Goal: Download file/media: Download file/media

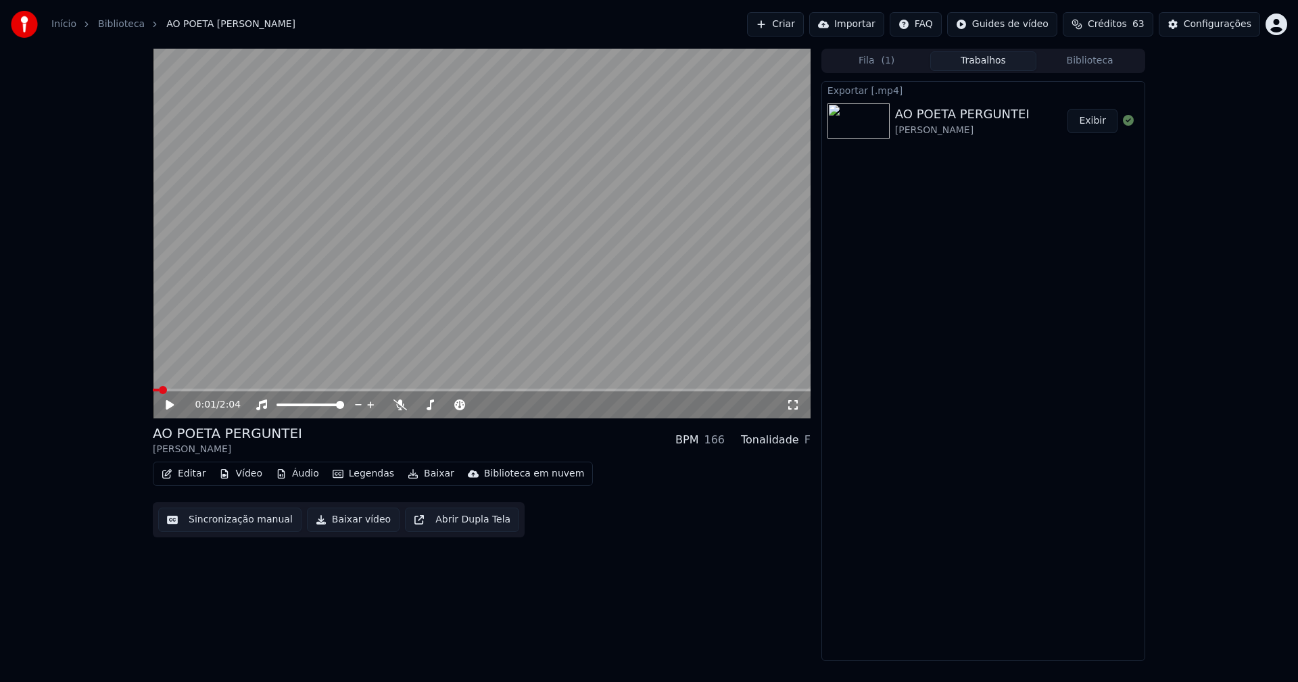
click at [171, 405] on icon at bounding box center [170, 404] width 8 height 9
drag, startPoint x: 168, startPoint y: 405, endPoint x: 541, endPoint y: 218, distance: 417.5
click at [167, 405] on icon at bounding box center [169, 405] width 7 height 8
click at [1238, 34] on button "Configurações" at bounding box center [1209, 24] width 101 height 24
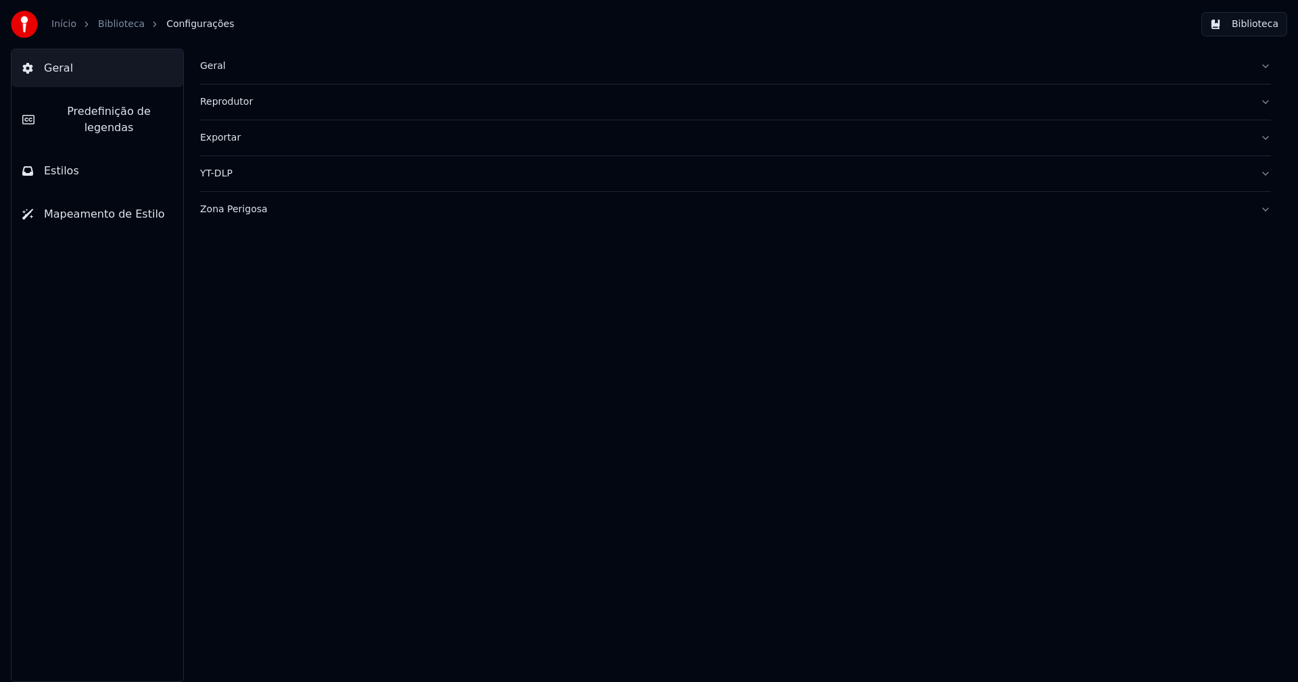
click at [135, 112] on span "Predefinição de legendas" at bounding box center [108, 119] width 127 height 32
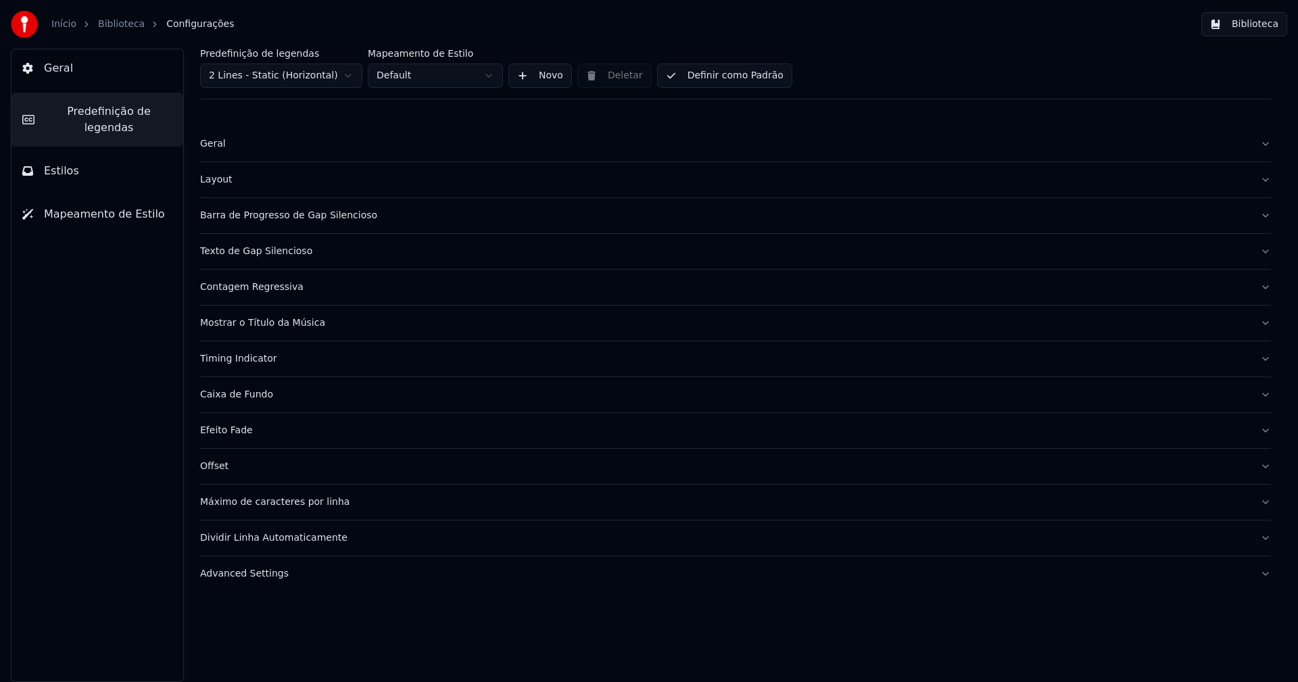
click at [290, 217] on div "Barra de Progresso de Gap Silencioso" at bounding box center [724, 216] width 1049 height 14
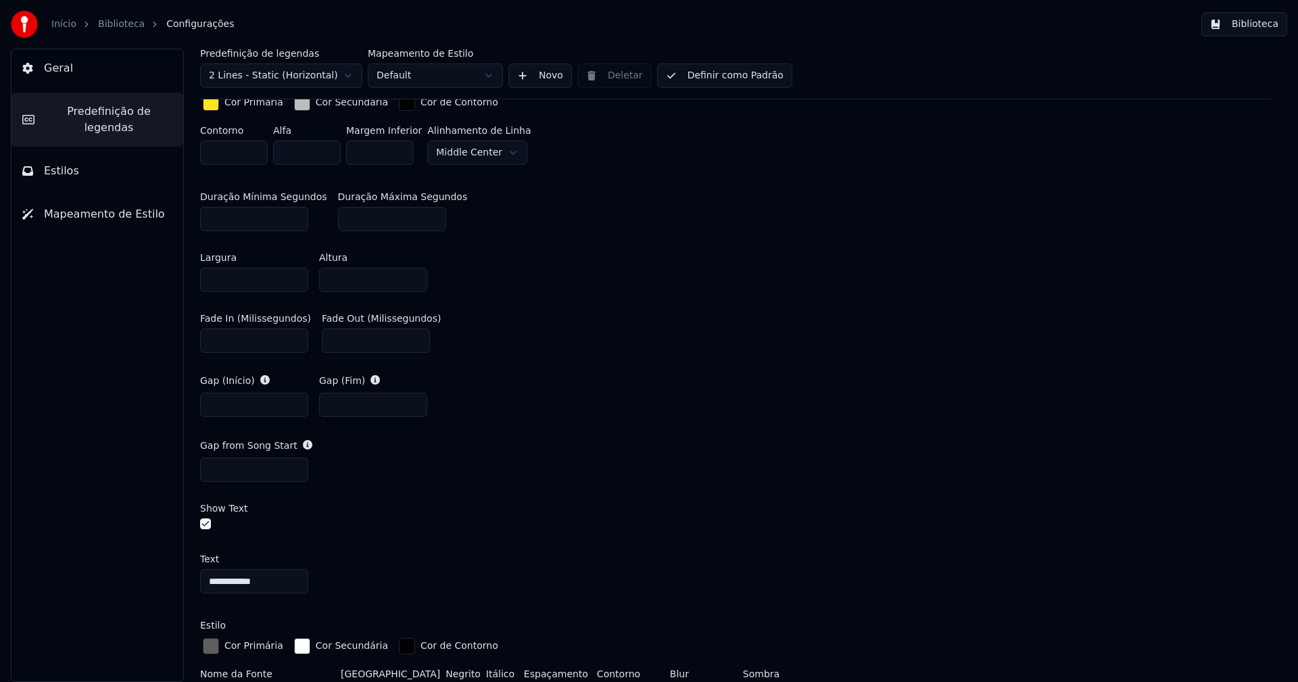
scroll to position [608, 0]
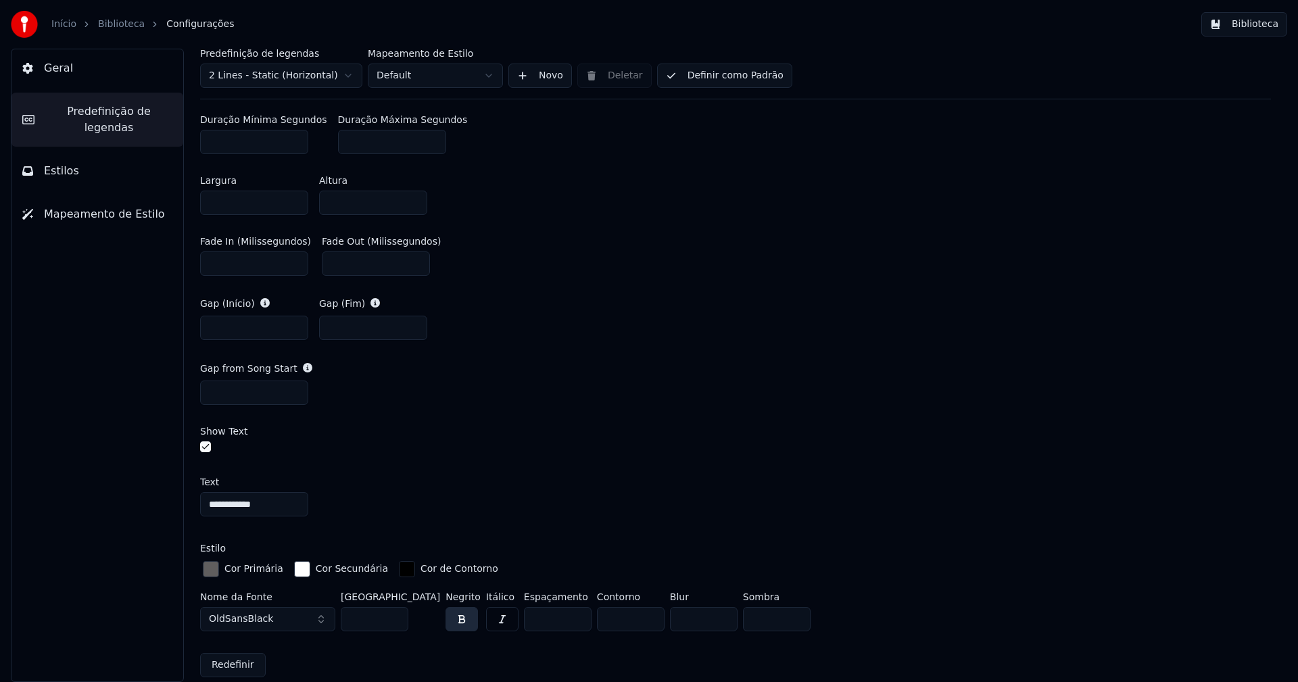
click at [212, 567] on div "button" at bounding box center [211, 569] width 16 height 16
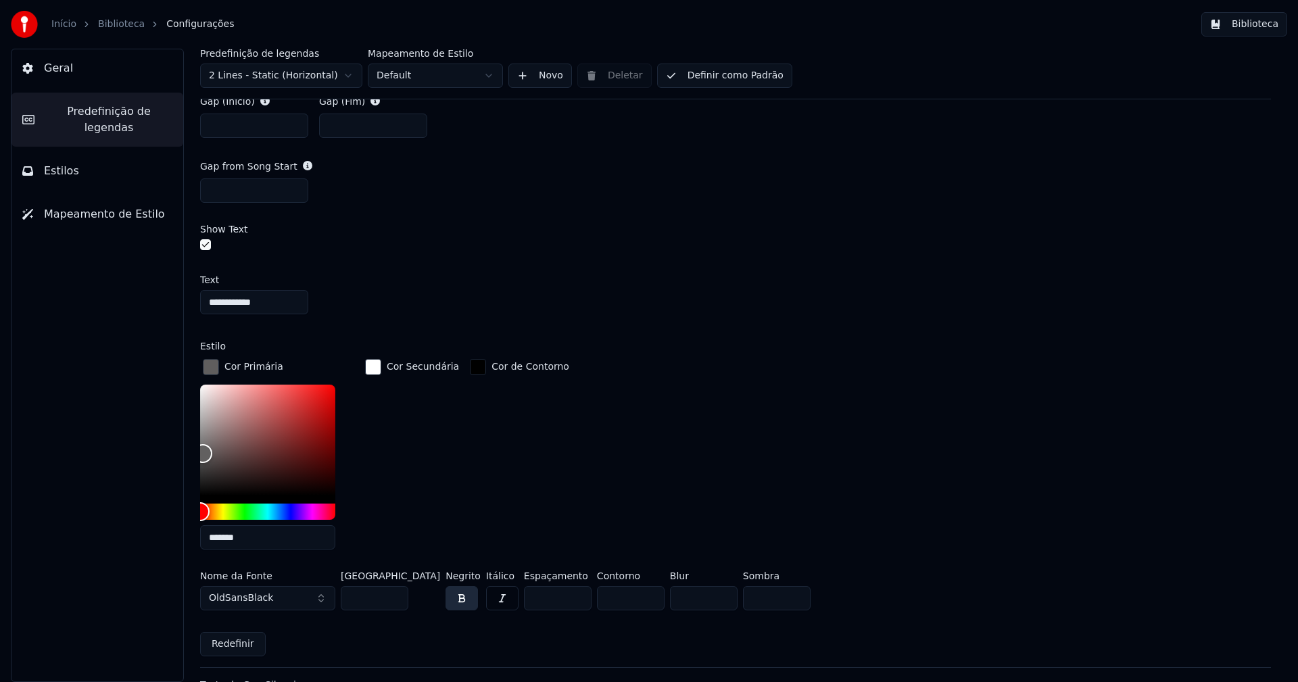
scroll to position [811, 0]
type input "*******"
drag, startPoint x: 203, startPoint y: 448, endPoint x: 196, endPoint y: 417, distance: 31.2
click at [196, 417] on div "**********" at bounding box center [735, 365] width 1125 height 633
click at [212, 368] on div "button" at bounding box center [211, 366] width 16 height 16
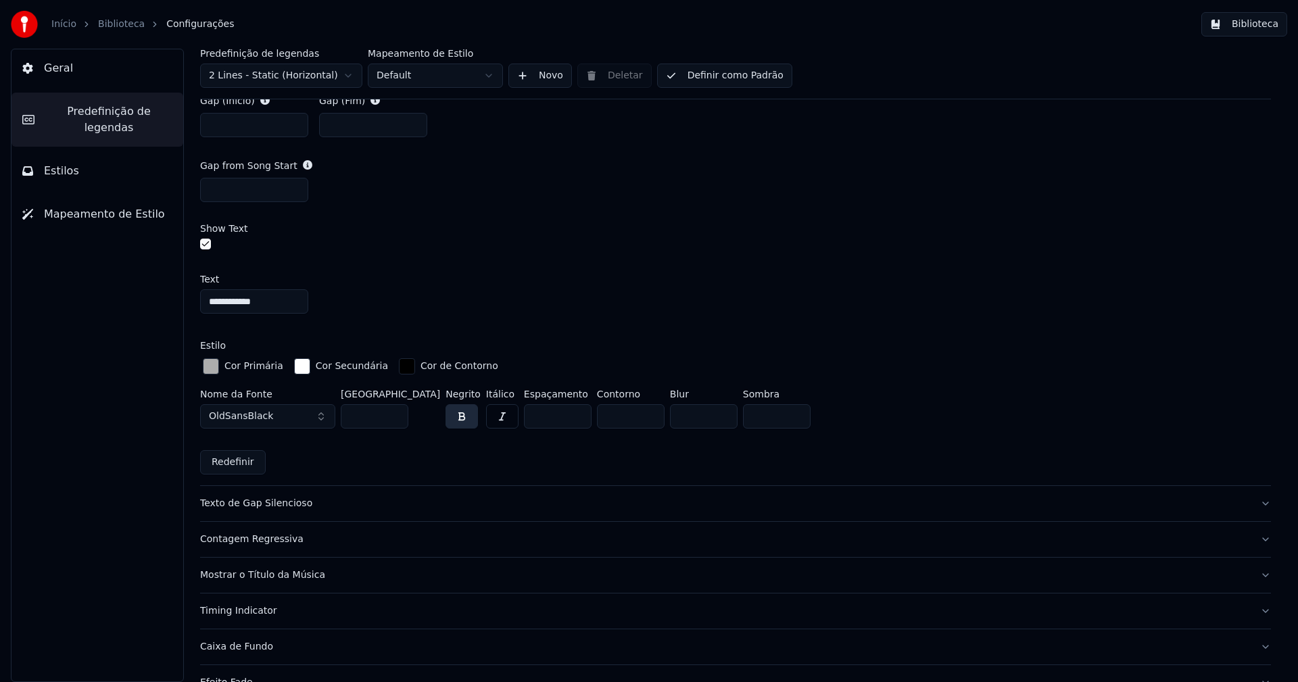
click at [1257, 21] on button "Biblioteca" at bounding box center [1244, 24] width 86 height 24
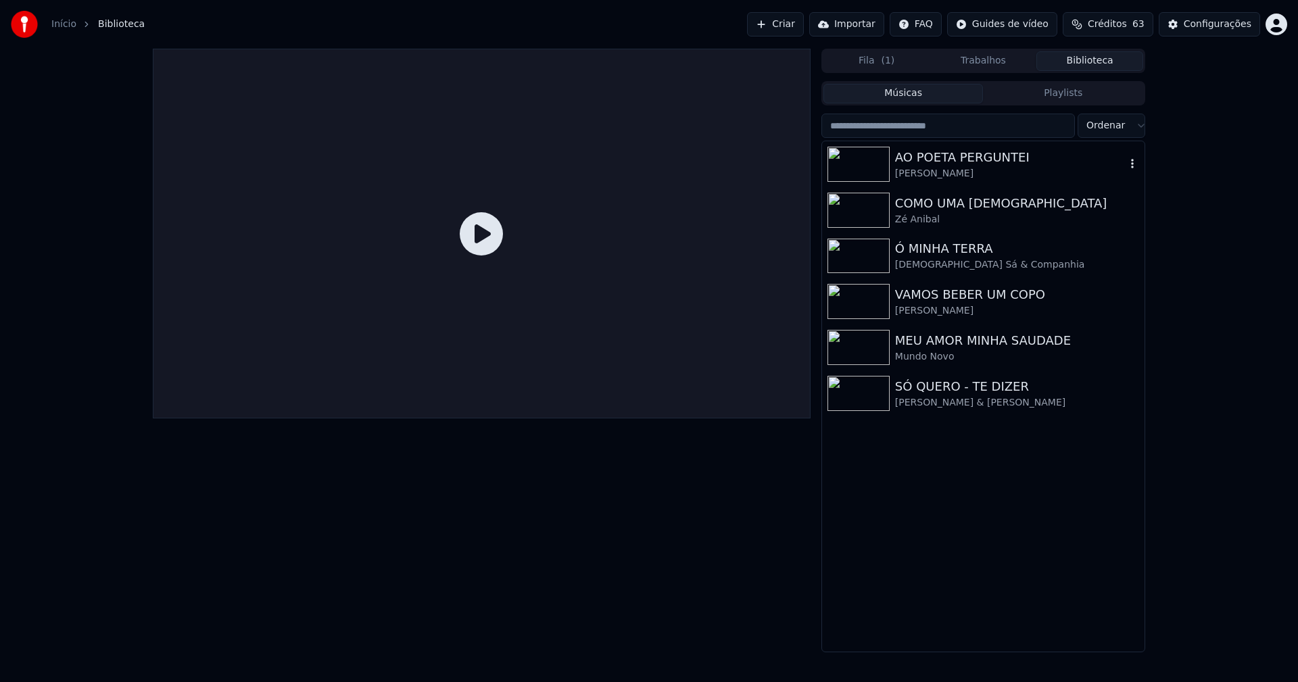
click at [952, 158] on div "AO POETA PERGUNTEI" at bounding box center [1010, 157] width 231 height 19
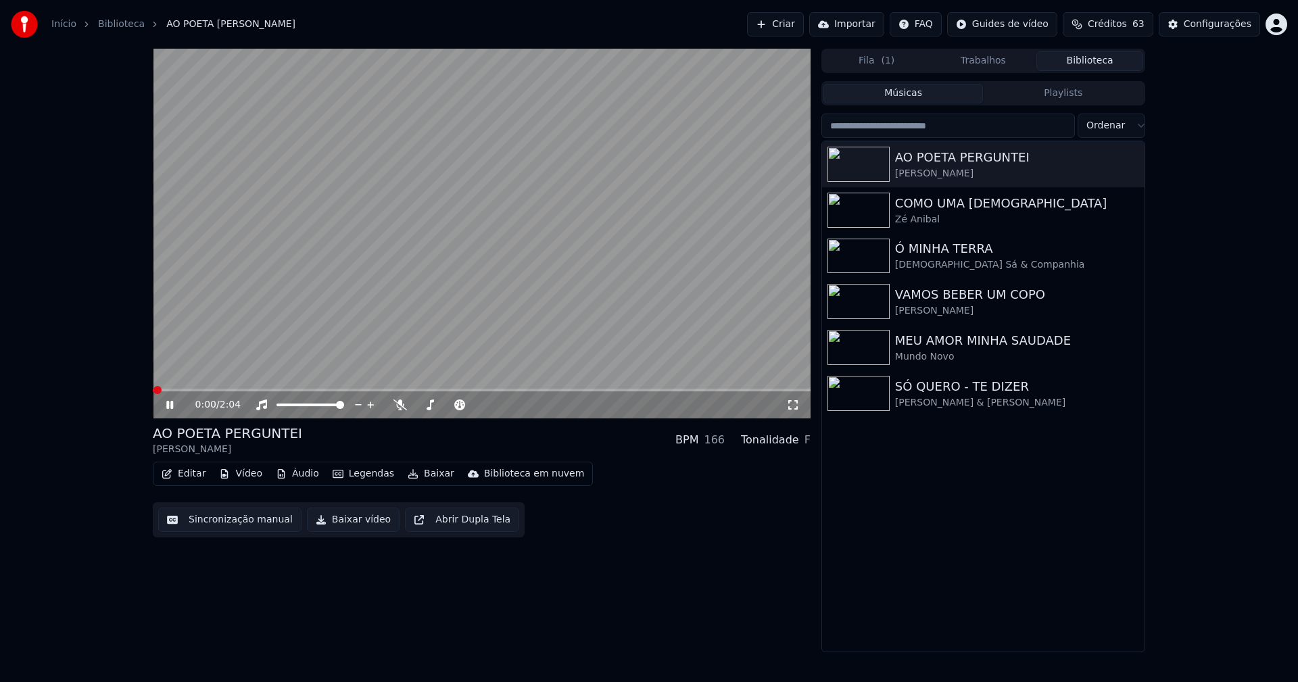
click at [791, 408] on icon at bounding box center [793, 405] width 14 height 11
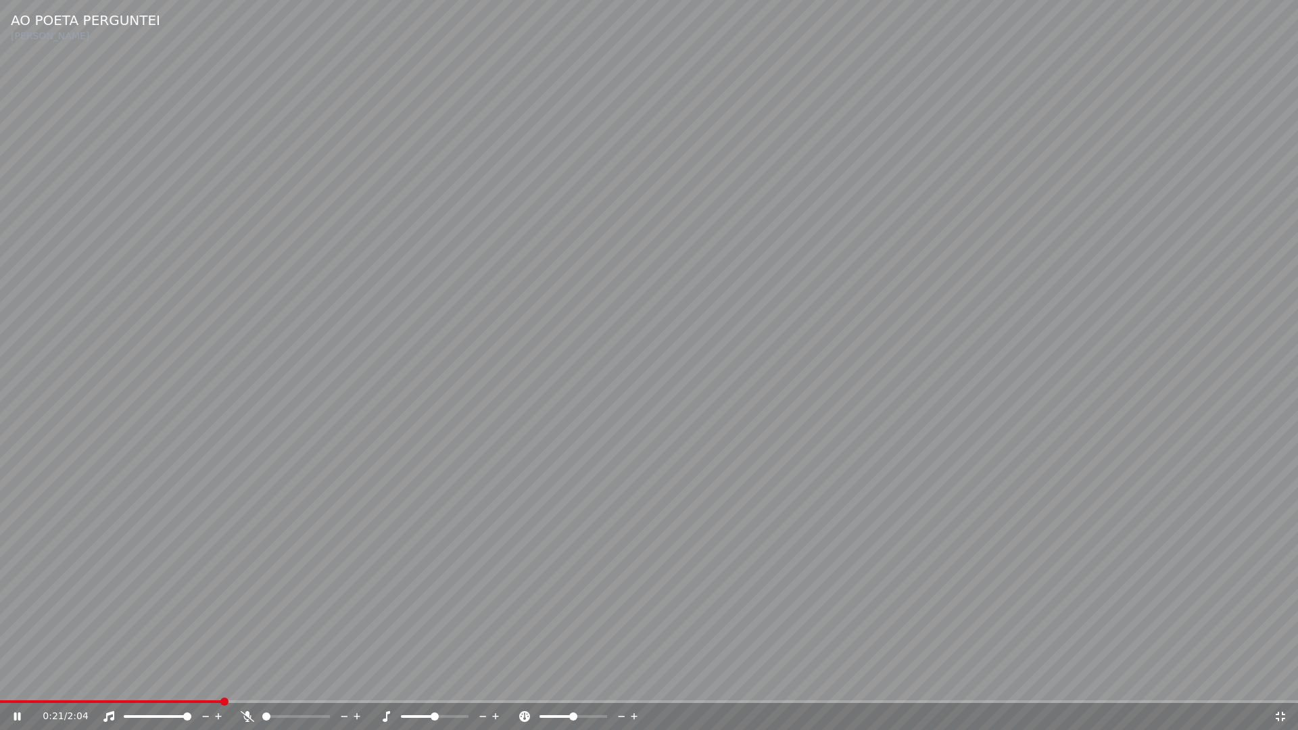
click at [1284, 681] on div "0:21 / 2:04" at bounding box center [648, 717] width 1287 height 14
click at [1283, 681] on icon at bounding box center [1281, 716] width 14 height 11
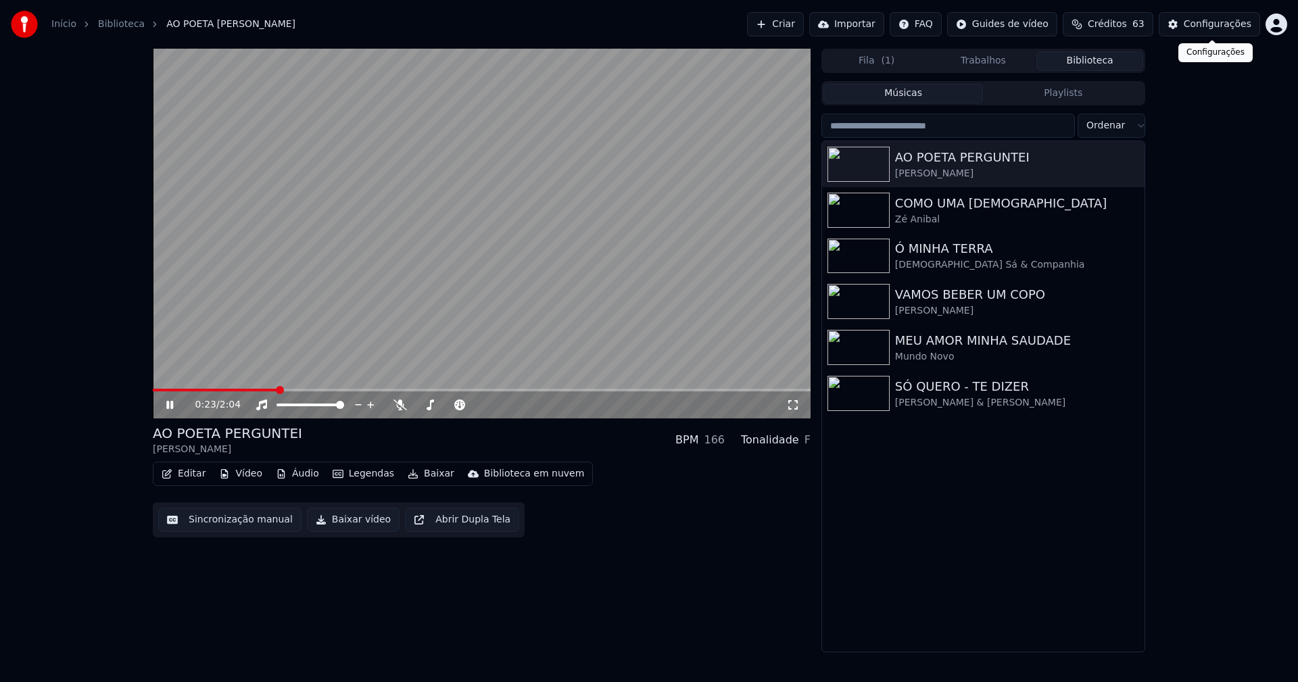
click at [1208, 23] on div "Configurações" at bounding box center [1218, 25] width 68 height 14
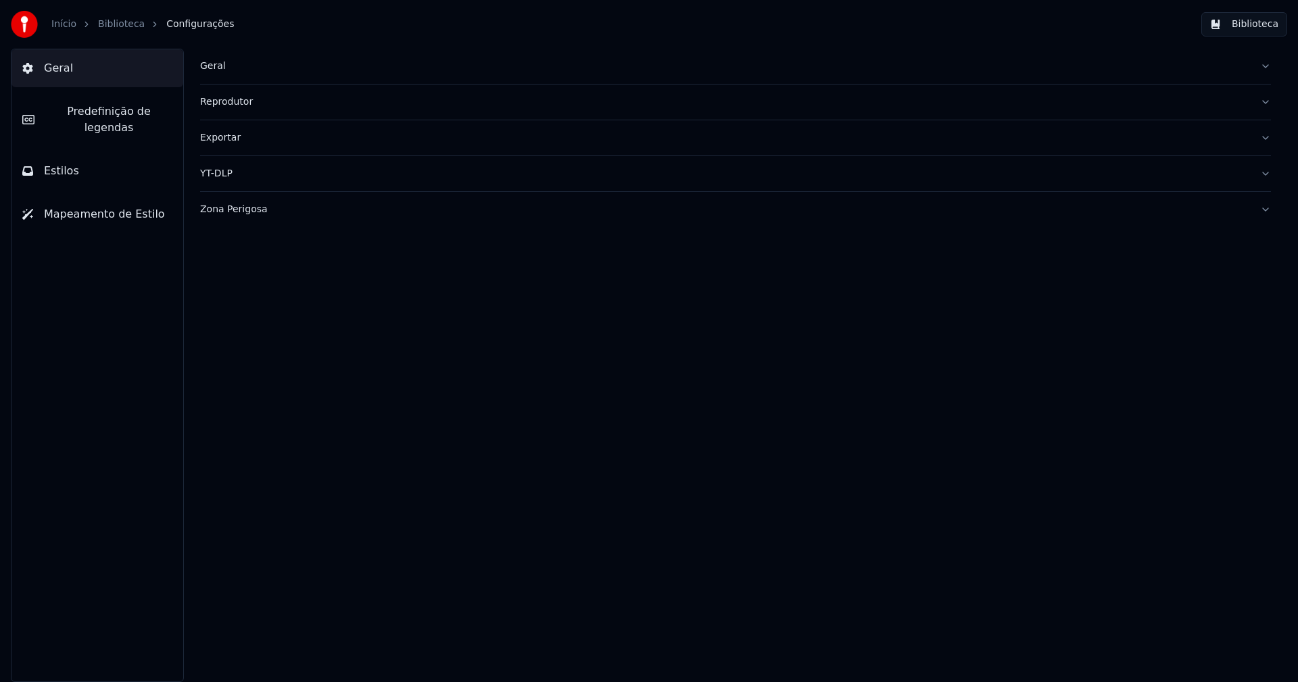
click at [135, 115] on span "Predefinição de legendas" at bounding box center [108, 119] width 127 height 32
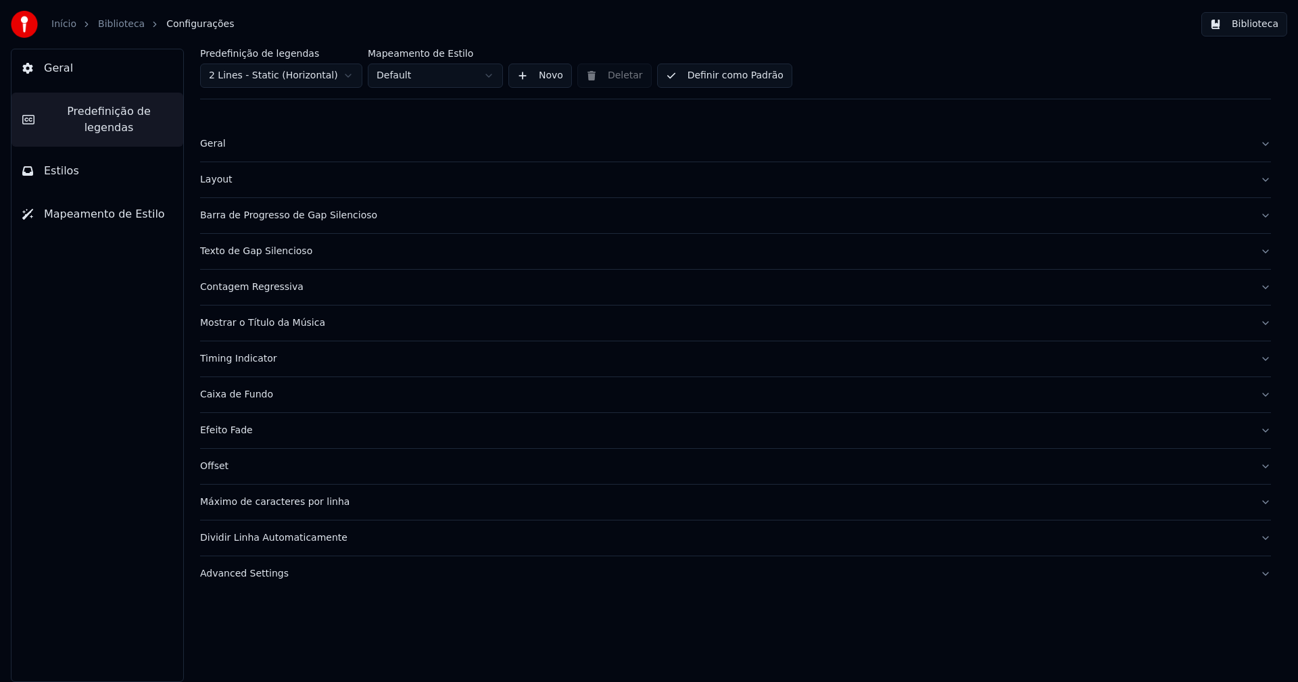
click at [284, 216] on div "Barra de Progresso de Gap Silencioso" at bounding box center [724, 216] width 1049 height 14
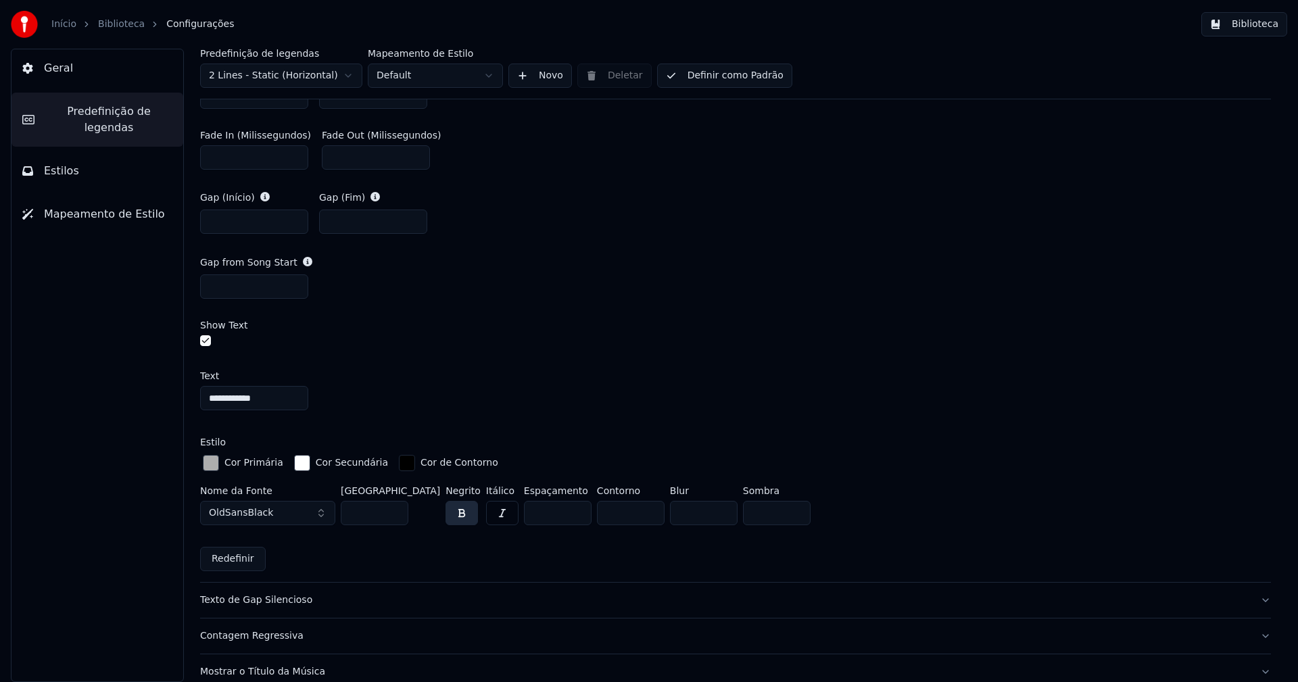
scroll to position [744, 0]
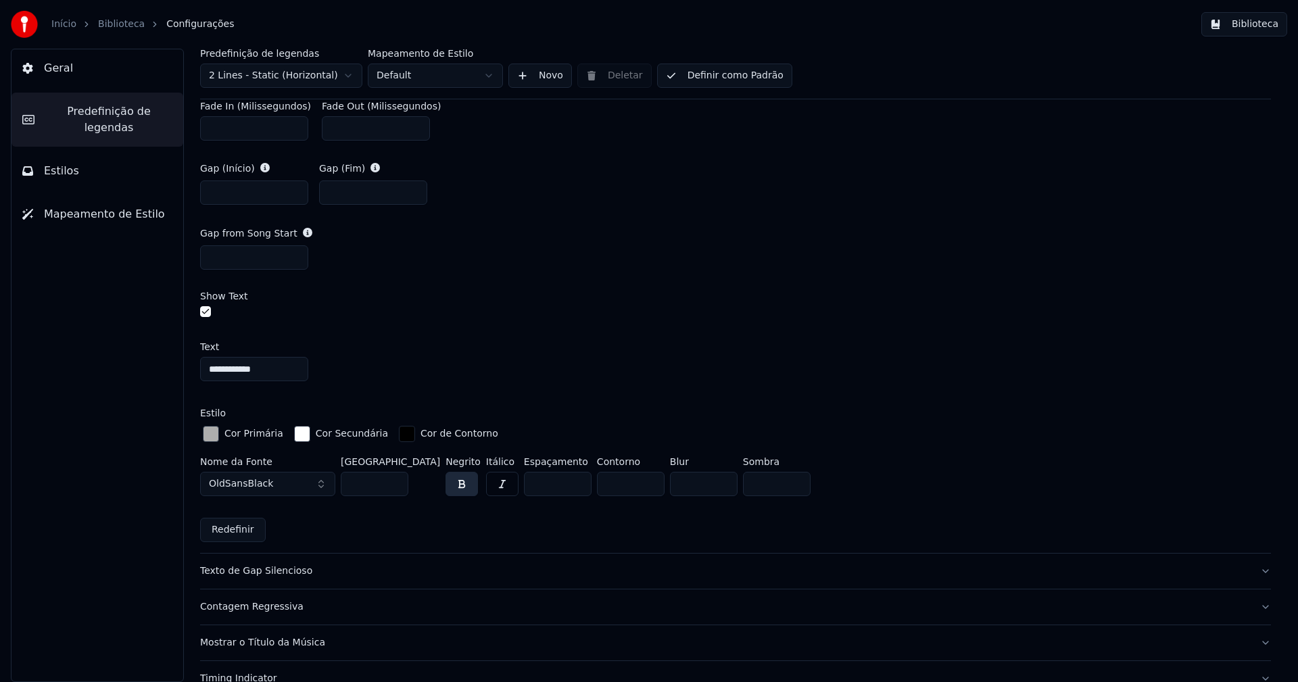
click at [216, 433] on div "button" at bounding box center [211, 434] width 16 height 16
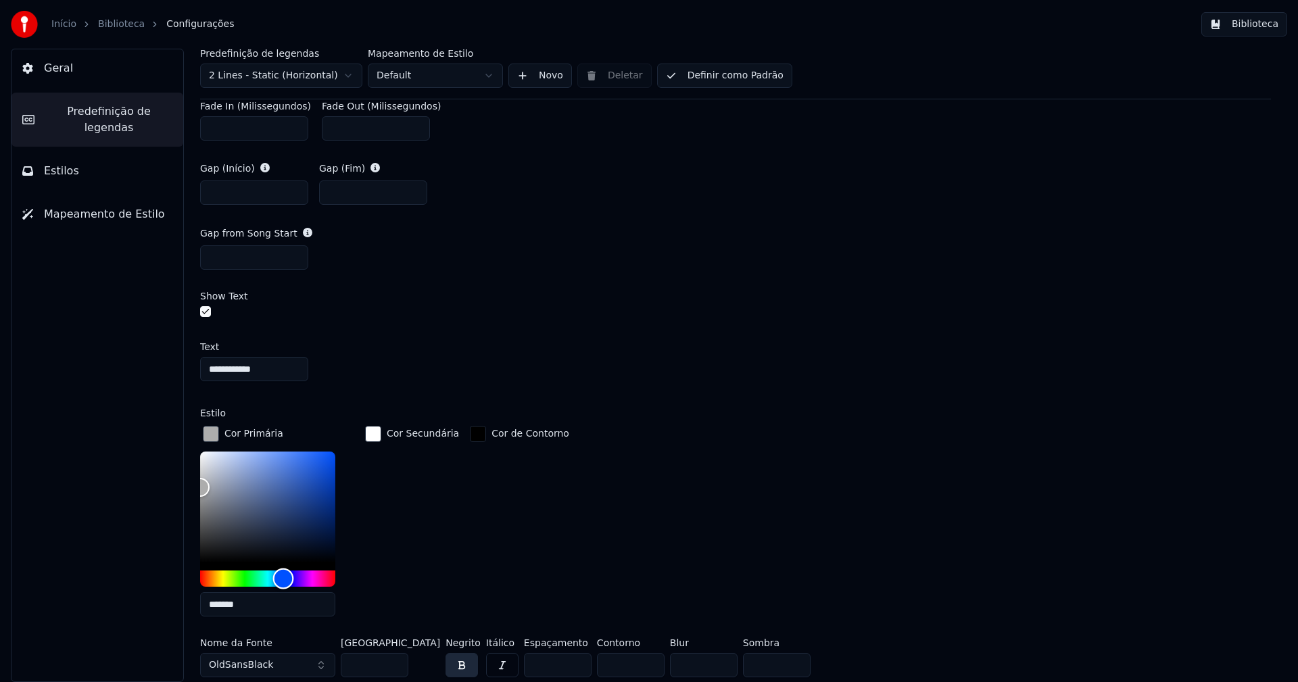
click at [283, 573] on div "Hue" at bounding box center [267, 579] width 135 height 16
type input "*******"
drag, startPoint x: 202, startPoint y: 485, endPoint x: 219, endPoint y: 489, distance: 17.4
click at [219, 489] on div "Color" at bounding box center [219, 491] width 21 height 21
click at [214, 433] on div "button" at bounding box center [211, 434] width 16 height 16
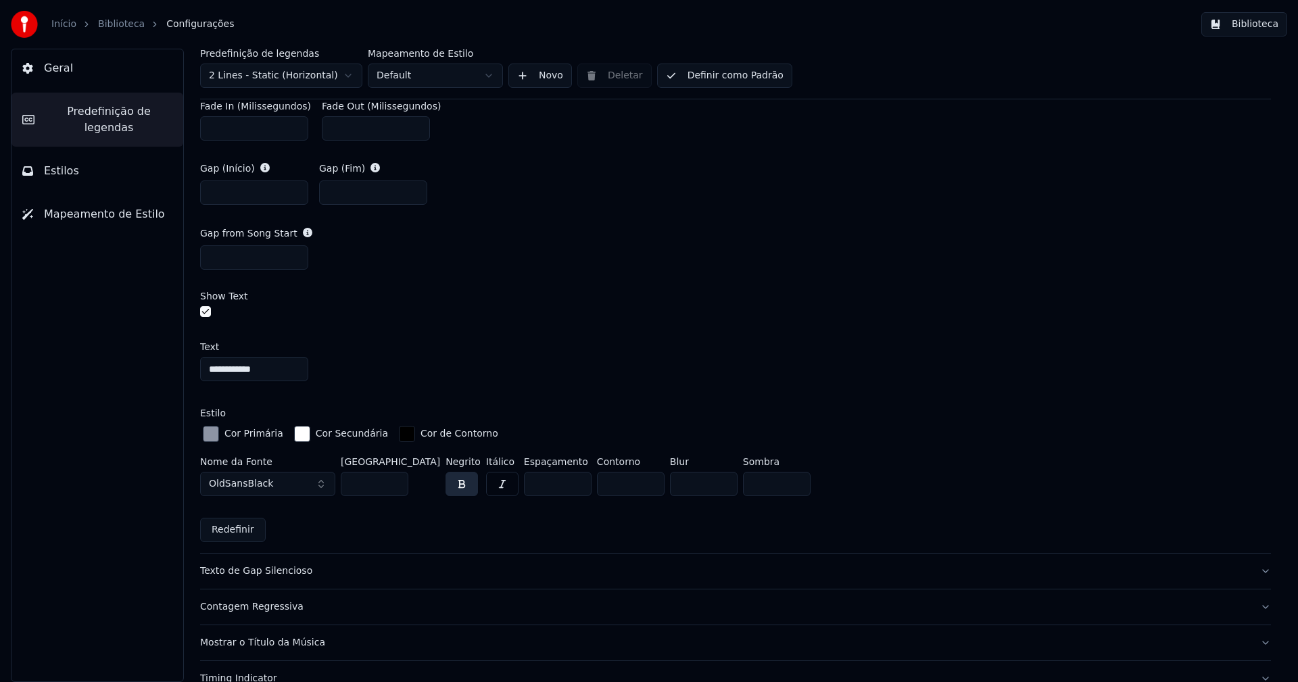
click at [1250, 22] on button "Biblioteca" at bounding box center [1244, 24] width 86 height 24
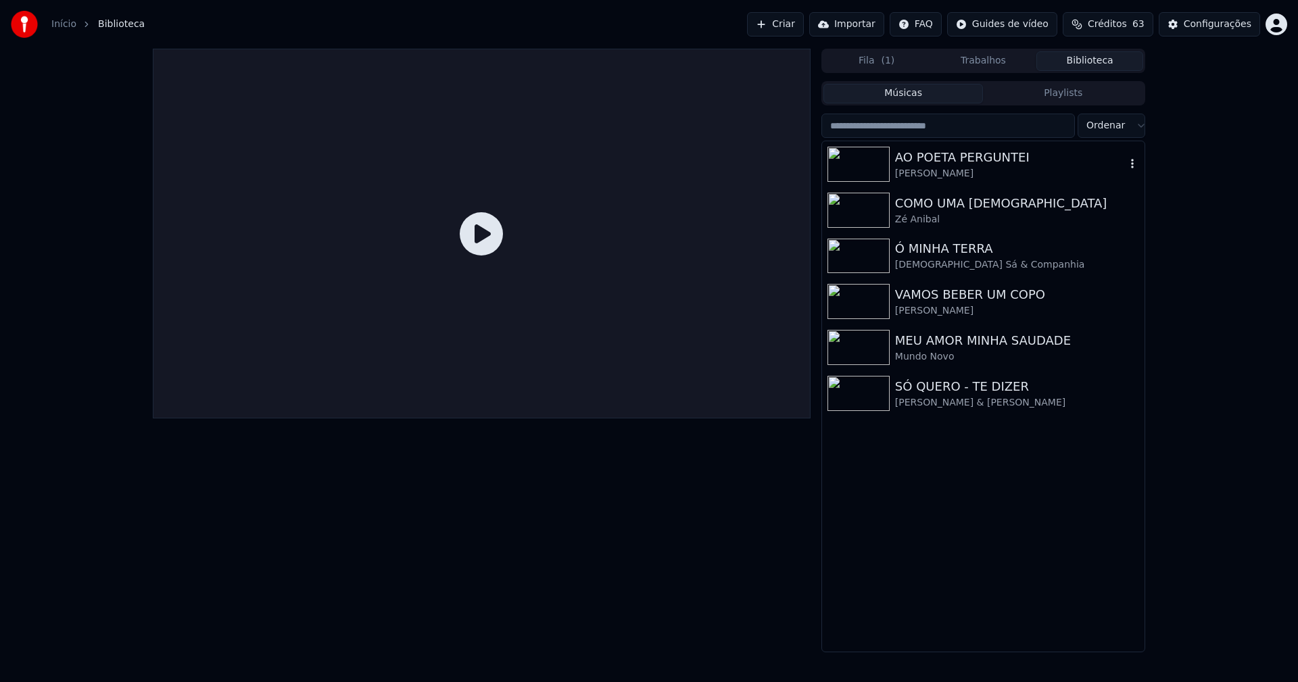
drag, startPoint x: 959, startPoint y: 163, endPoint x: 825, endPoint y: 209, distance: 142.2
click at [959, 162] on div "AO POETA PERGUNTEI" at bounding box center [1010, 157] width 231 height 19
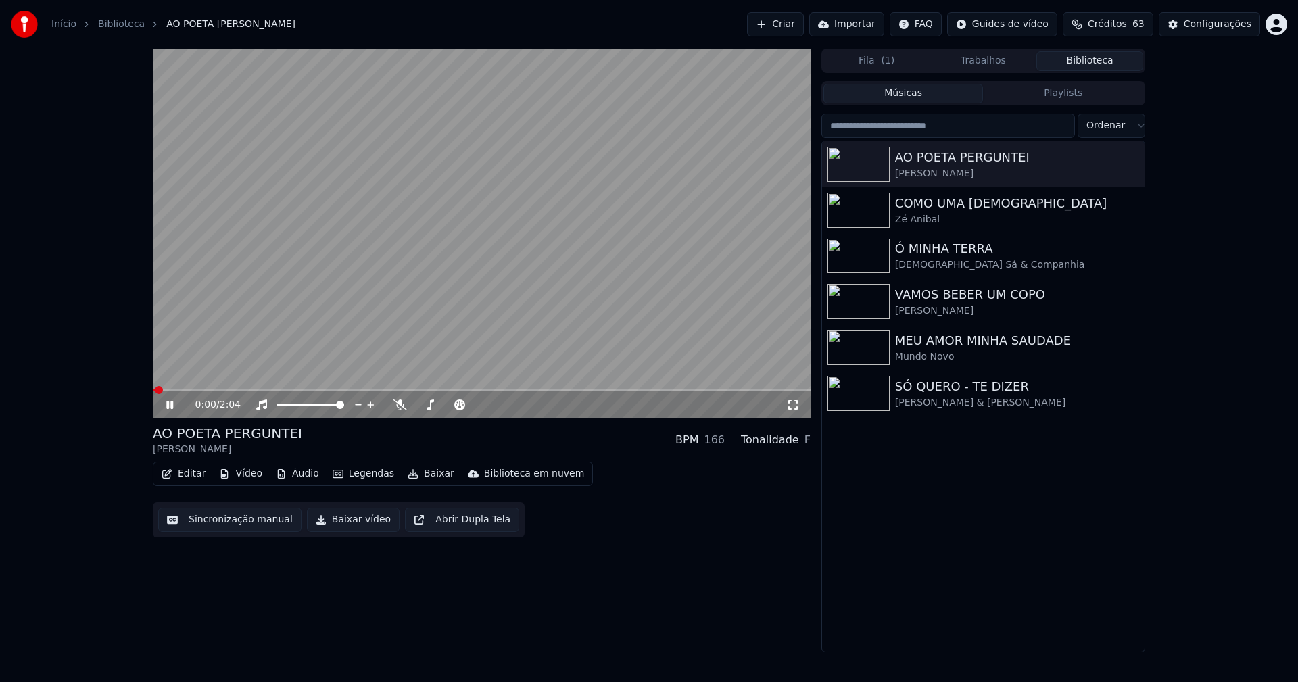
click at [794, 406] on icon at bounding box center [793, 405] width 14 height 11
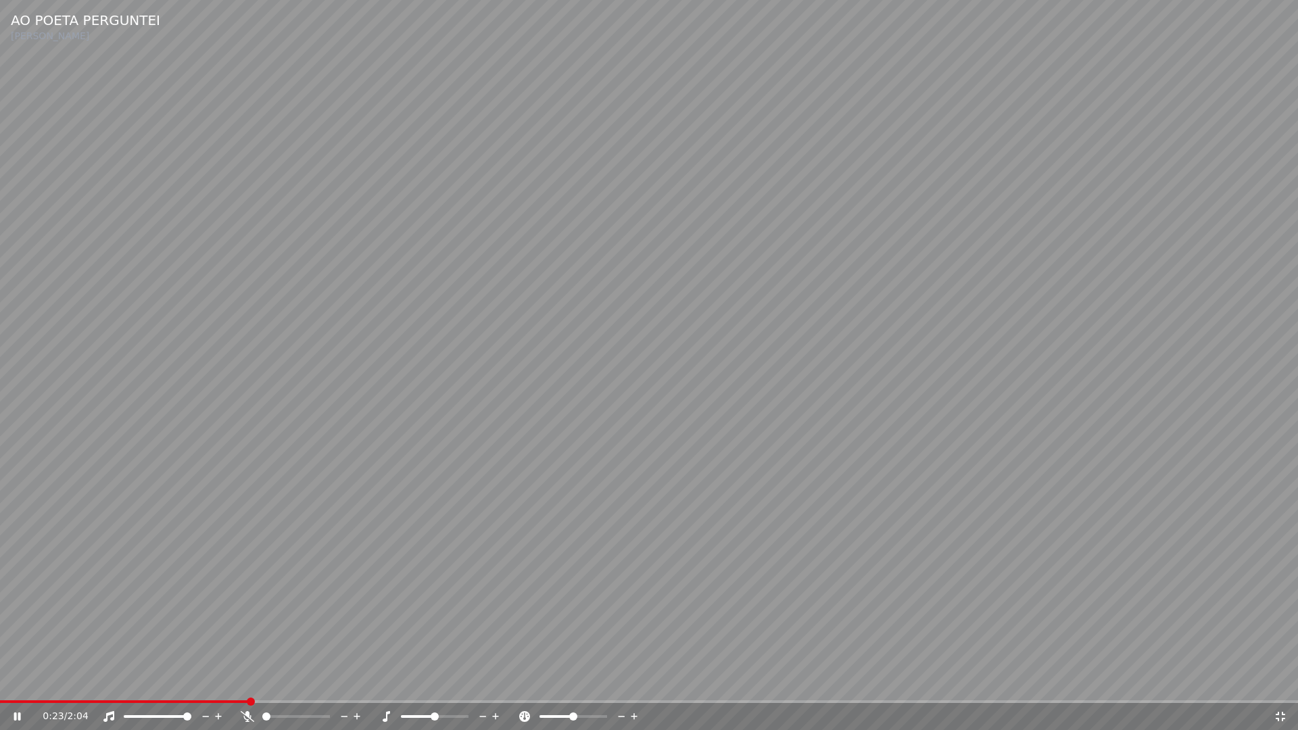
drag, startPoint x: 1276, startPoint y: 717, endPoint x: 1297, endPoint y: 464, distance: 253.7
click at [1278, 681] on icon at bounding box center [1281, 716] width 14 height 11
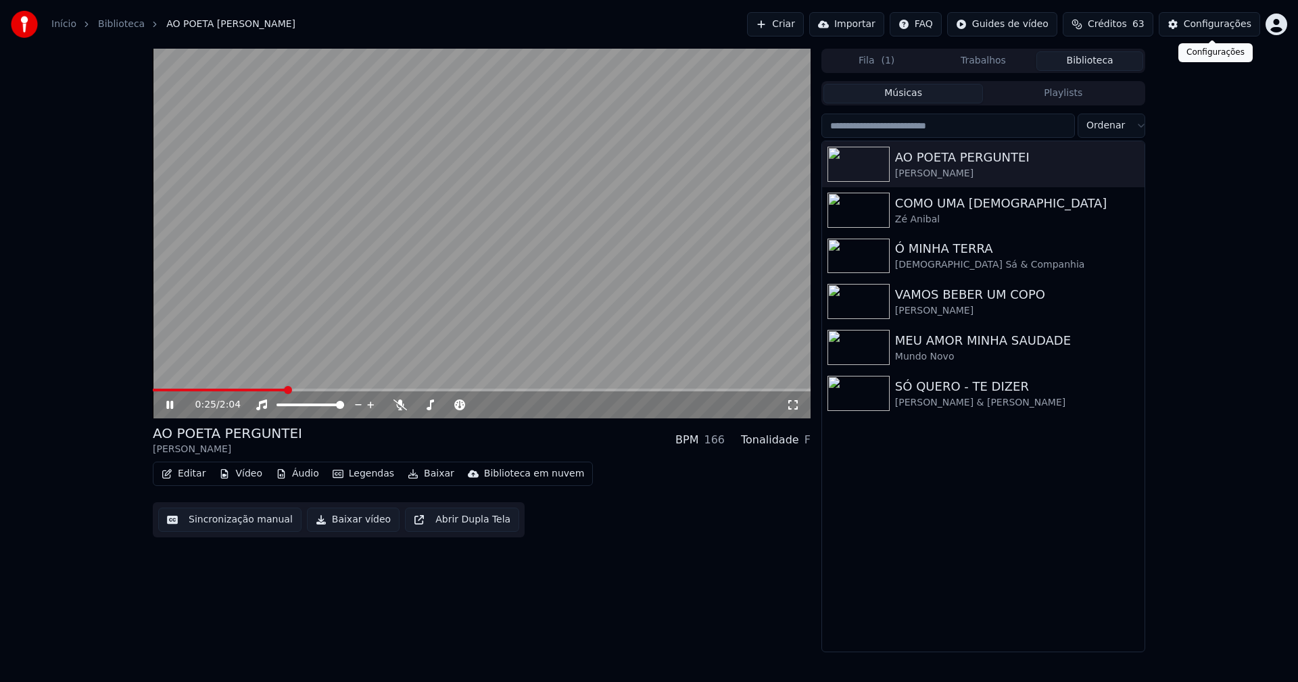
click at [1200, 29] on div "Configurações" at bounding box center [1218, 25] width 68 height 14
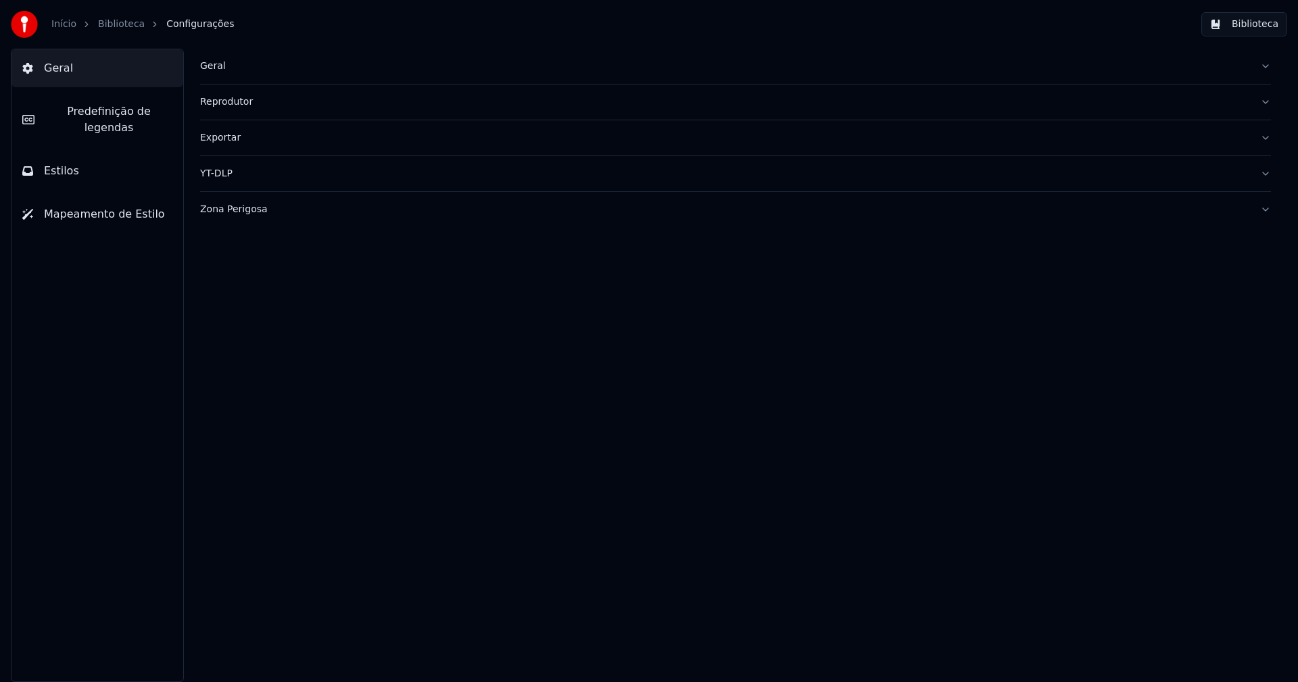
click at [110, 111] on span "Predefinição de legendas" at bounding box center [108, 119] width 127 height 32
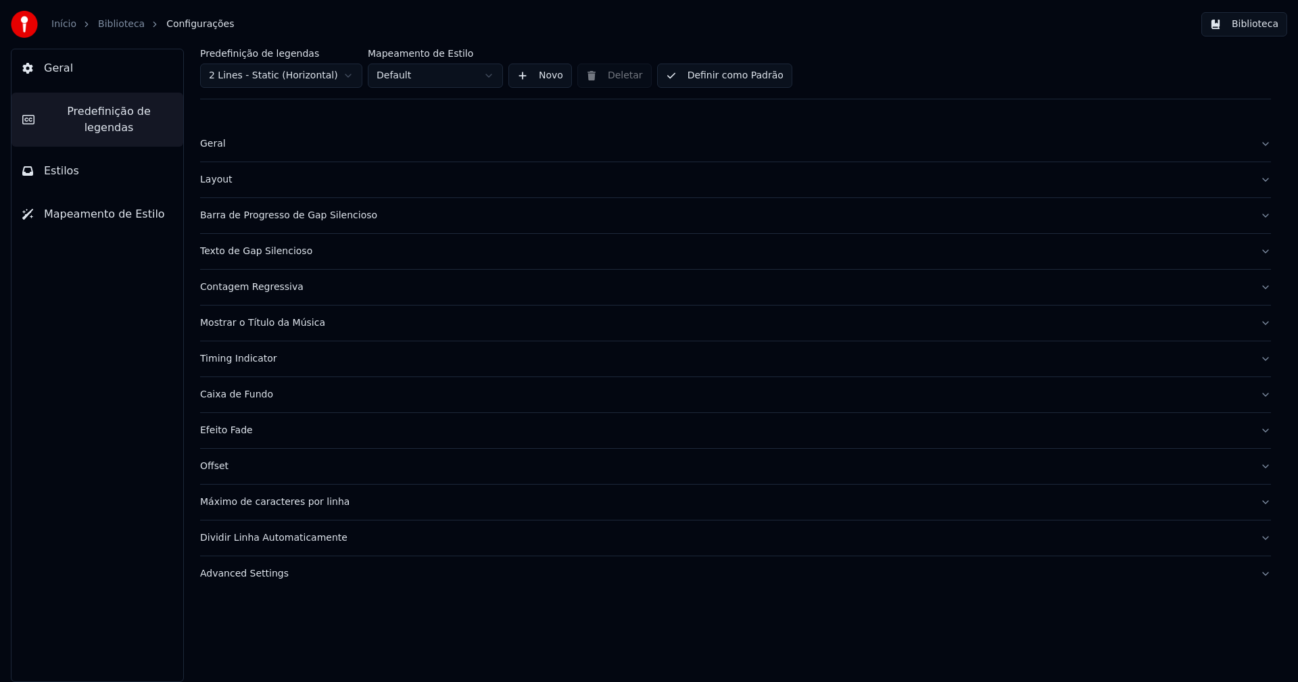
click at [292, 218] on div "Barra de Progresso de Gap Silencioso" at bounding box center [724, 216] width 1049 height 14
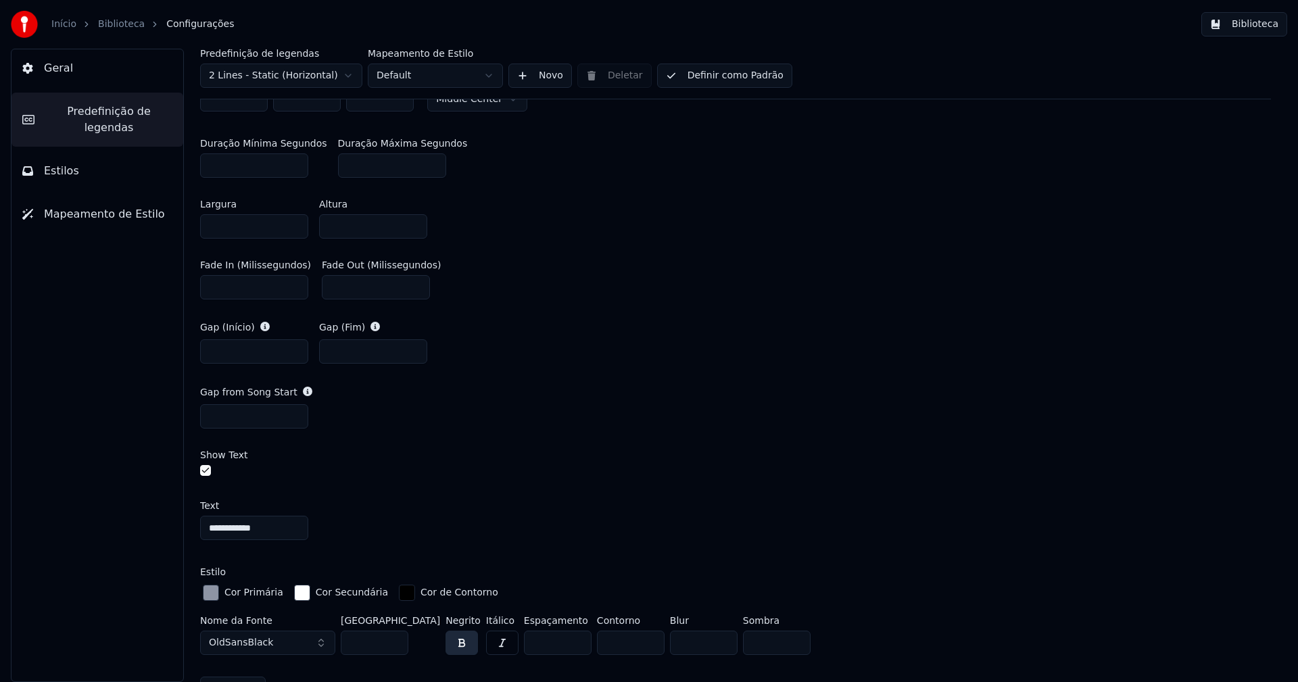
scroll to position [676, 0]
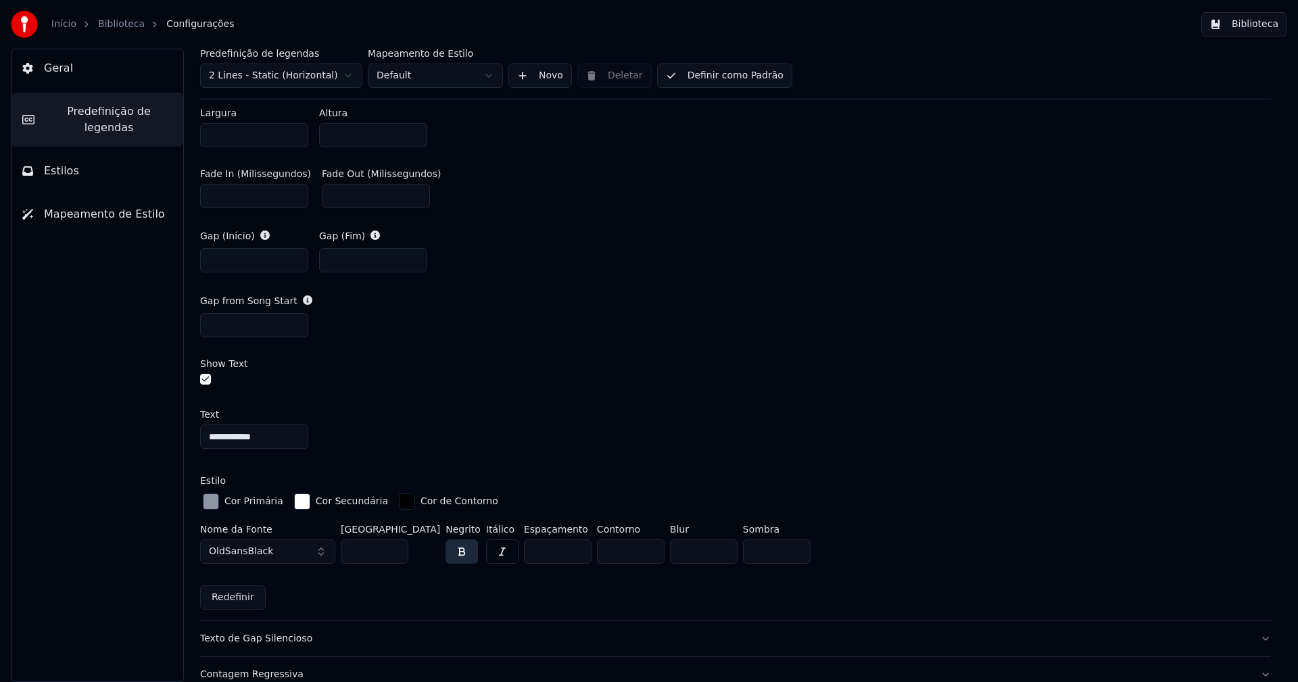
click at [214, 502] on div "button" at bounding box center [211, 501] width 16 height 16
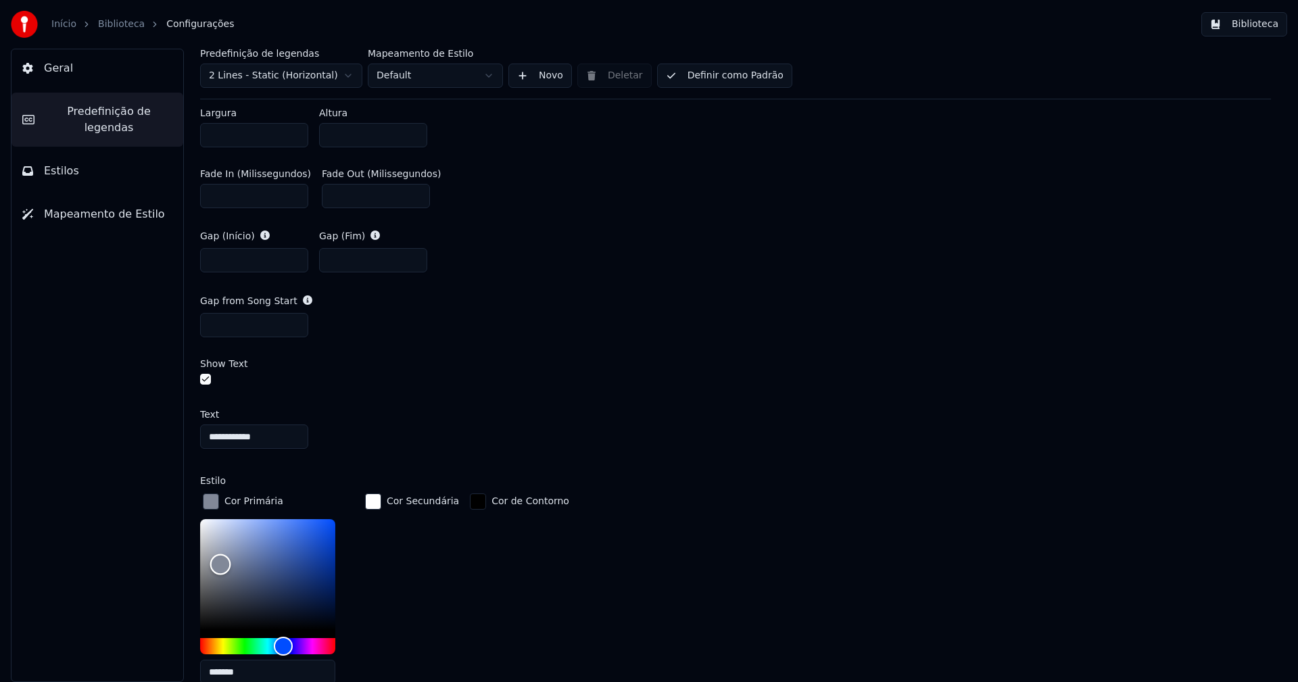
type input "*******"
click at [220, 563] on div "Color" at bounding box center [220, 566] width 21 height 21
drag, startPoint x: 210, startPoint y: 501, endPoint x: 448, endPoint y: 533, distance: 240.1
click at [211, 501] on div "button" at bounding box center [211, 501] width 16 height 16
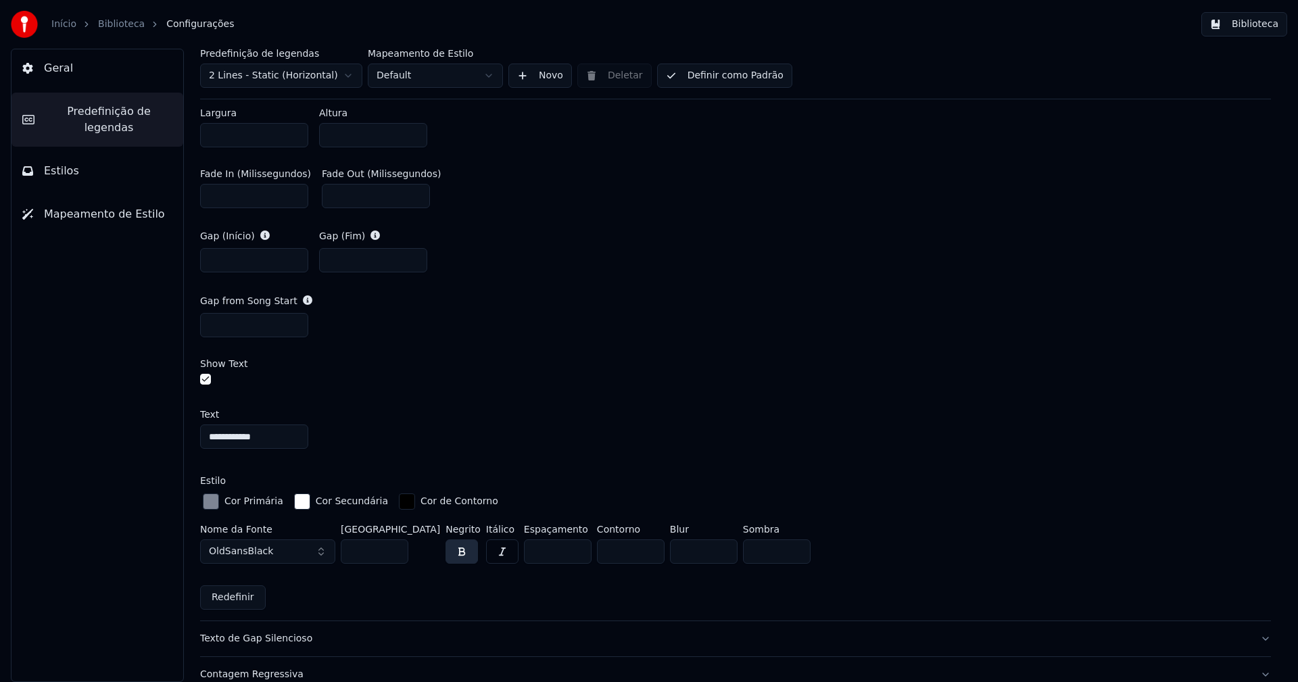
click at [1255, 24] on button "Biblioteca" at bounding box center [1244, 24] width 86 height 24
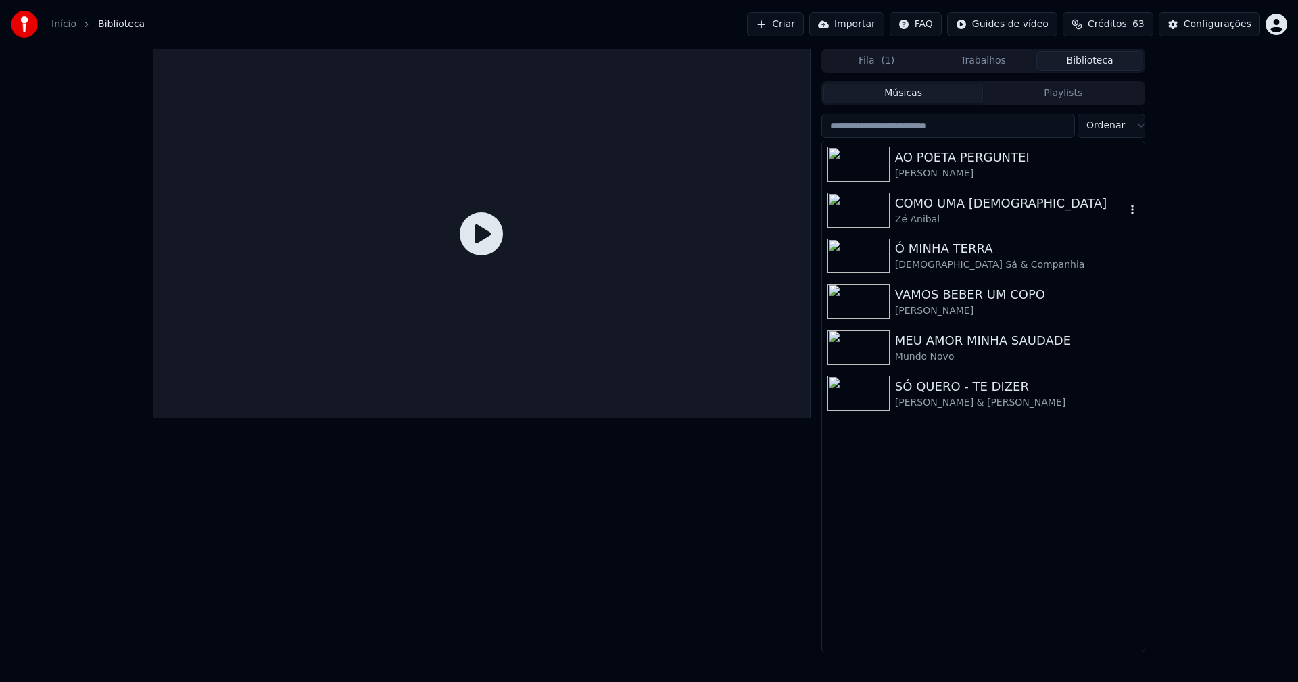
click at [961, 205] on div "COMO UMA [DEMOGRAPHIC_DATA]" at bounding box center [1010, 203] width 231 height 19
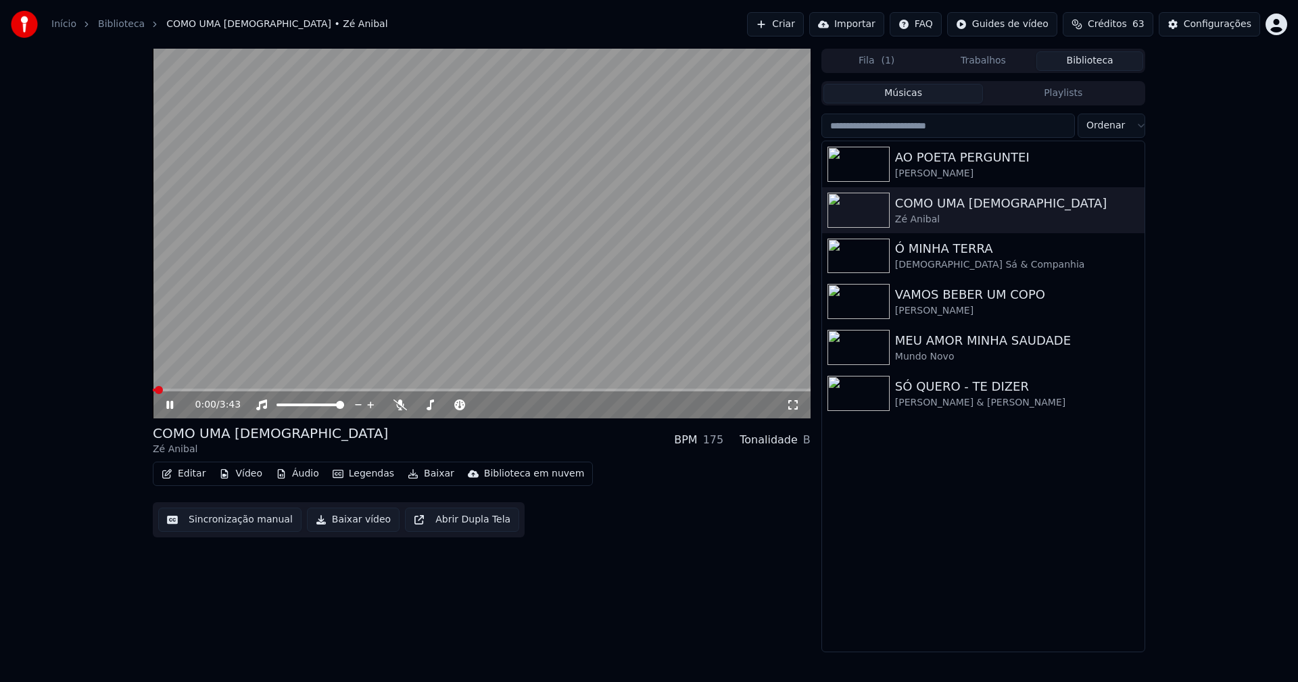
click at [794, 404] on icon at bounding box center [793, 405] width 14 height 11
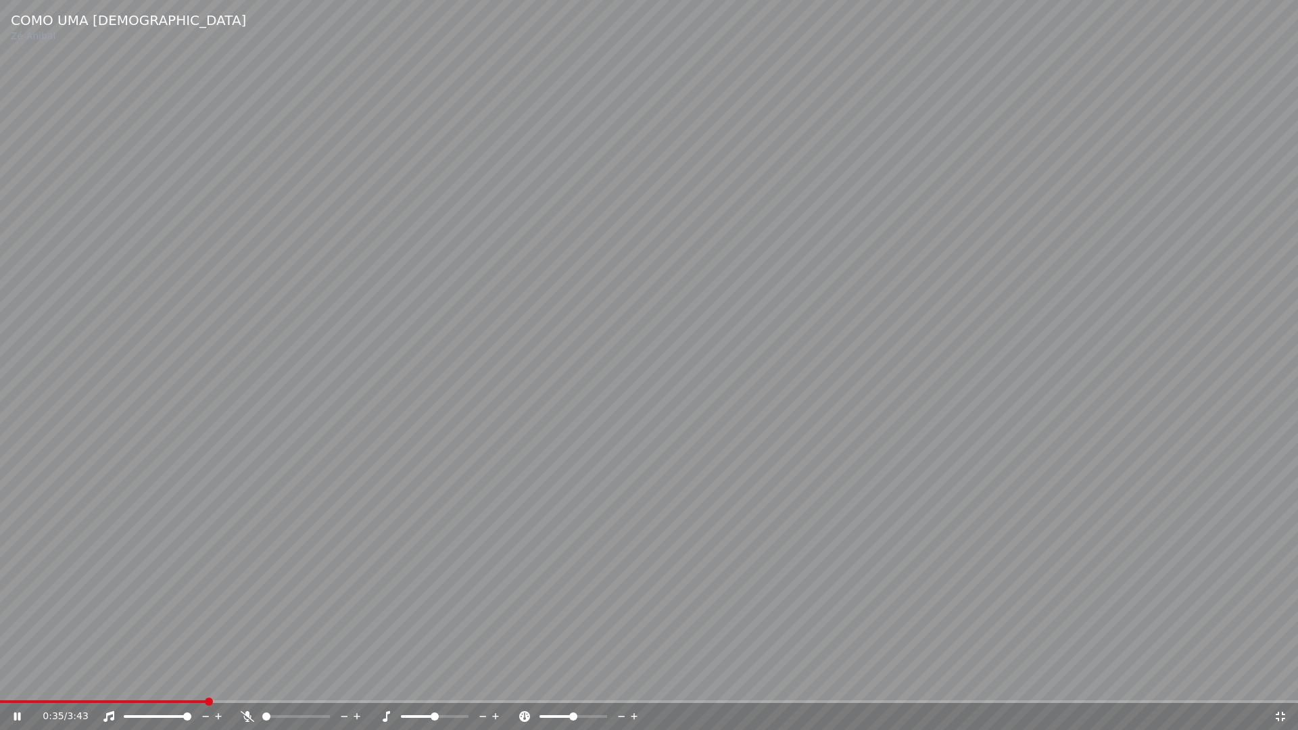
click at [1, 681] on span at bounding box center [103, 701] width 206 height 3
click at [1282, 681] on icon at bounding box center [1281, 716] width 14 height 11
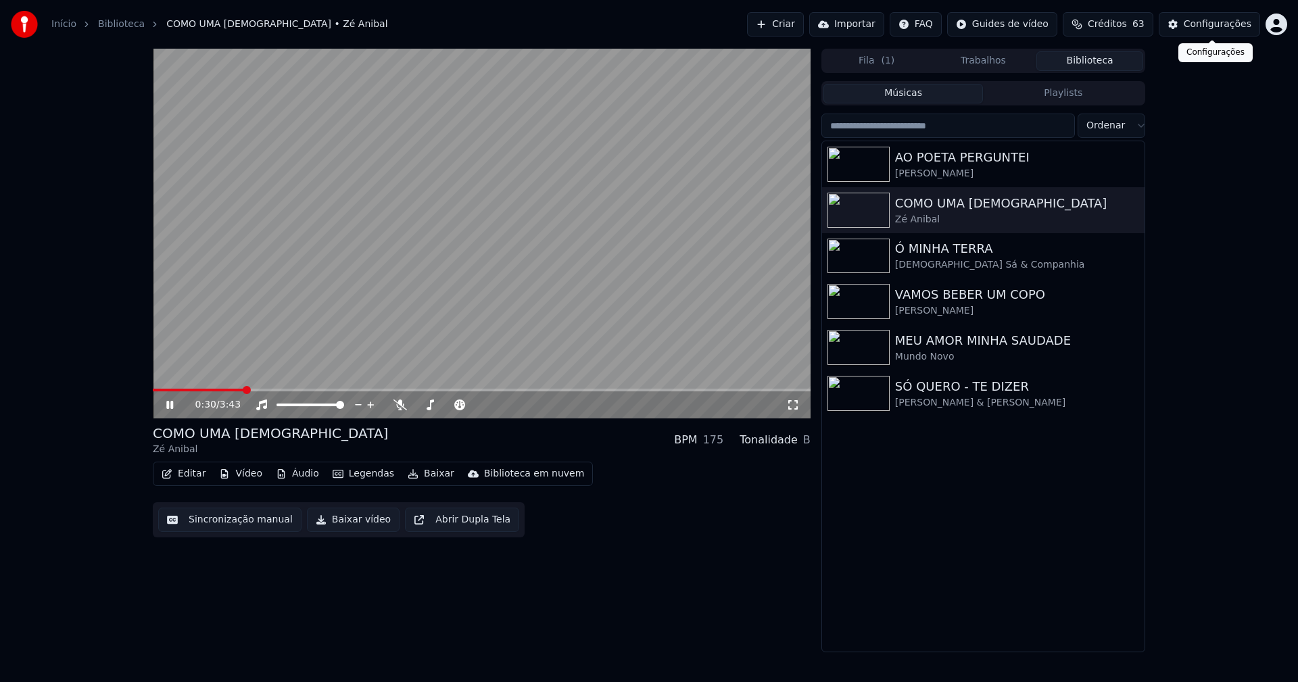
click at [1227, 23] on div "Configurações" at bounding box center [1218, 25] width 68 height 14
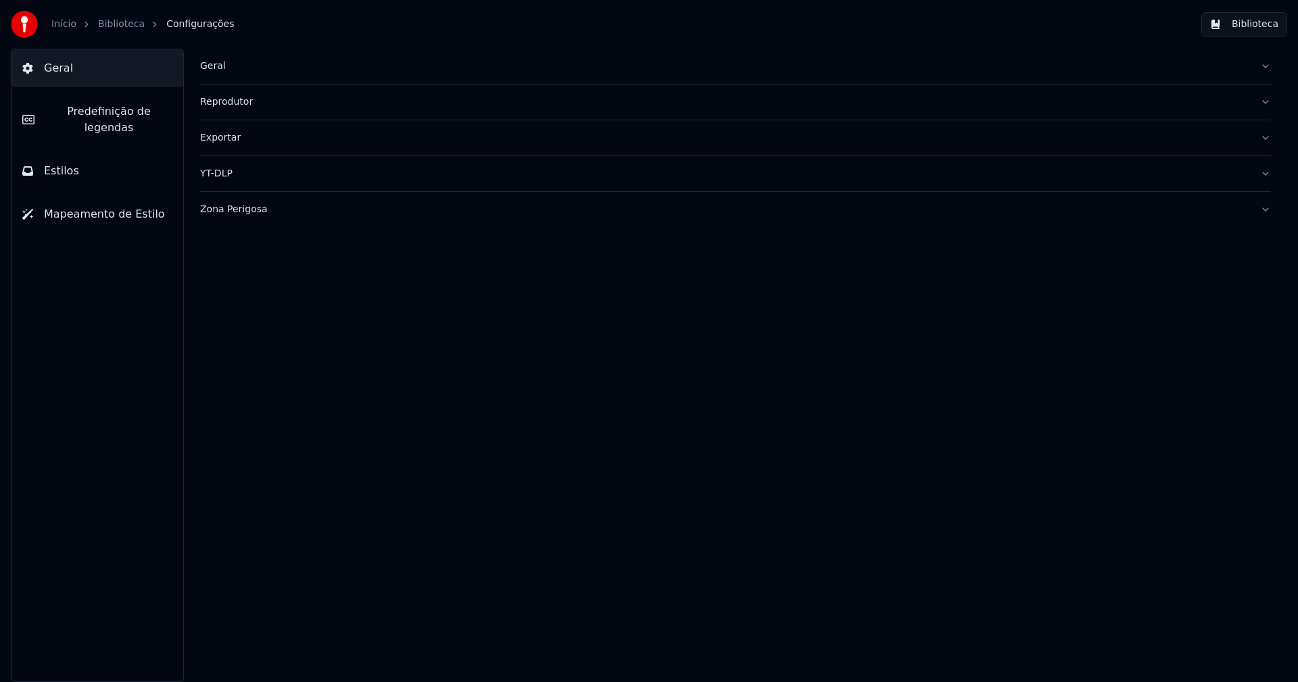
click at [128, 112] on span "Predefinição de legendas" at bounding box center [108, 119] width 127 height 32
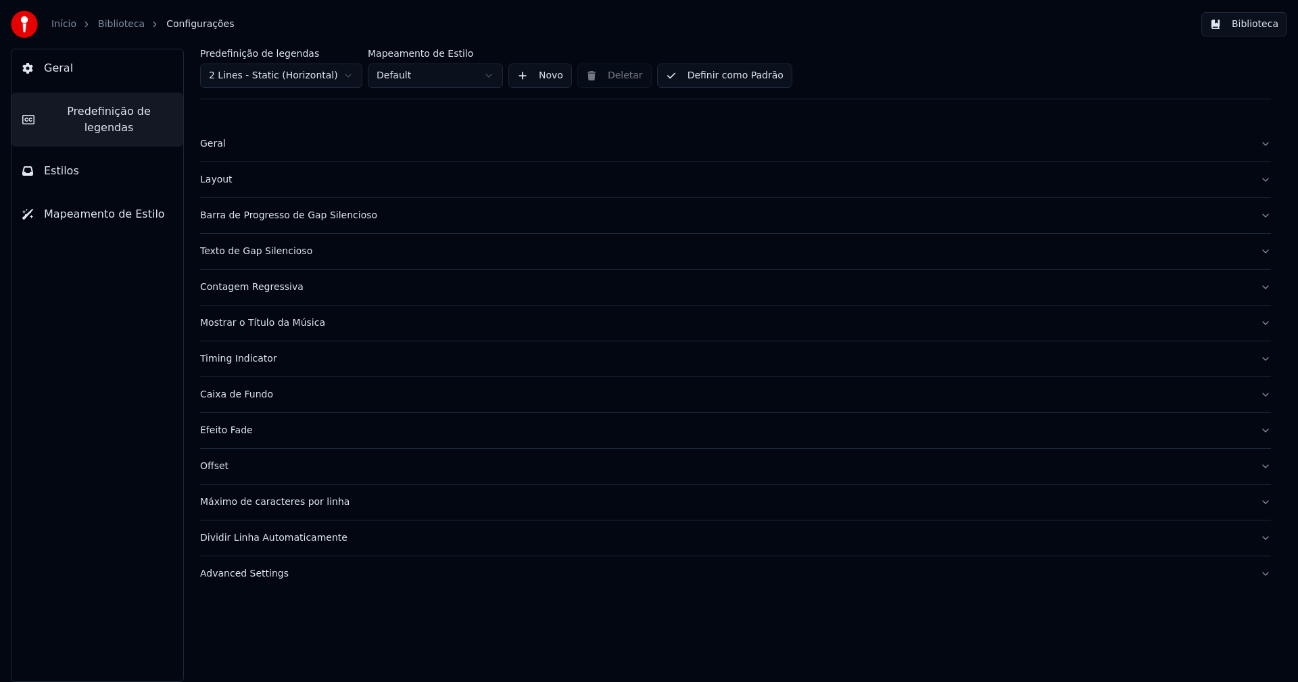
click at [289, 216] on div "Barra de Progresso de Gap Silencioso" at bounding box center [724, 216] width 1049 height 14
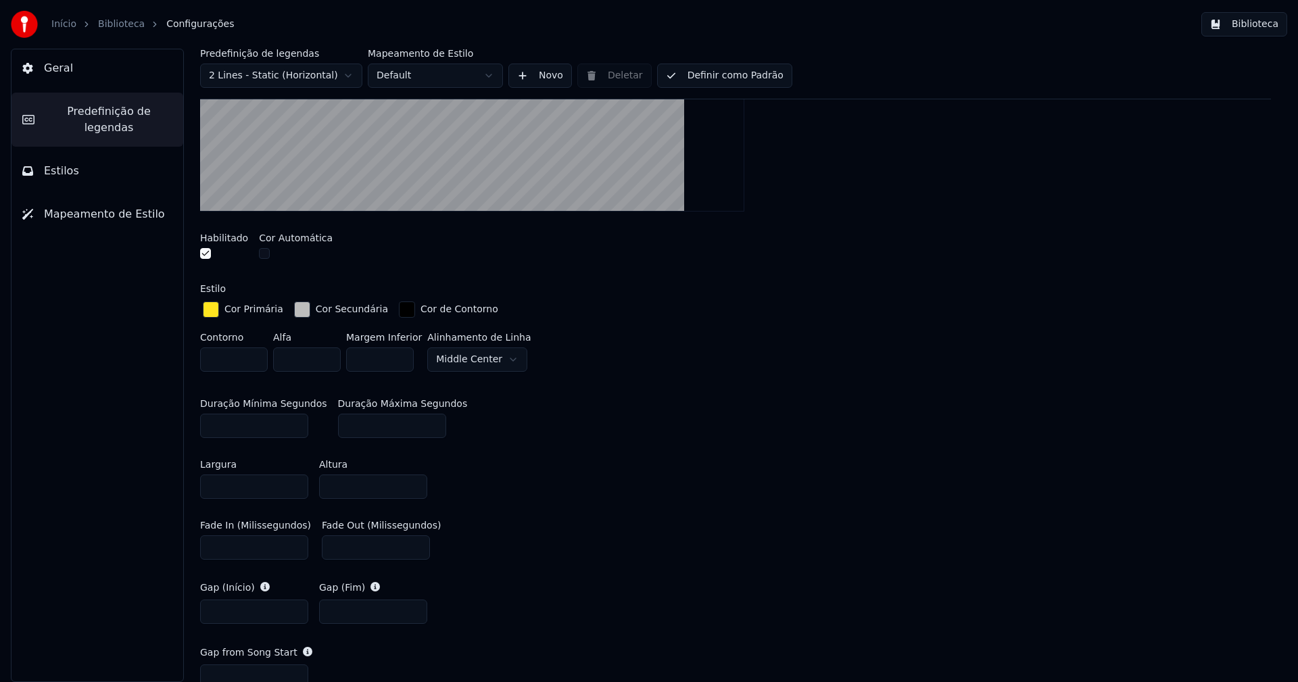
scroll to position [608, 0]
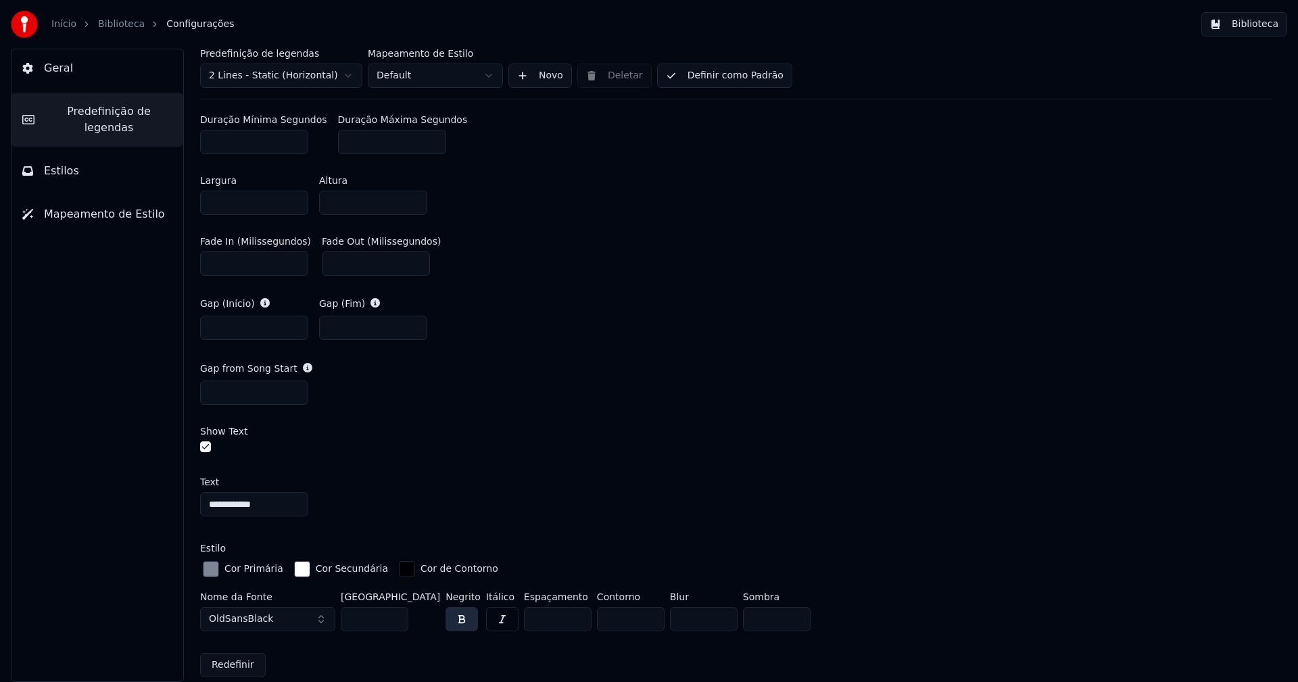
click at [214, 566] on div "button" at bounding box center [211, 569] width 16 height 16
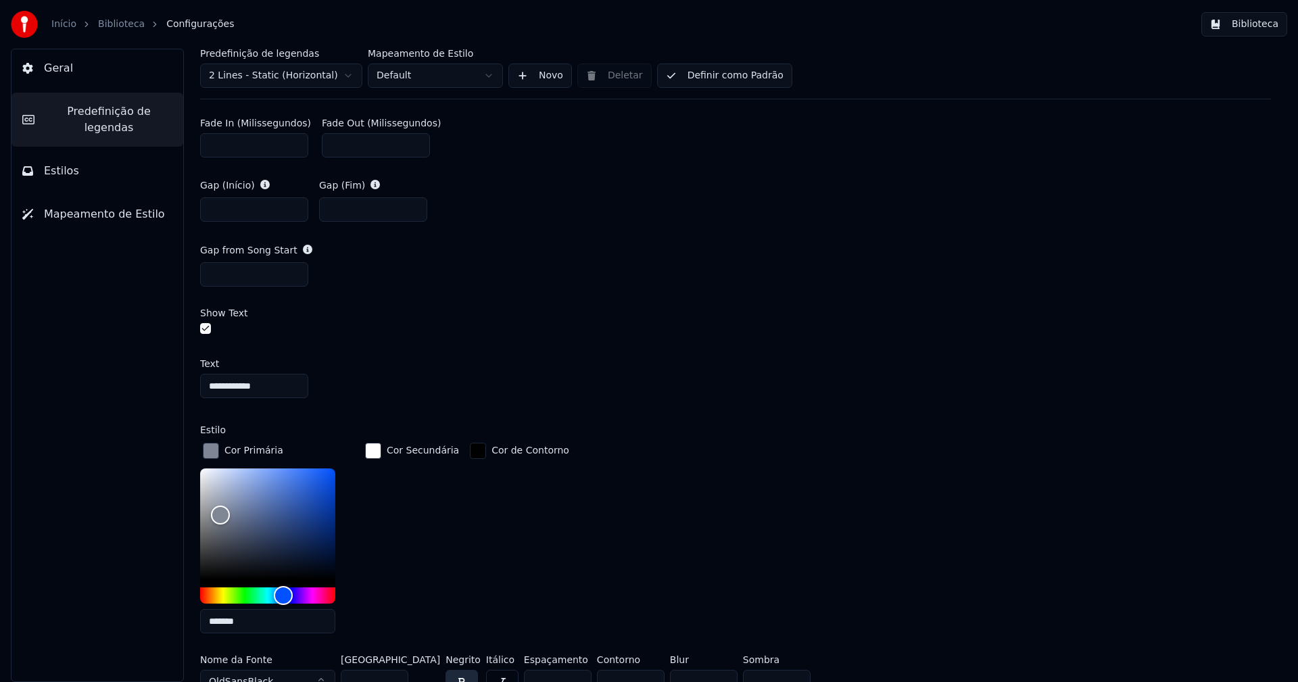
scroll to position [744, 0]
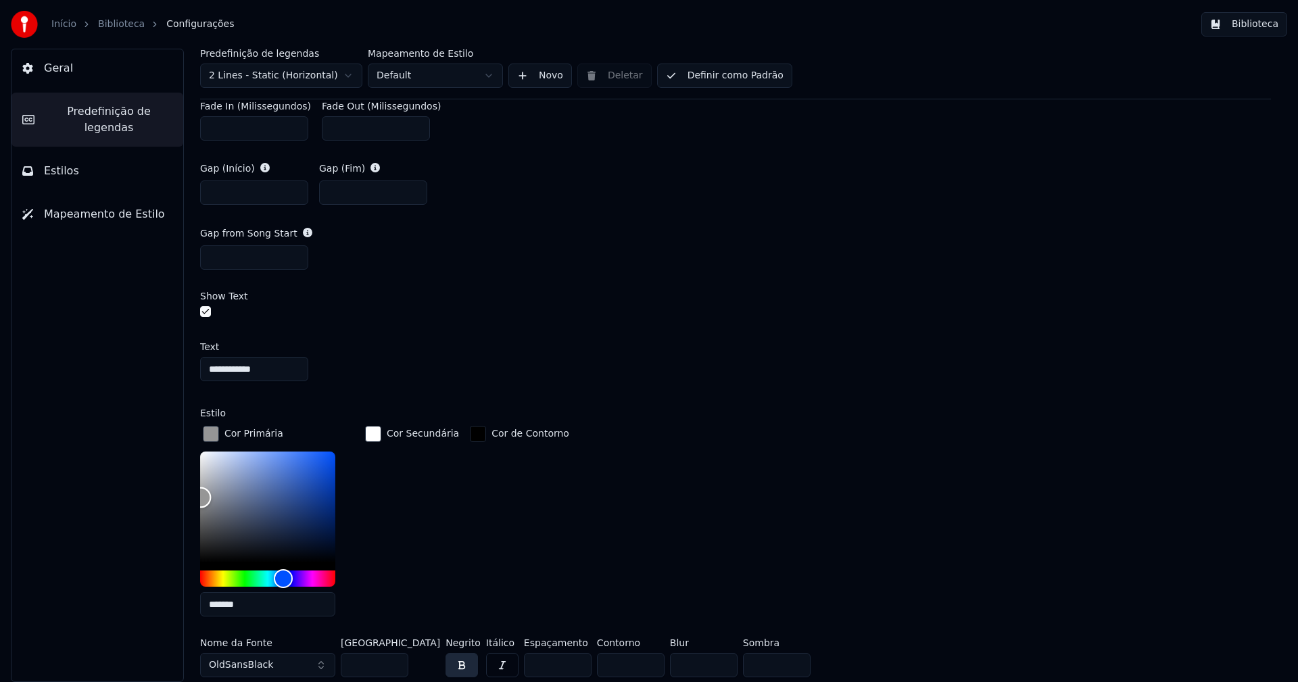
type input "*******"
drag, startPoint x: 223, startPoint y: 496, endPoint x: 197, endPoint y: 495, distance: 26.4
click at [197, 495] on div "**********" at bounding box center [735, 365] width 1125 height 633
click at [208, 429] on div "button" at bounding box center [211, 434] width 16 height 16
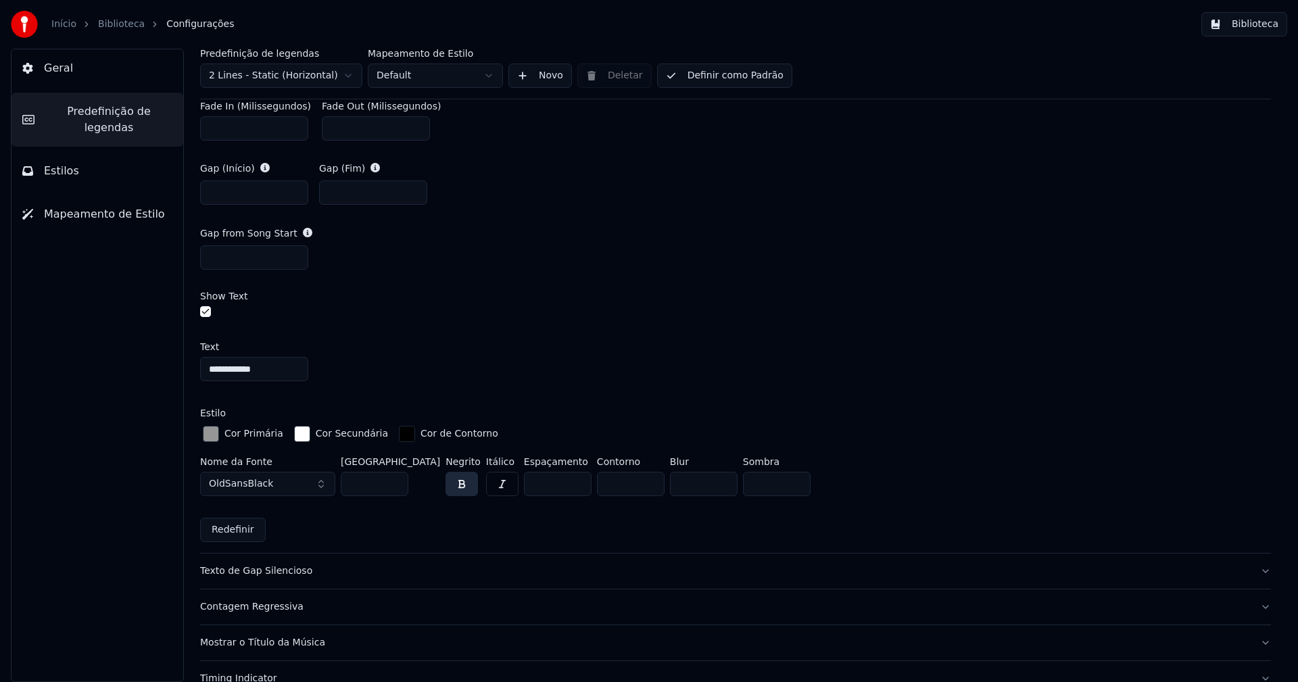
click at [1252, 26] on button "Biblioteca" at bounding box center [1244, 24] width 86 height 24
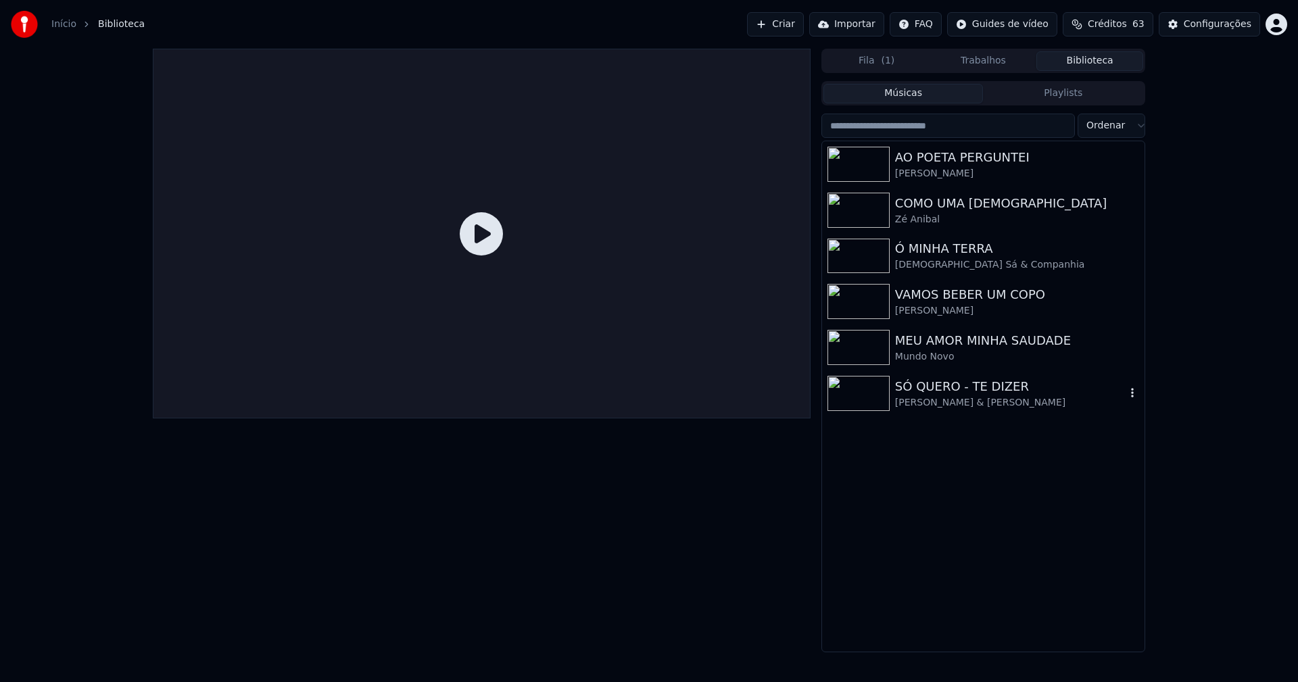
click at [946, 393] on div "SÓ QUERO - TE DIZER" at bounding box center [1010, 386] width 231 height 19
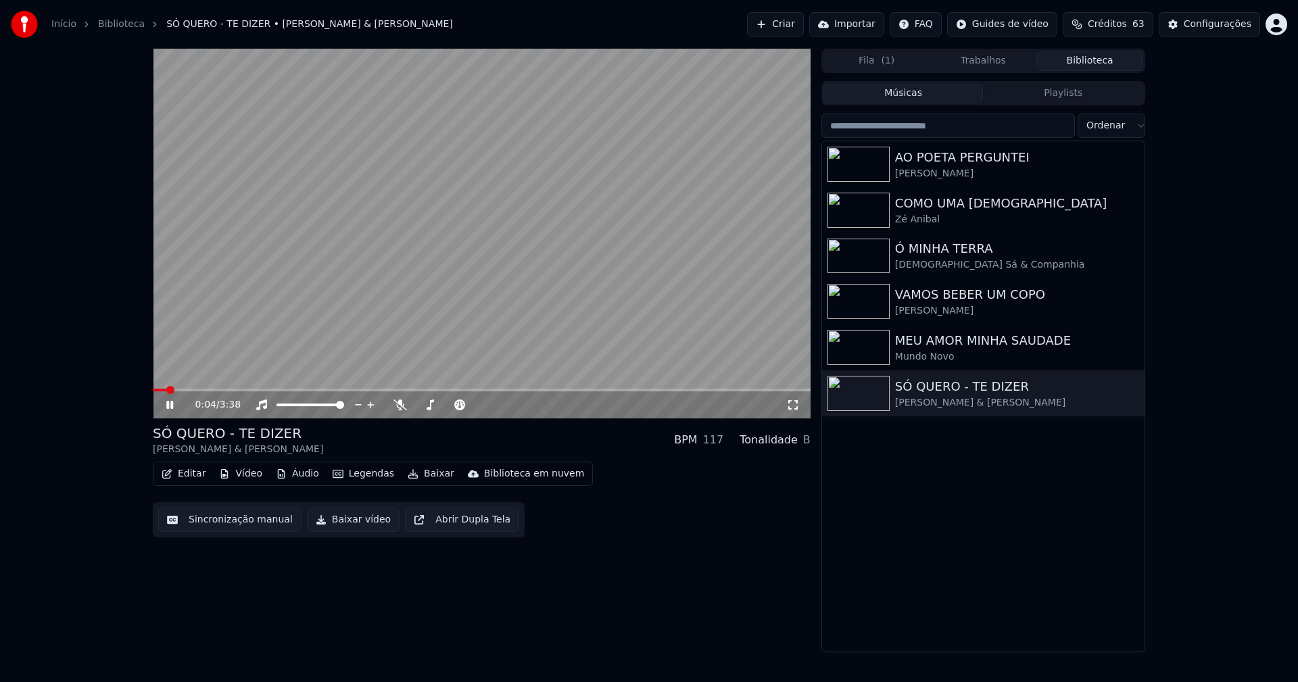
click at [798, 408] on icon at bounding box center [793, 405] width 14 height 11
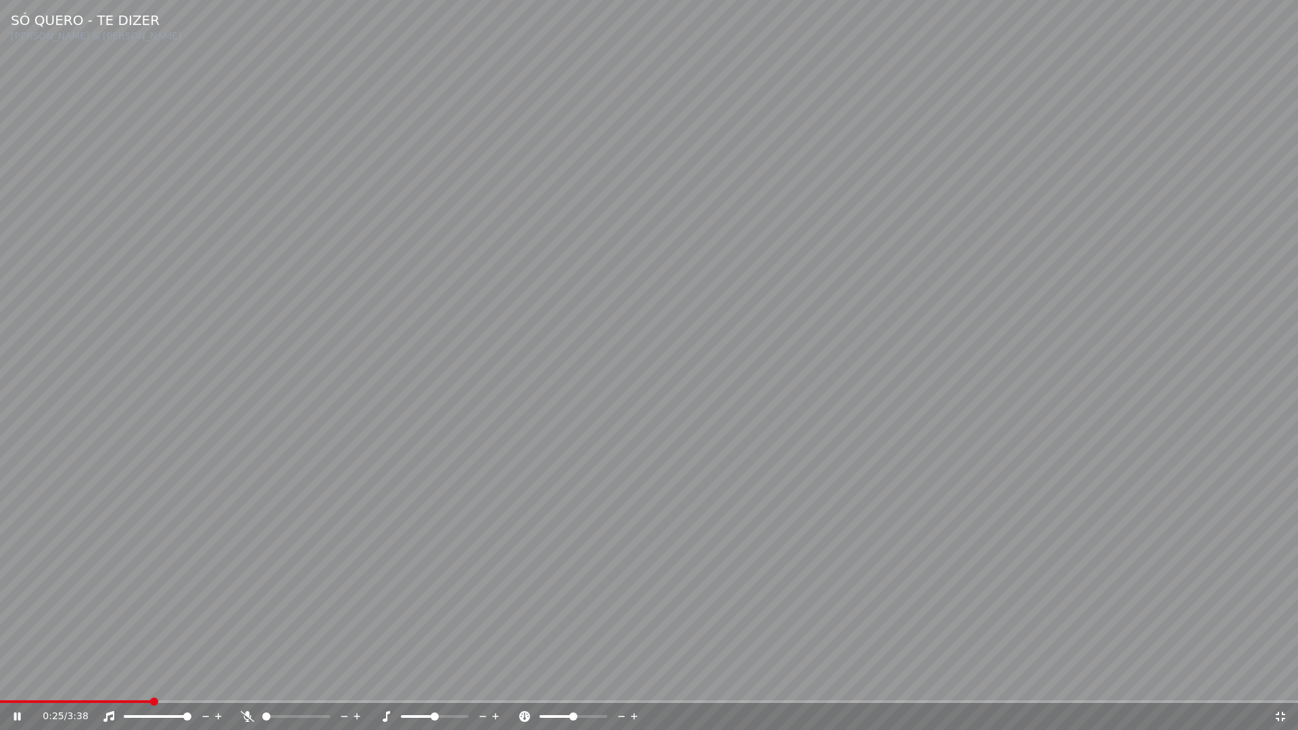
click at [1284, 681] on icon at bounding box center [1280, 716] width 9 height 9
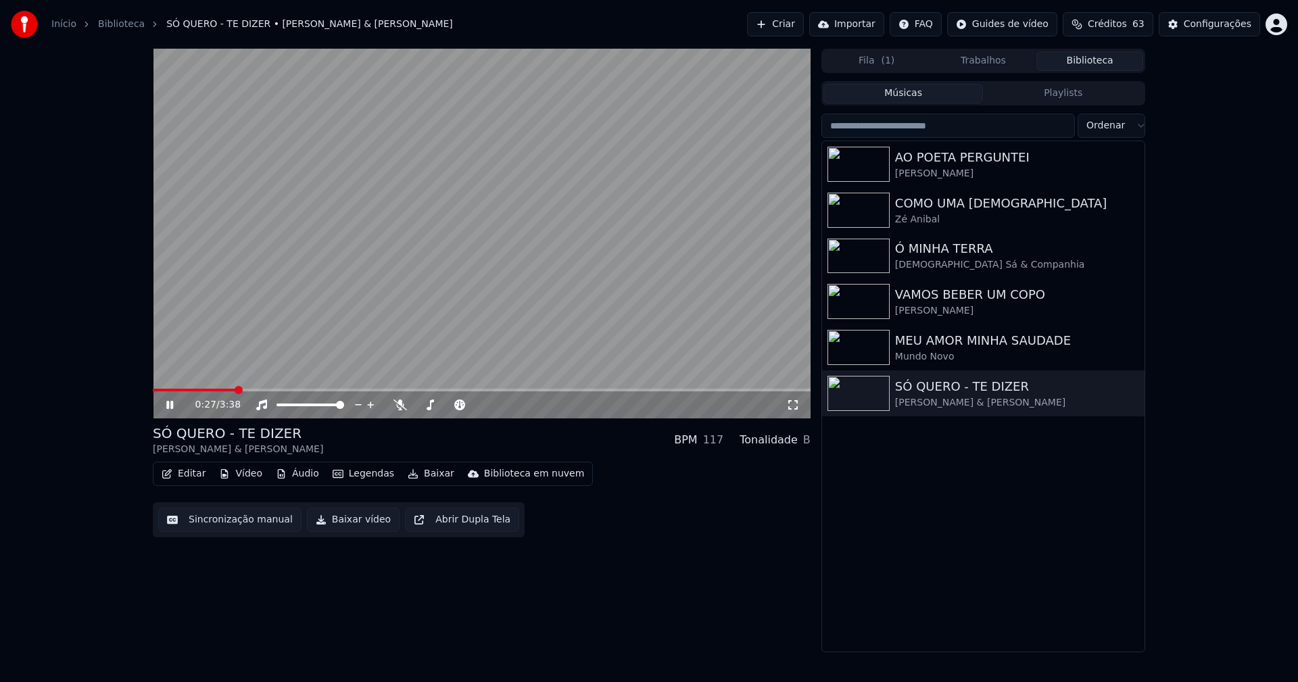
click at [166, 406] on icon at bounding box center [180, 405] width 32 height 11
click at [1219, 24] on div "Configurações" at bounding box center [1218, 25] width 68 height 14
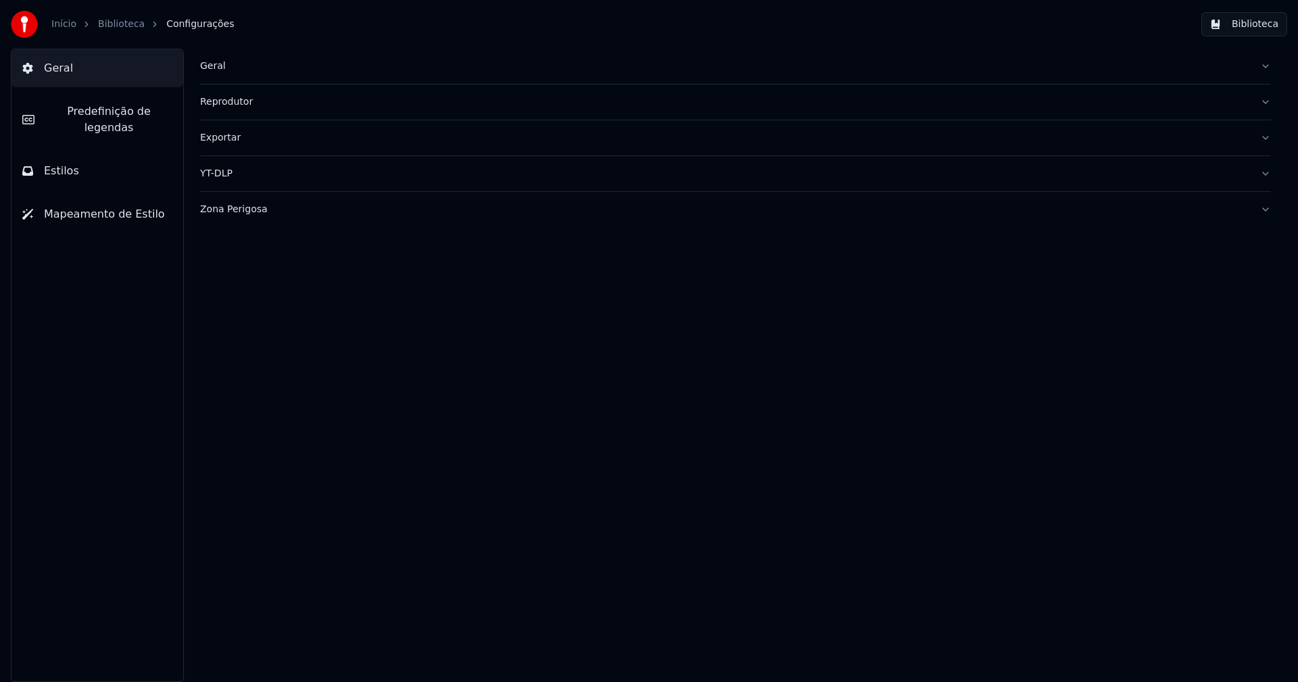
click at [104, 116] on span "Predefinição de legendas" at bounding box center [108, 119] width 127 height 32
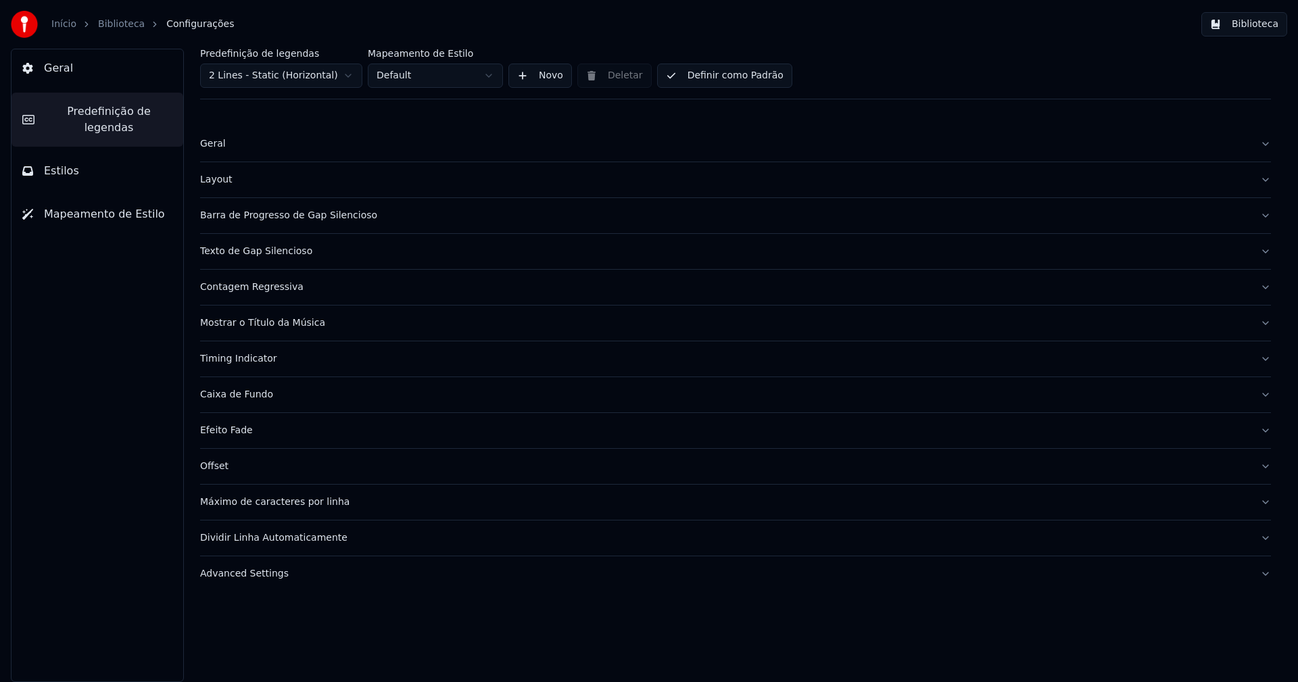
click at [274, 212] on div "Barra de Progresso de Gap Silencioso" at bounding box center [724, 216] width 1049 height 14
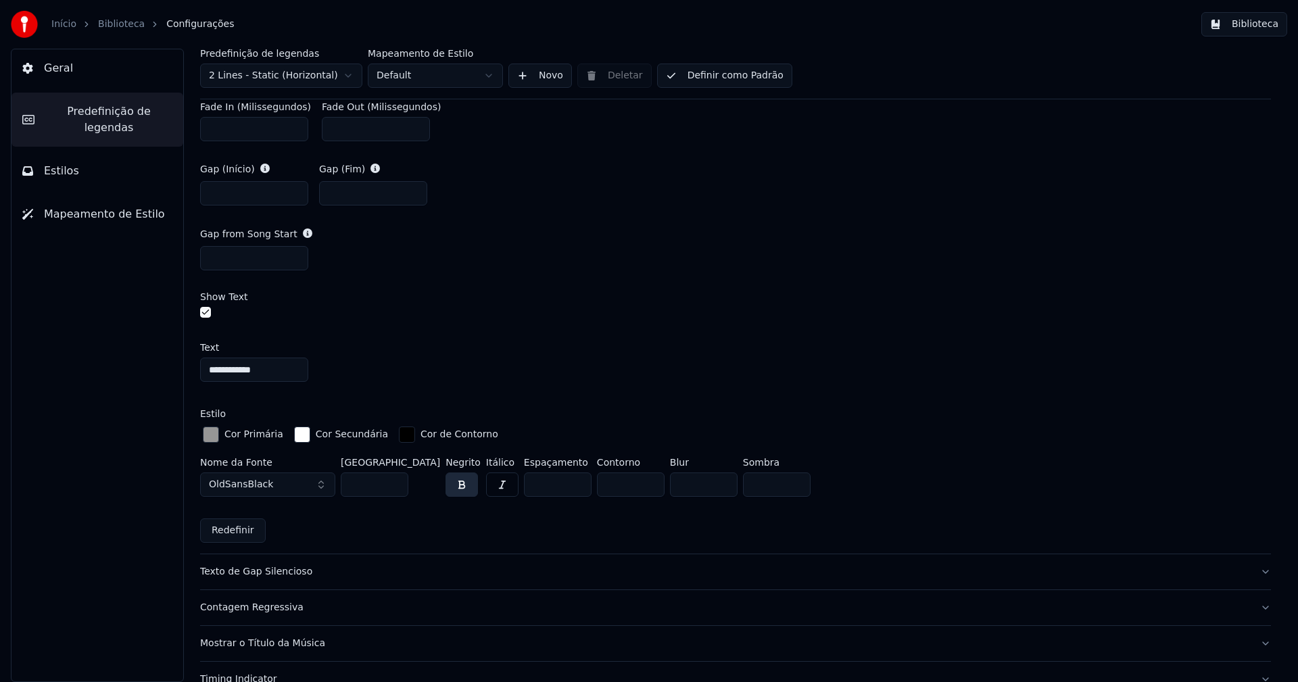
scroll to position [744, 0]
click at [212, 434] on div "button" at bounding box center [211, 434] width 16 height 16
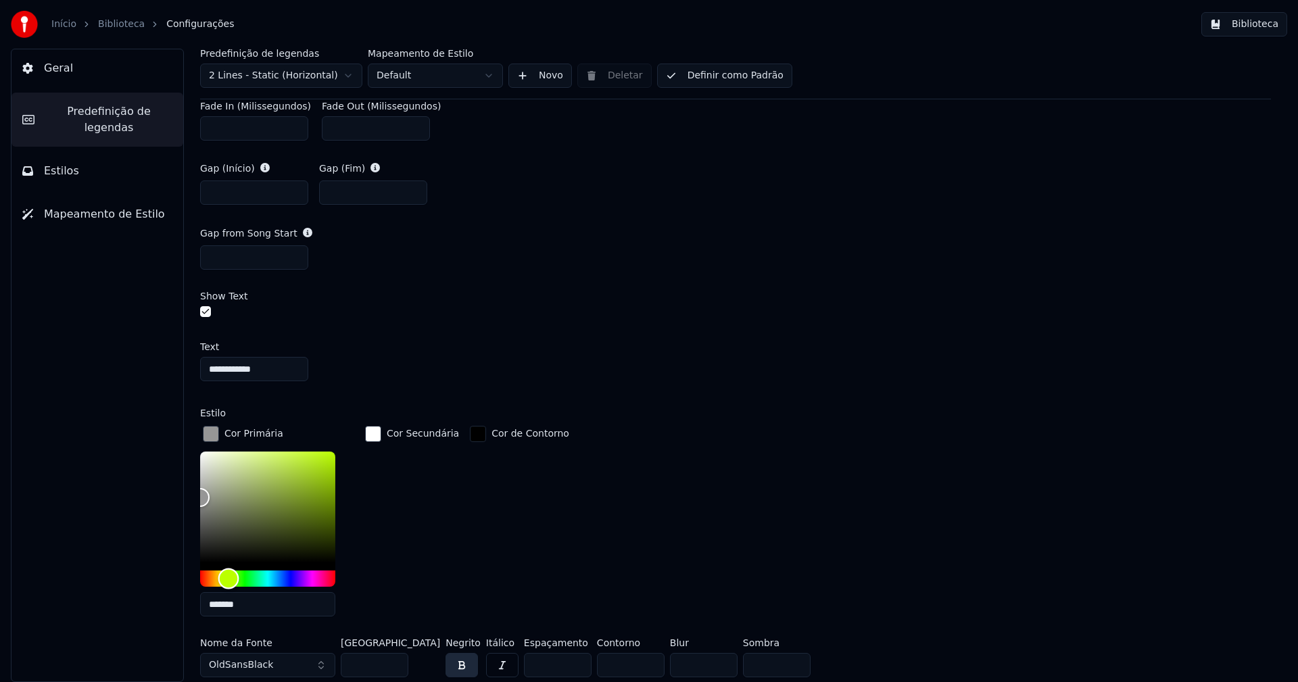
click at [228, 571] on div "Hue" at bounding box center [267, 579] width 135 height 16
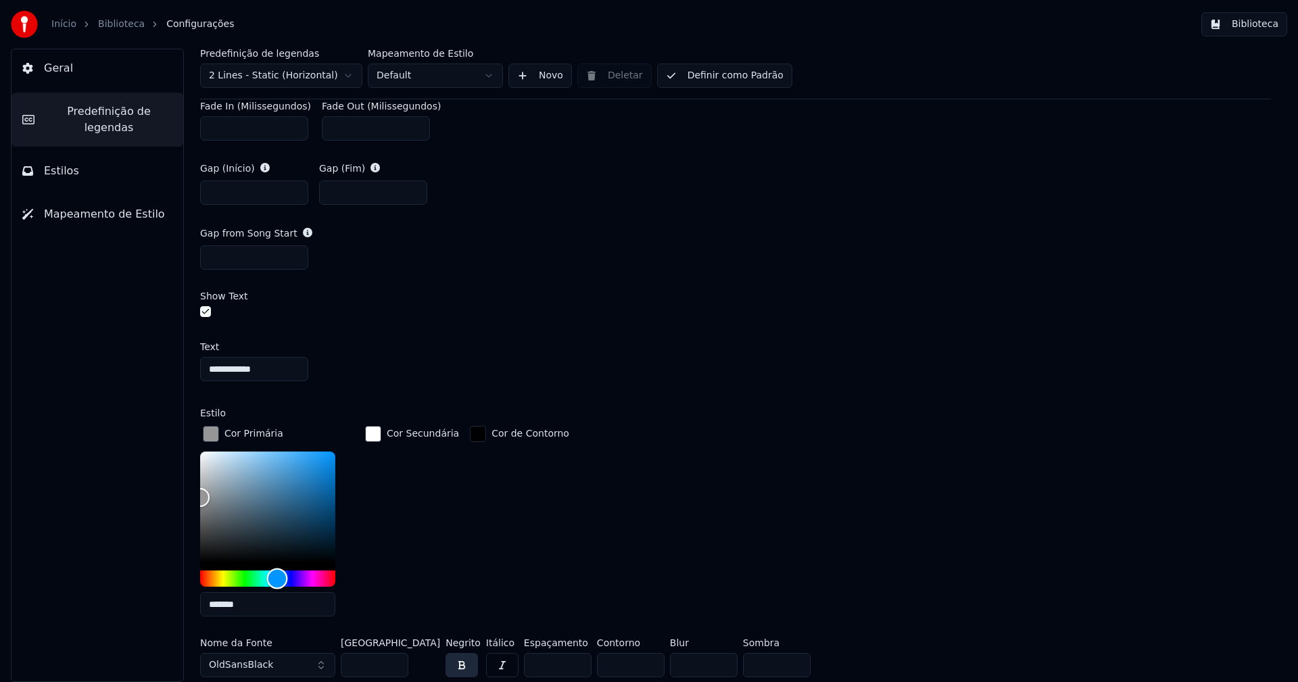
drag, startPoint x: 231, startPoint y: 577, endPoint x: 277, endPoint y: 573, distance: 46.8
click at [277, 573] on div "Hue" at bounding box center [277, 579] width 21 height 21
type input "*******"
drag, startPoint x: 203, startPoint y: 498, endPoint x: 222, endPoint y: 485, distance: 23.4
click at [222, 485] on div "Color" at bounding box center [222, 487] width 21 height 21
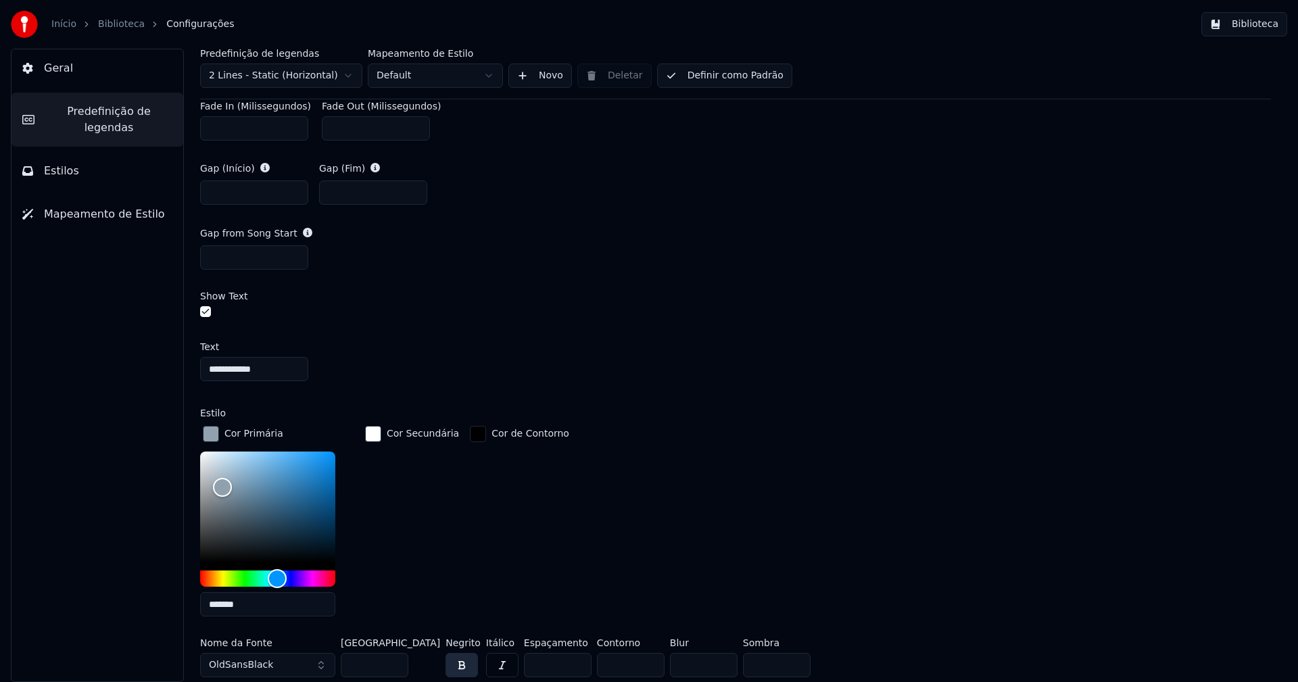
click at [210, 433] on div "button" at bounding box center [211, 434] width 16 height 16
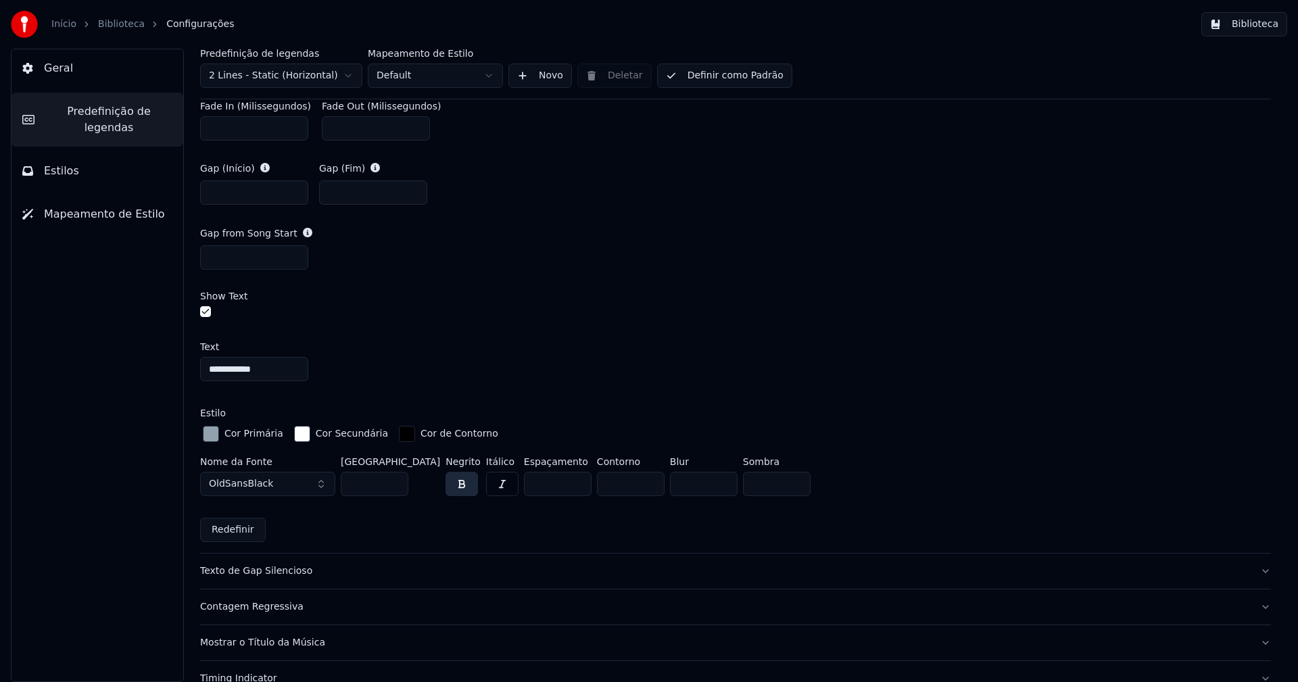
click at [1260, 22] on button "Biblioteca" at bounding box center [1244, 24] width 86 height 24
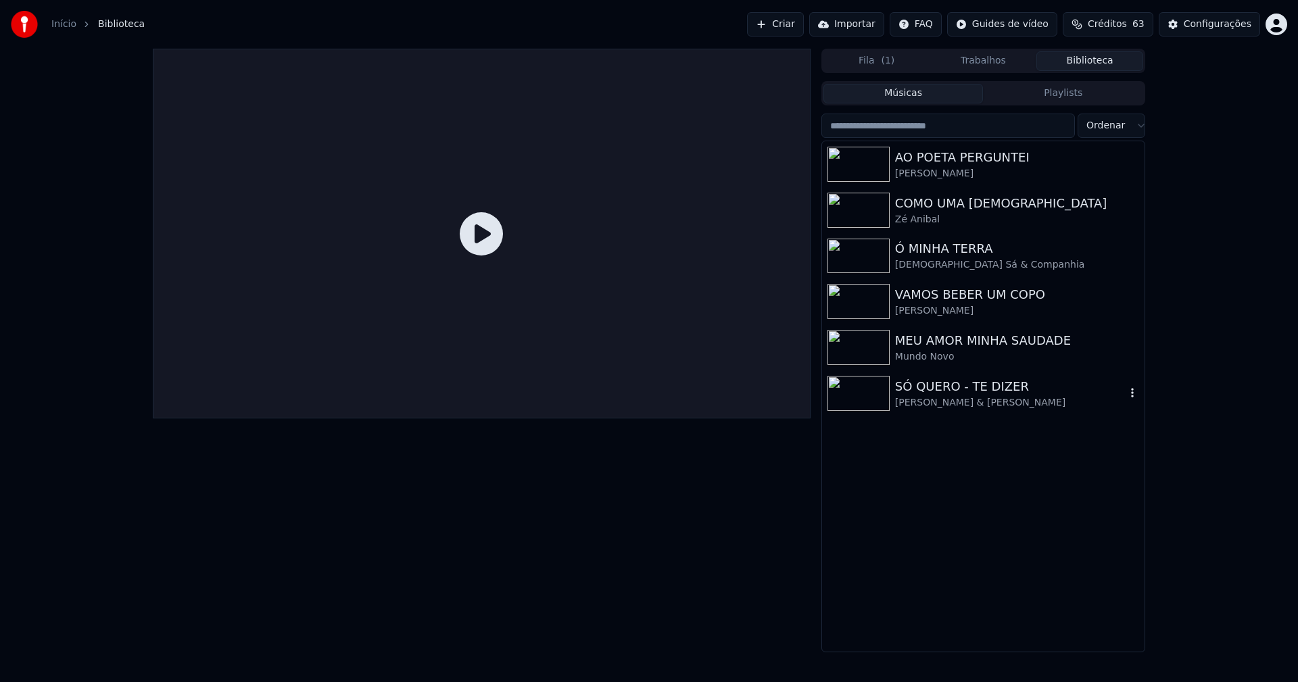
click at [946, 391] on div "SÓ QUERO - TE DIZER" at bounding box center [1010, 386] width 231 height 19
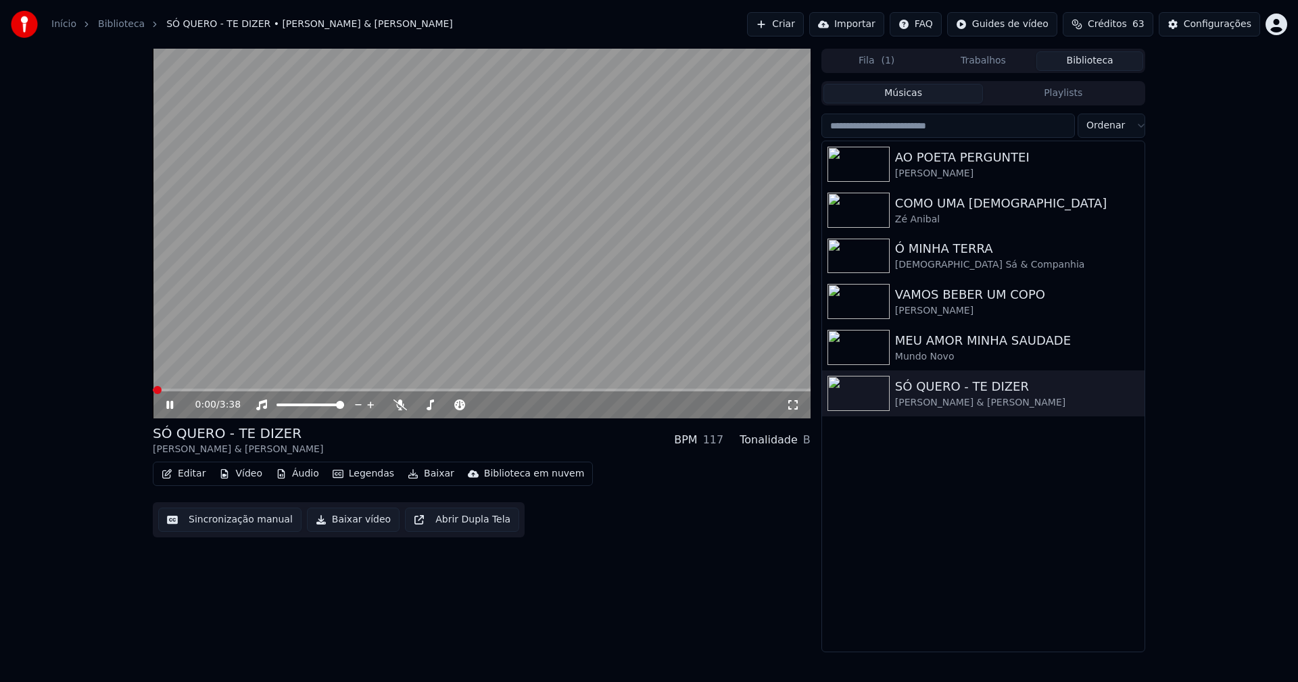
click at [790, 397] on div "0:00 / 3:38" at bounding box center [482, 404] width 658 height 27
click at [794, 406] on icon at bounding box center [793, 405] width 14 height 11
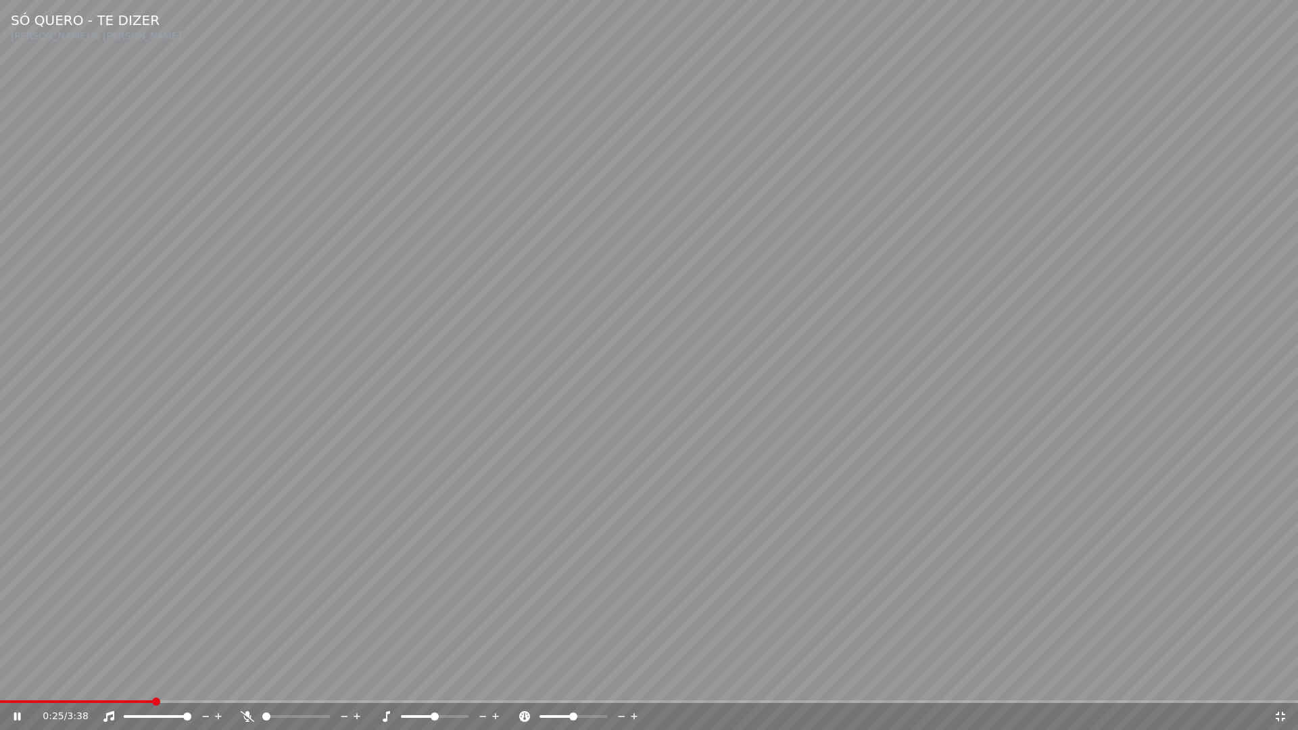
click at [3, 681] on video at bounding box center [649, 365] width 1298 height 730
click at [0, 681] on span at bounding box center [77, 701] width 154 height 3
click at [15, 681] on icon at bounding box center [18, 716] width 8 height 9
click at [15, 681] on icon at bounding box center [17, 716] width 7 height 8
click at [1287, 681] on div "0:00 / 3:38" at bounding box center [648, 717] width 1287 height 14
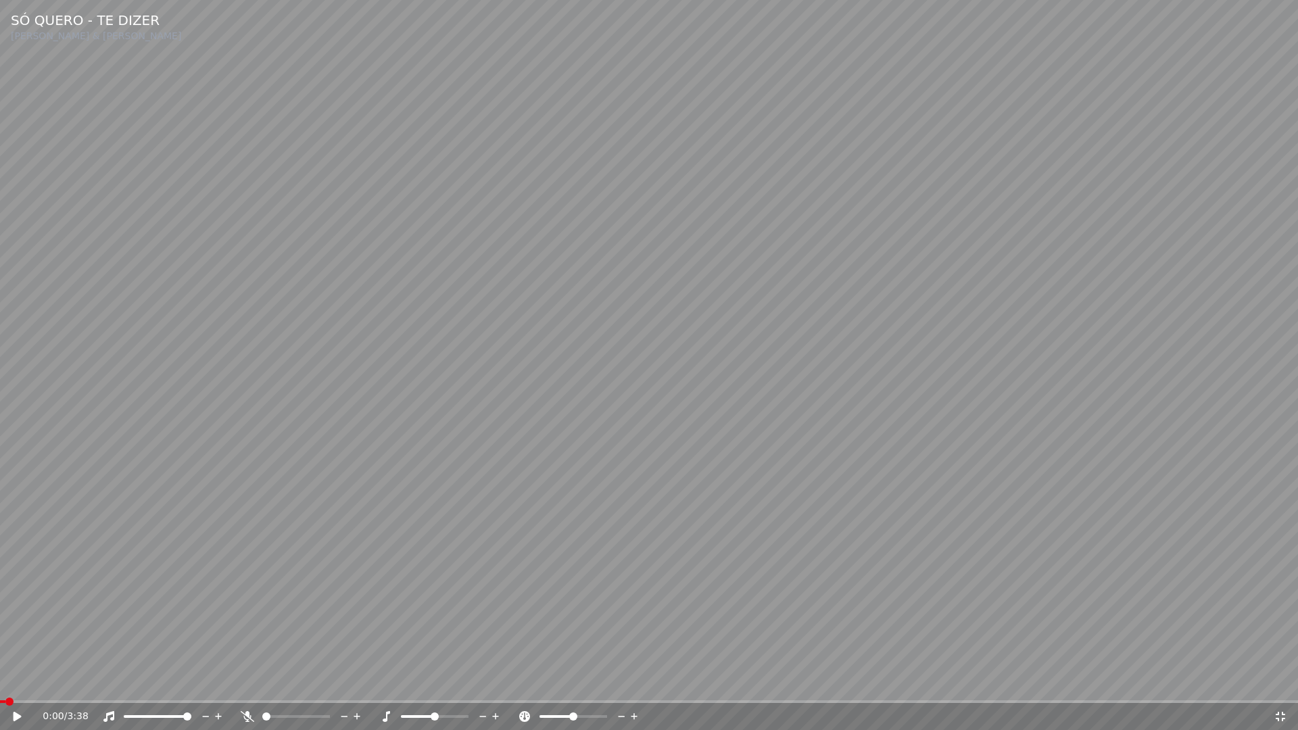
click at [1280, 681] on icon at bounding box center [1281, 716] width 14 height 11
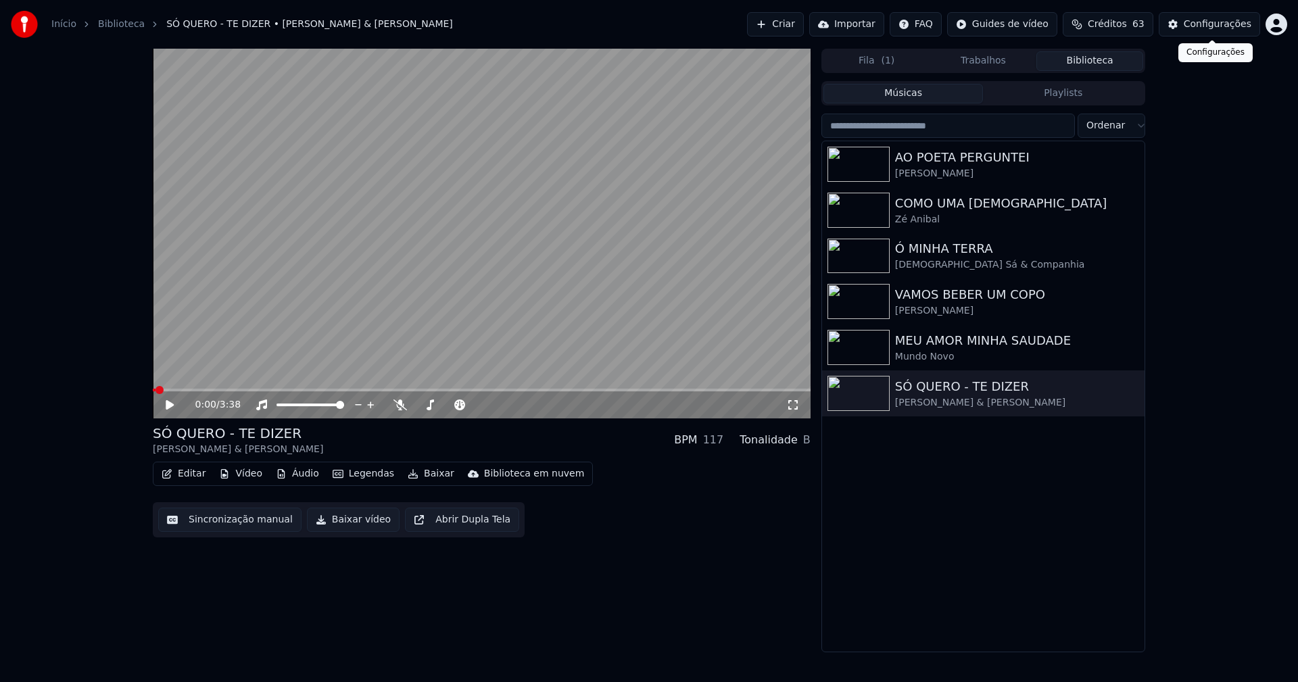
click at [1203, 29] on div "Configurações" at bounding box center [1218, 25] width 68 height 14
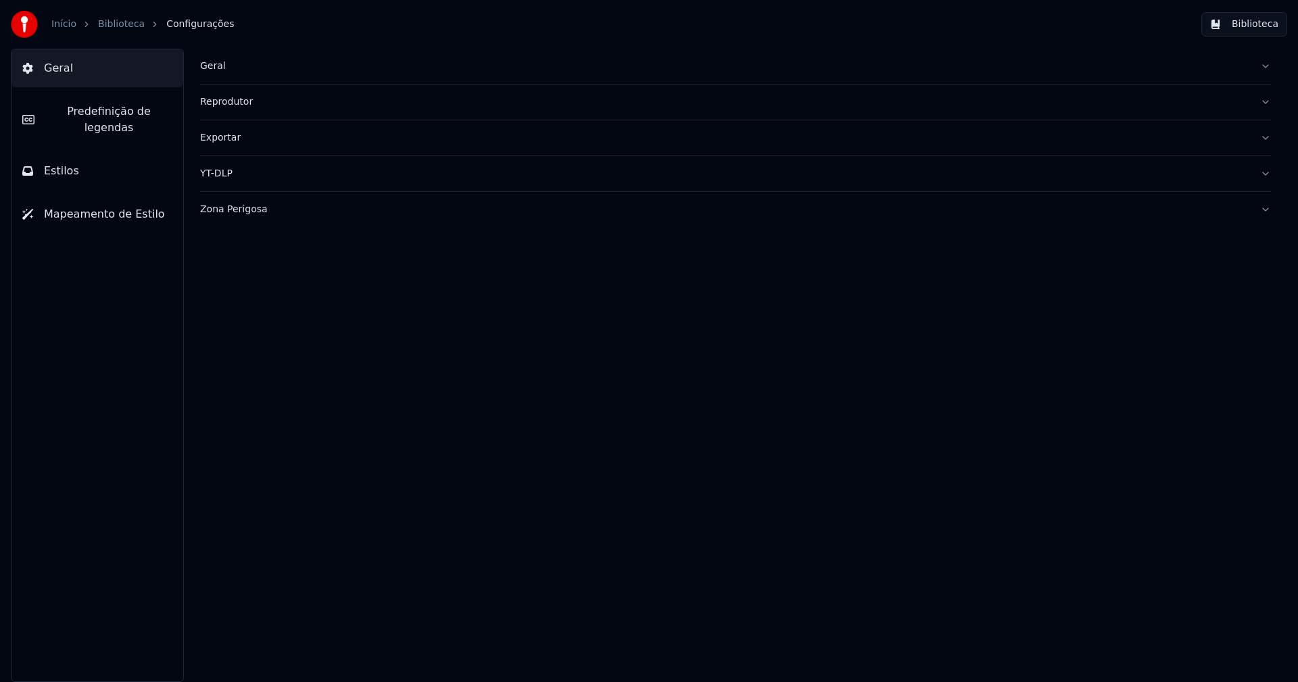
click at [125, 113] on span "Predefinição de legendas" at bounding box center [108, 119] width 127 height 32
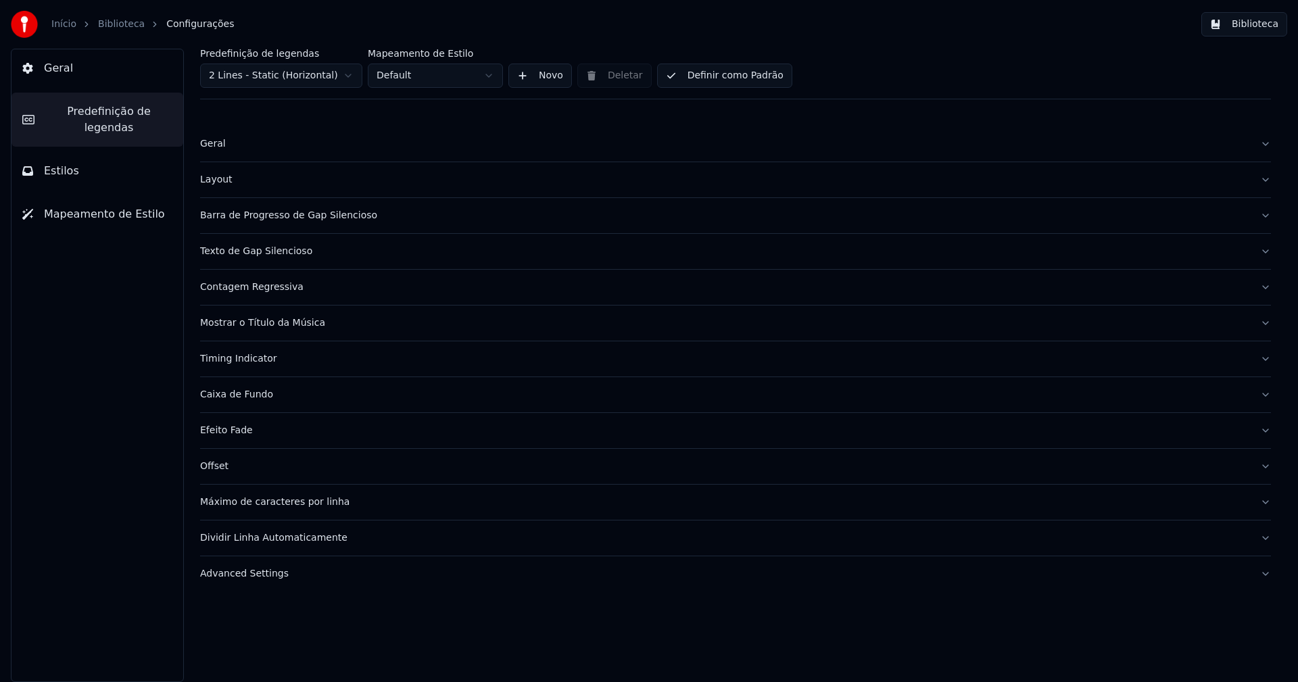
click at [274, 321] on div "Mostrar o Título da Música" at bounding box center [724, 323] width 1049 height 14
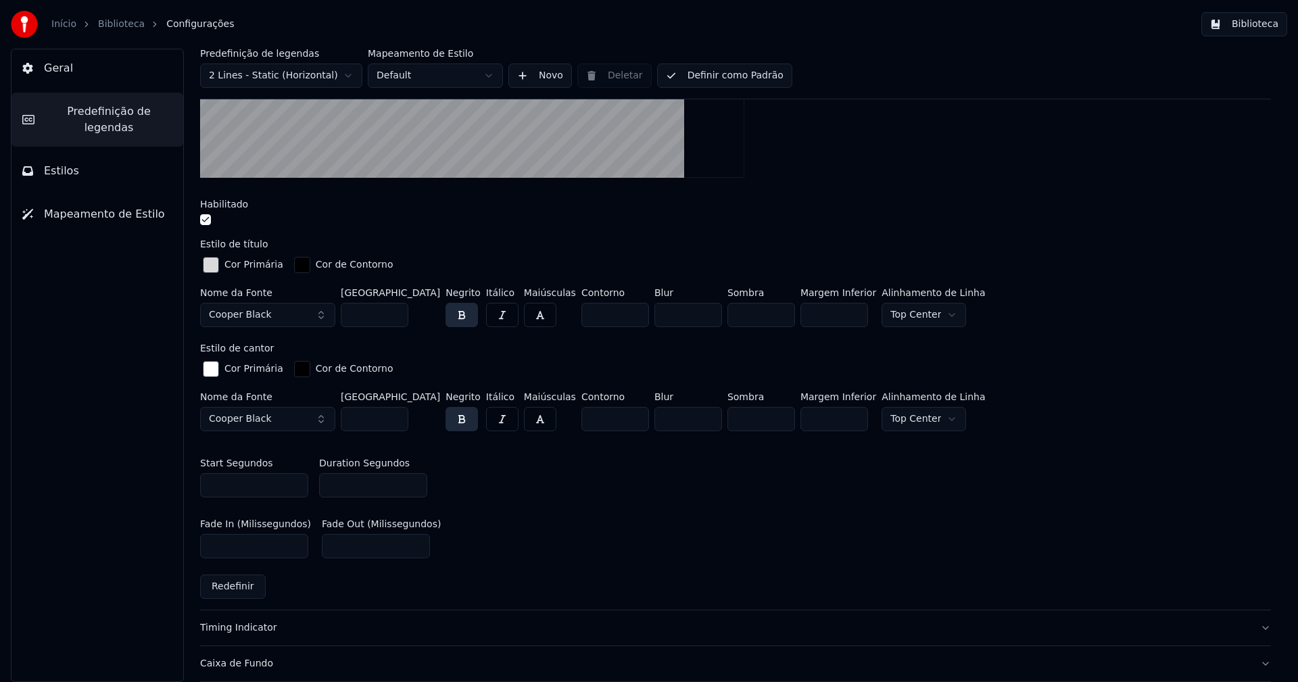
scroll to position [473, 0]
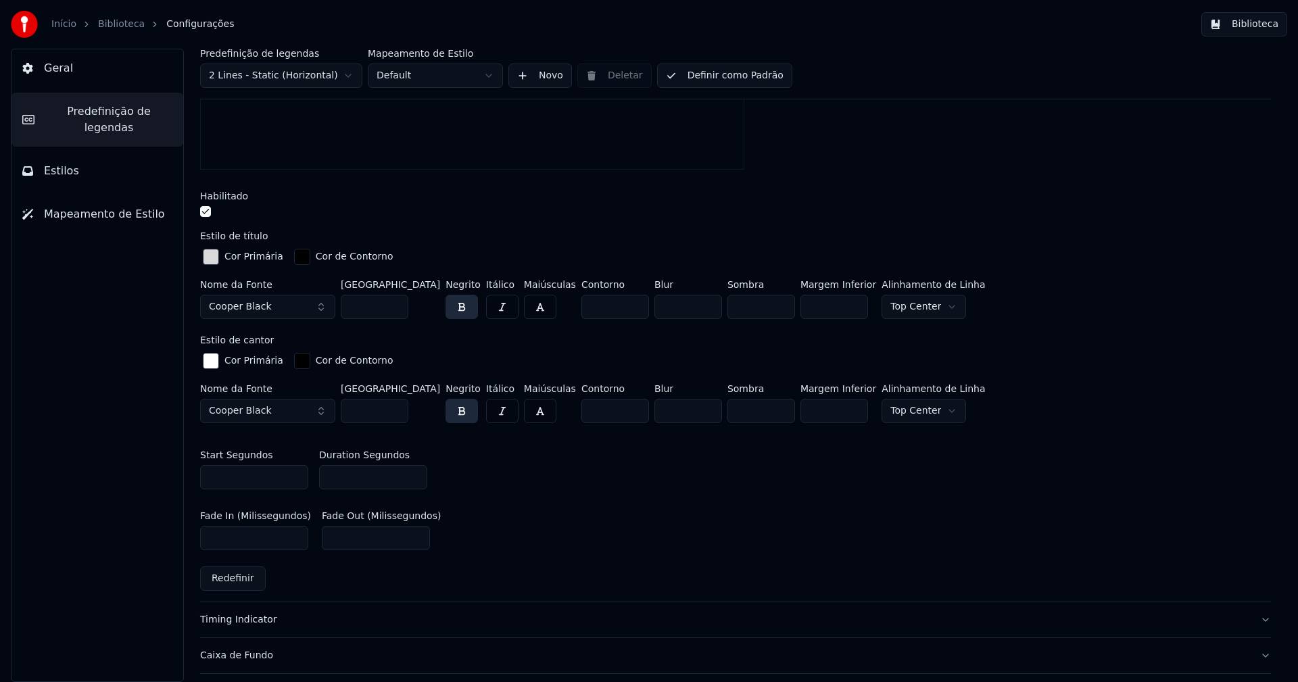
type input "*"
click at [607, 310] on input "*" at bounding box center [615, 307] width 68 height 24
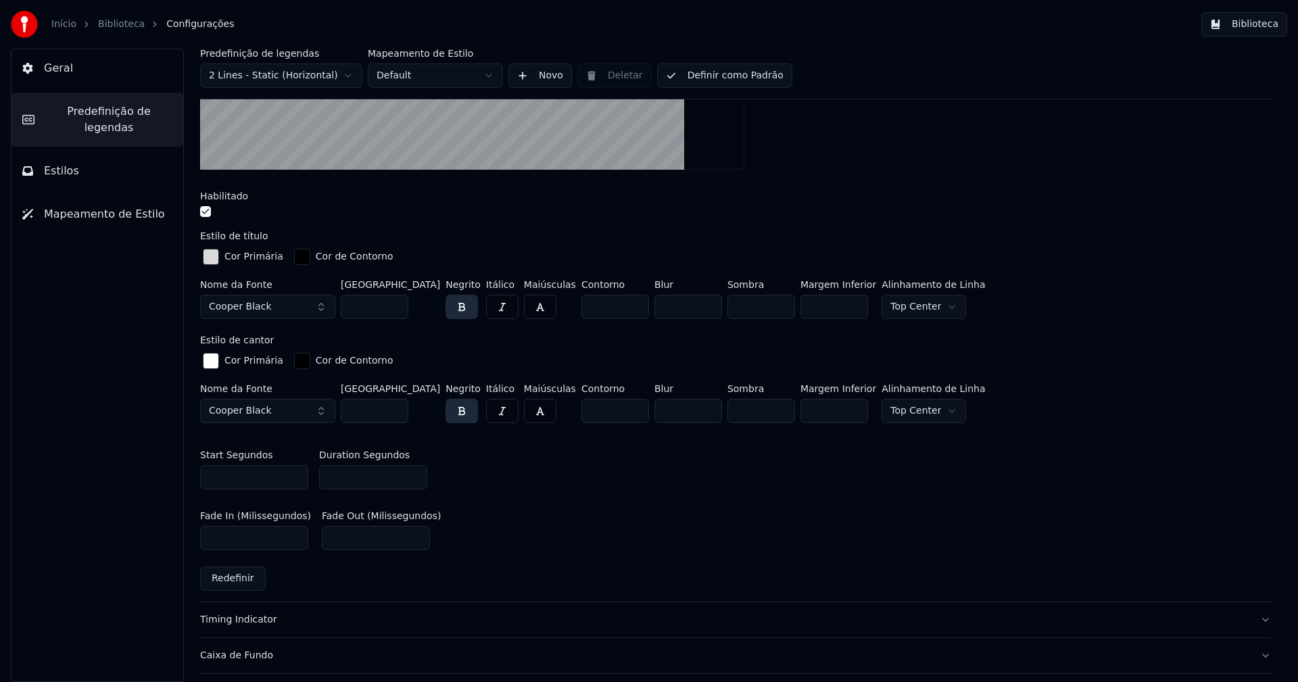
click at [683, 534] on div "Fade In (Milissegundos) *** Fade Out (Milissegundos) ***" at bounding box center [735, 530] width 1071 height 61
click at [1257, 23] on button "Biblioteca" at bounding box center [1244, 24] width 86 height 24
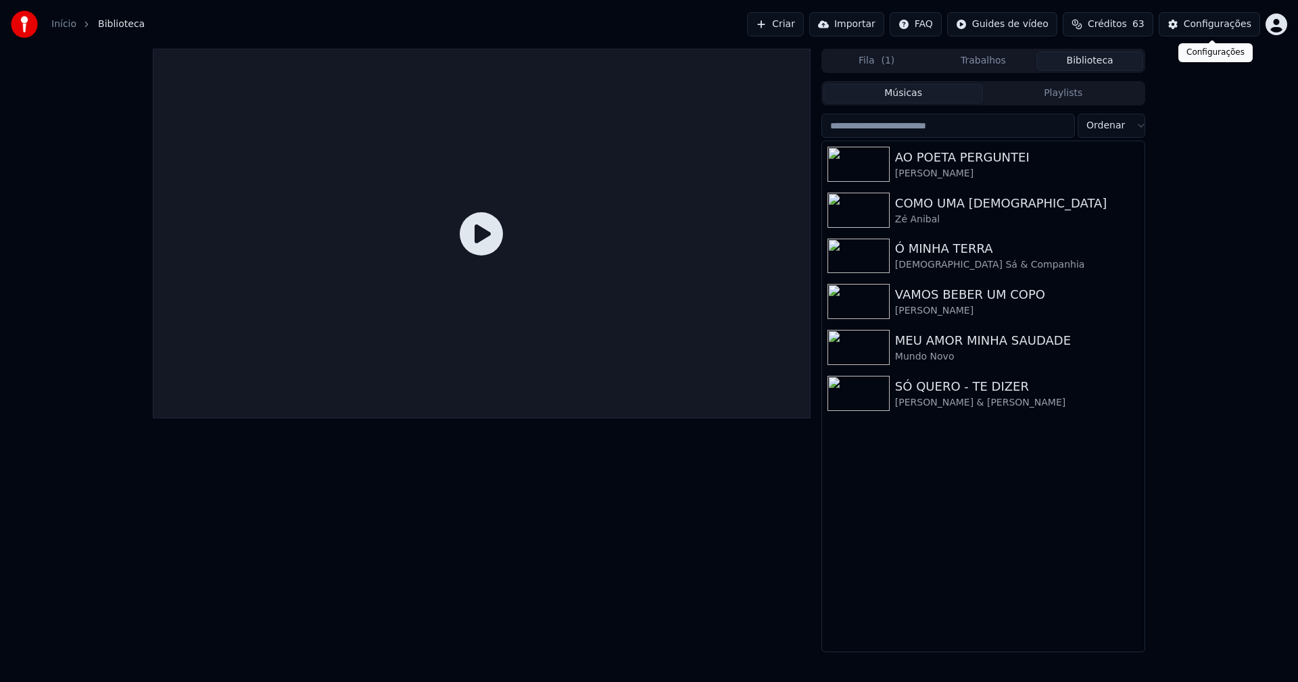
click at [1212, 24] on div "Configurações" at bounding box center [1218, 25] width 68 height 14
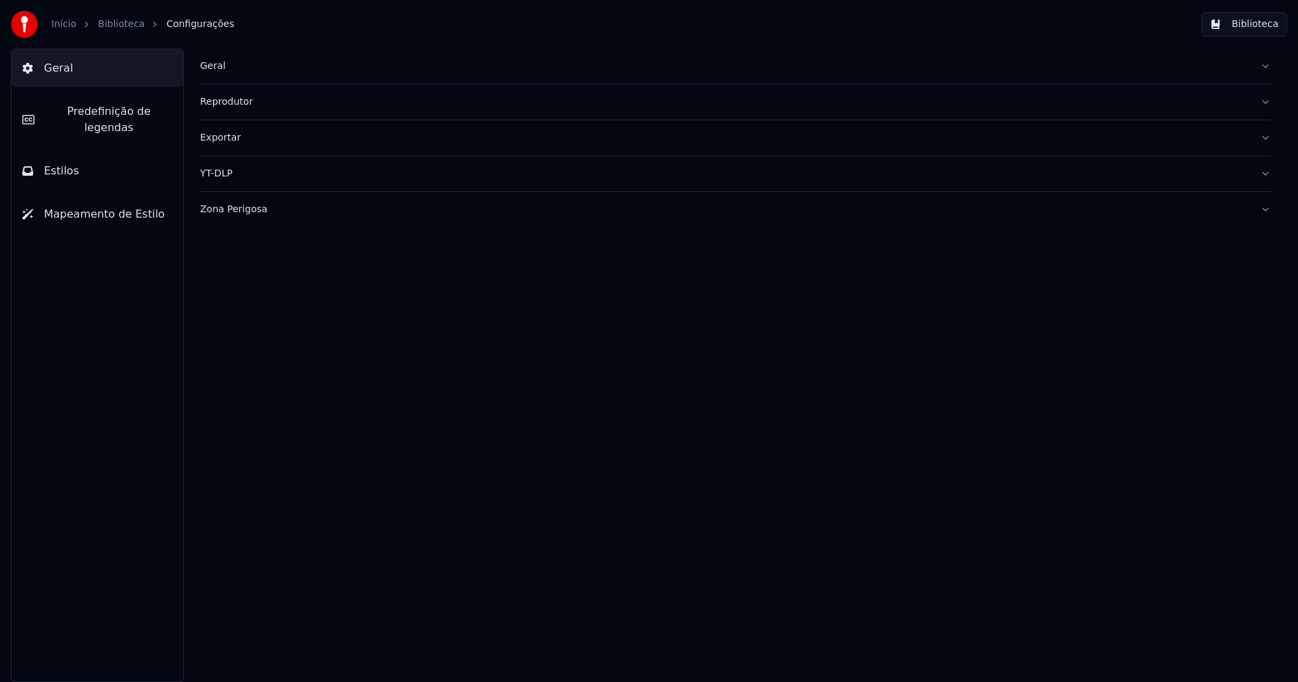
click at [134, 105] on span "Predefinição de legendas" at bounding box center [108, 119] width 127 height 32
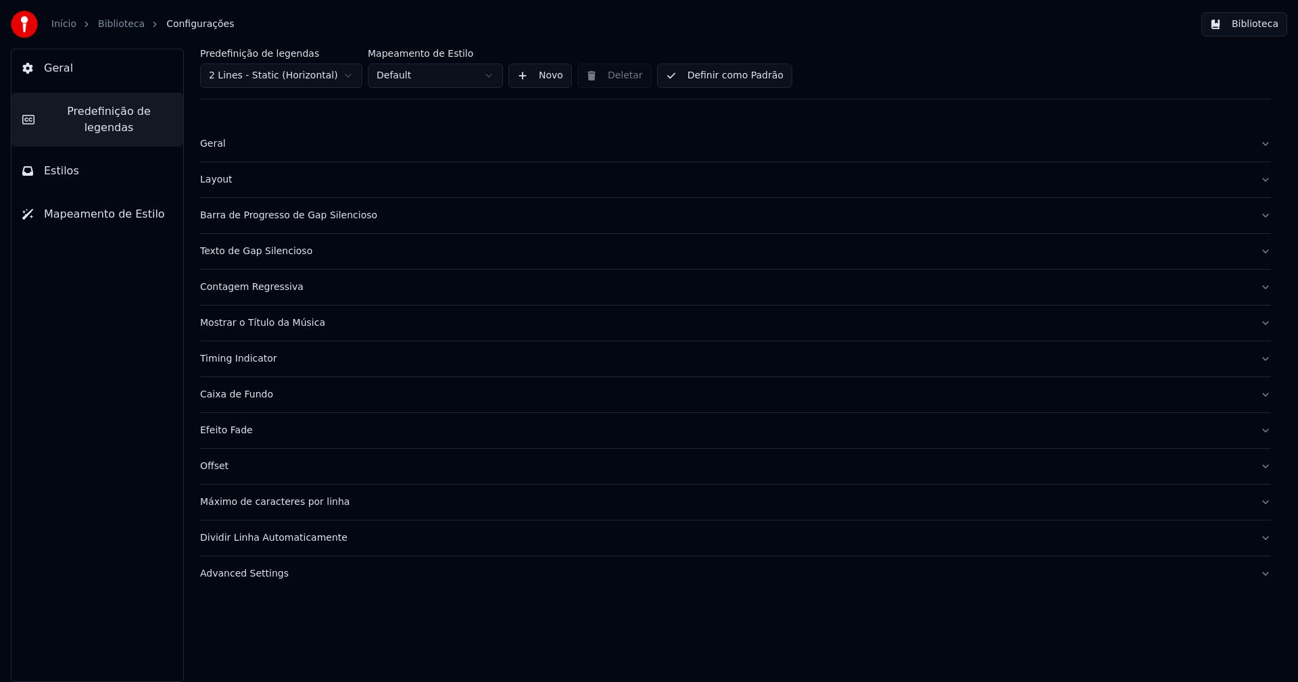
click at [290, 218] on div "Barra de Progresso de Gap Silencioso" at bounding box center [724, 216] width 1049 height 14
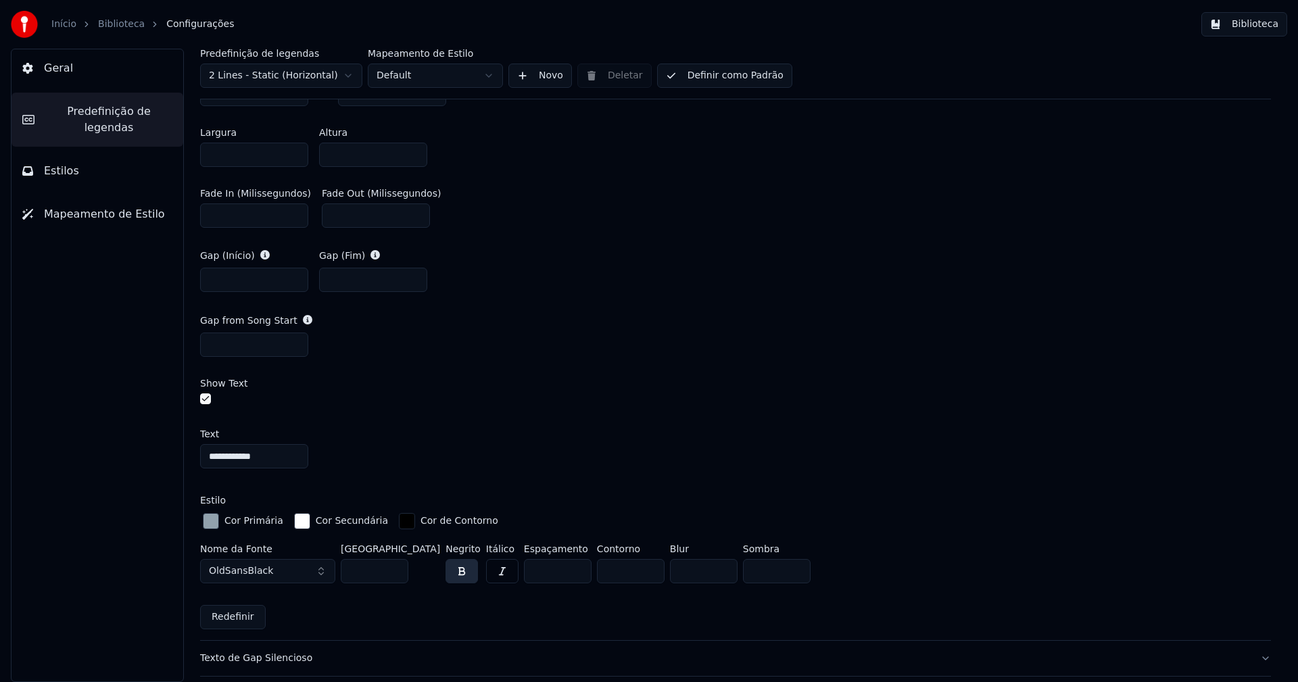
scroll to position [676, 0]
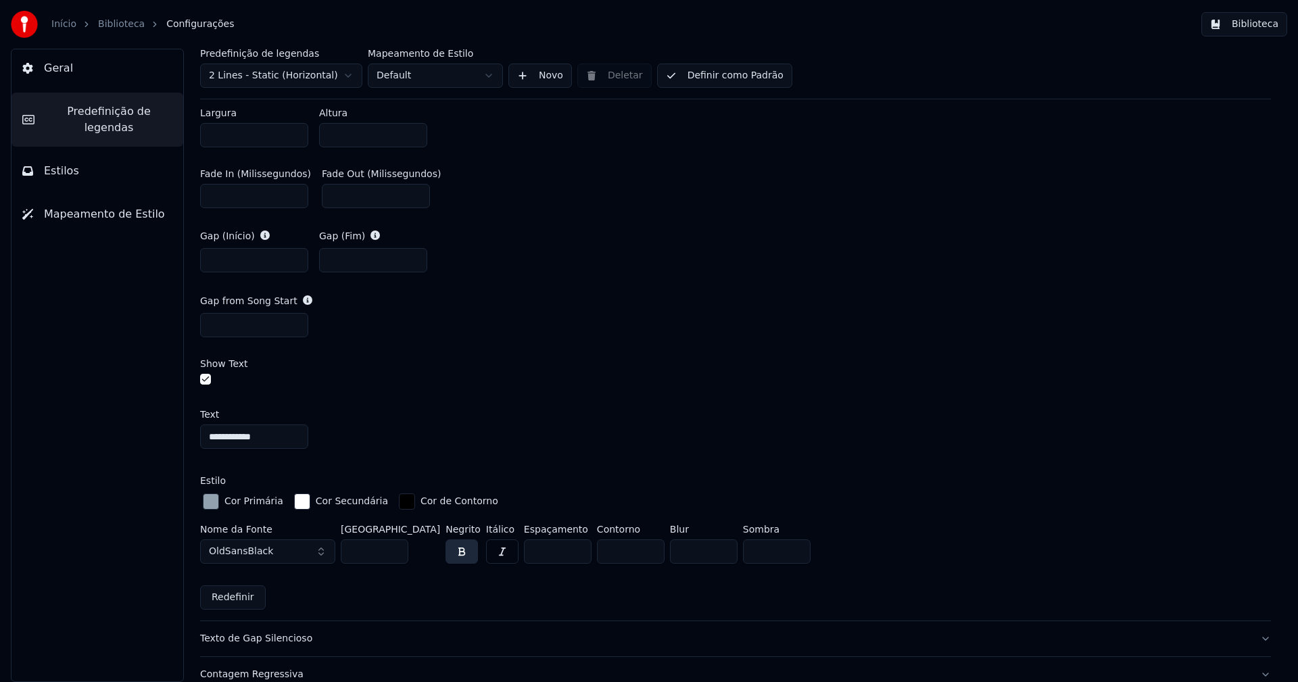
click at [211, 498] on div "button" at bounding box center [211, 501] width 16 height 16
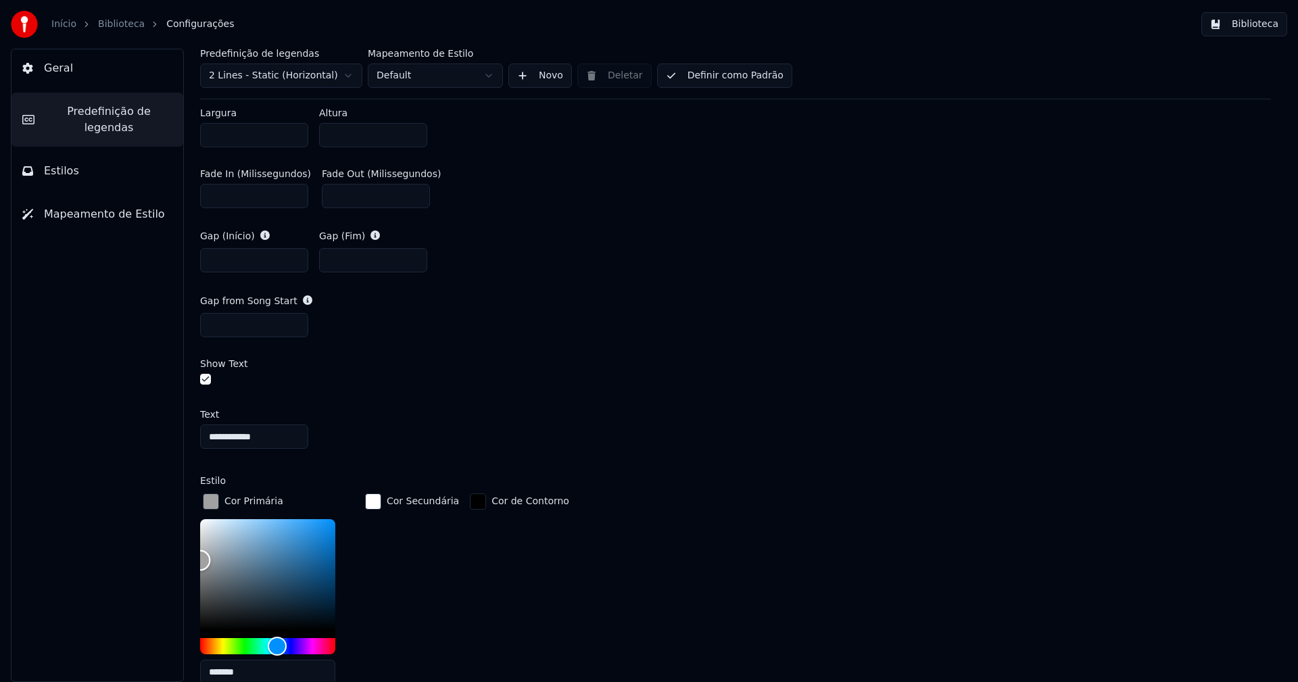
type input "*******"
drag, startPoint x: 195, startPoint y: 552, endPoint x: 125, endPoint y: 564, distance: 70.8
click at [125, 564] on div "**********" at bounding box center [649, 365] width 1298 height 633
click at [210, 500] on div "button" at bounding box center [211, 501] width 16 height 16
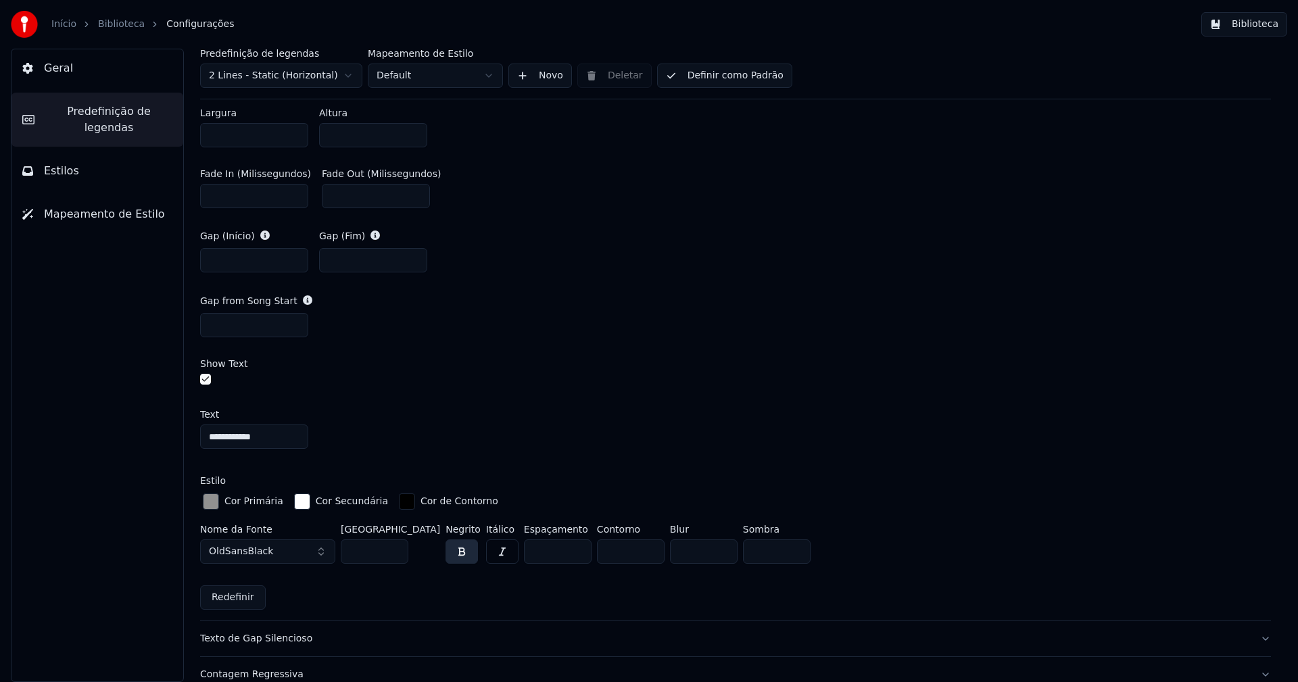
click at [1261, 30] on button "Biblioteca" at bounding box center [1244, 24] width 86 height 24
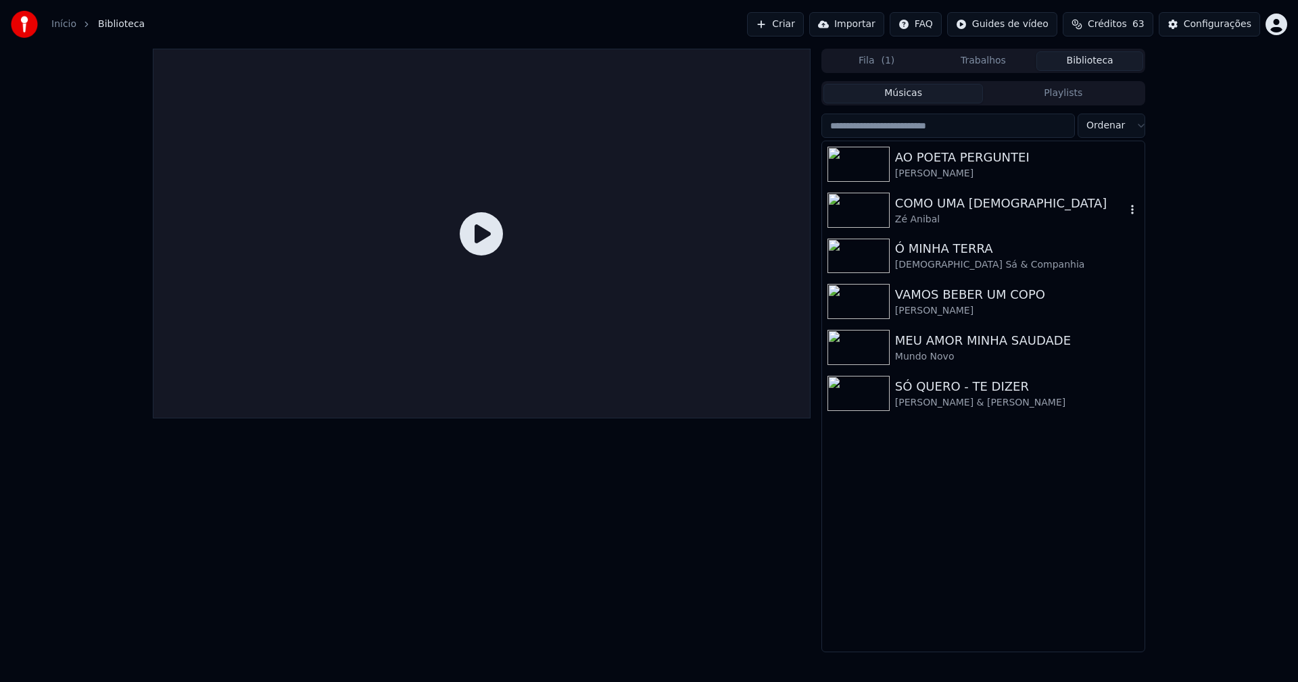
click at [927, 203] on div "COMO UMA [DEMOGRAPHIC_DATA]" at bounding box center [1010, 203] width 231 height 19
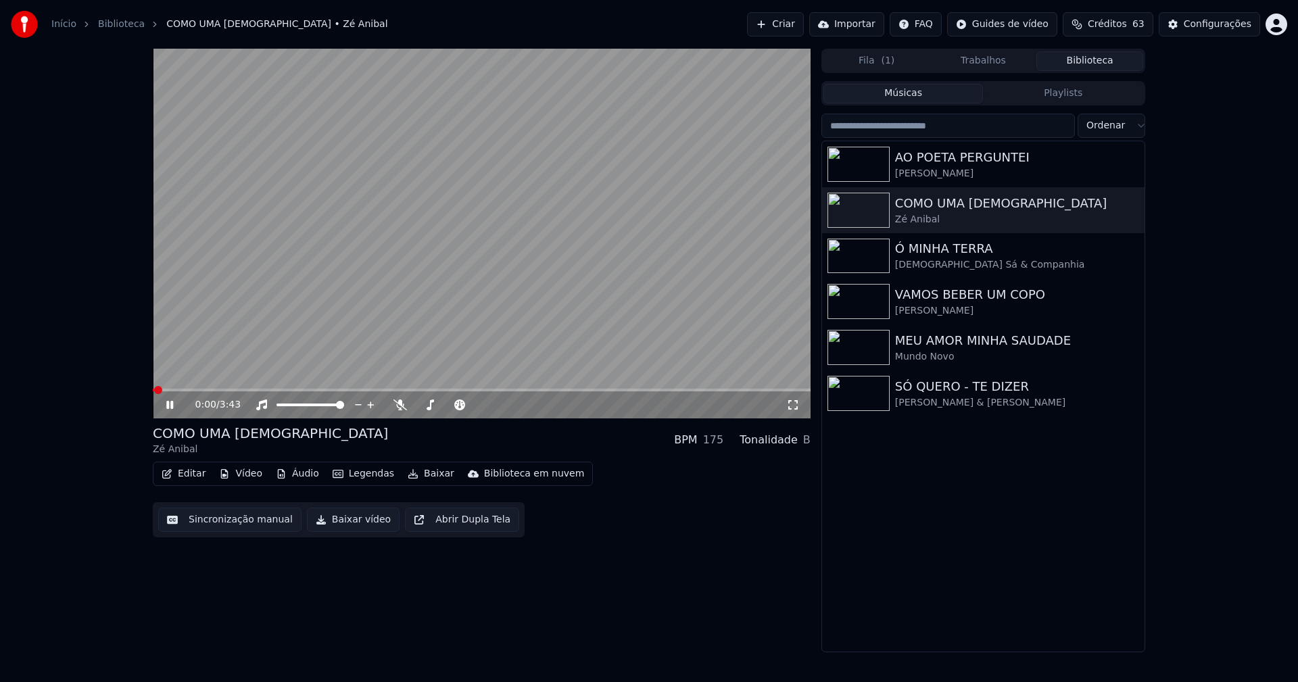
click at [795, 406] on icon at bounding box center [793, 405] width 14 height 11
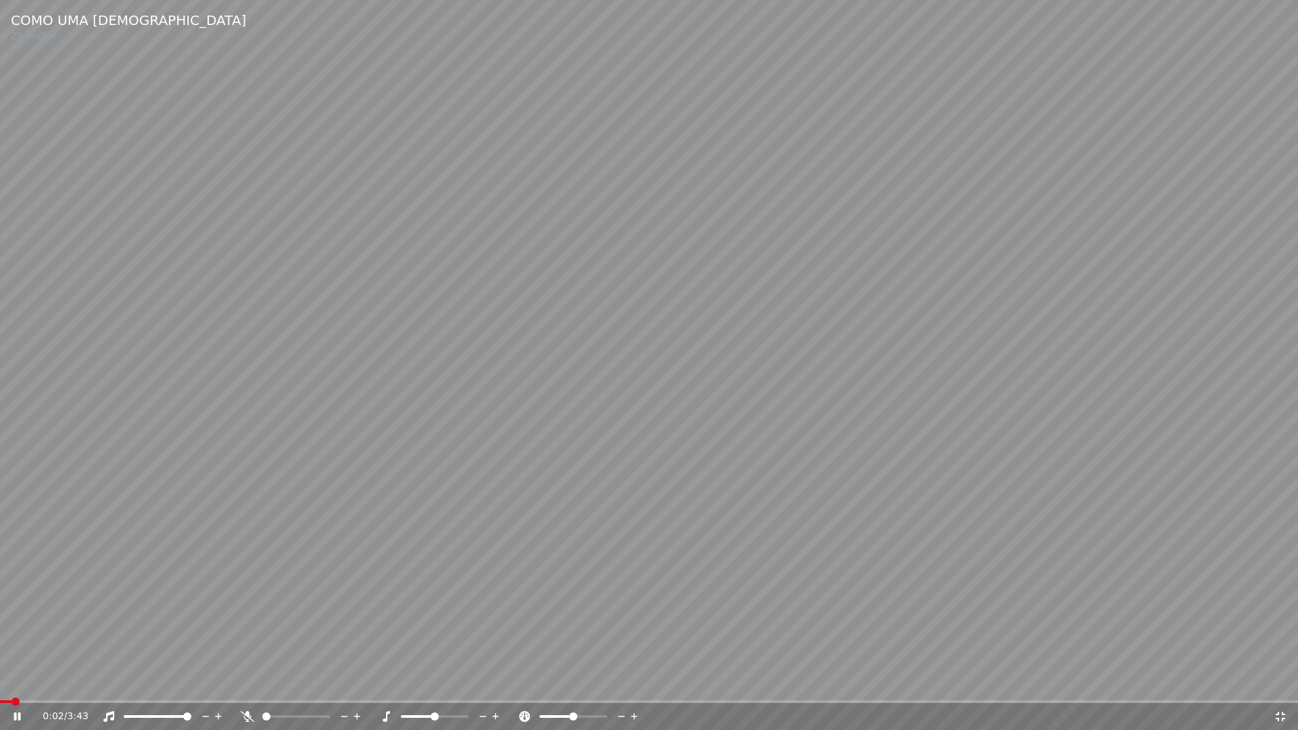
click at [11, 681] on span at bounding box center [5, 701] width 11 height 3
click at [1, 681] on span at bounding box center [48, 701] width 97 height 3
click at [12, 681] on icon at bounding box center [27, 716] width 32 height 11
click at [18, 681] on icon at bounding box center [18, 716] width 8 height 9
drag, startPoint x: 1281, startPoint y: 719, endPoint x: 1063, endPoint y: 619, distance: 239.6
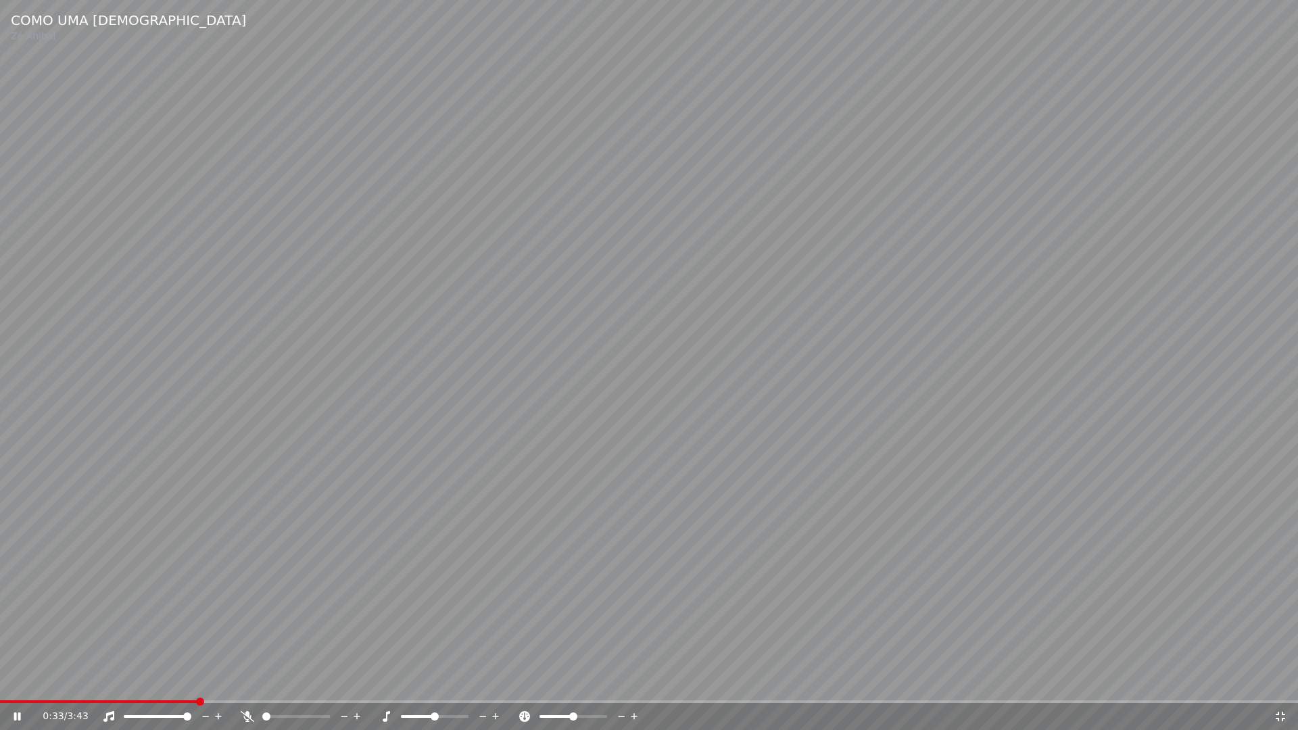
click at [1281, 681] on icon at bounding box center [1281, 716] width 14 height 11
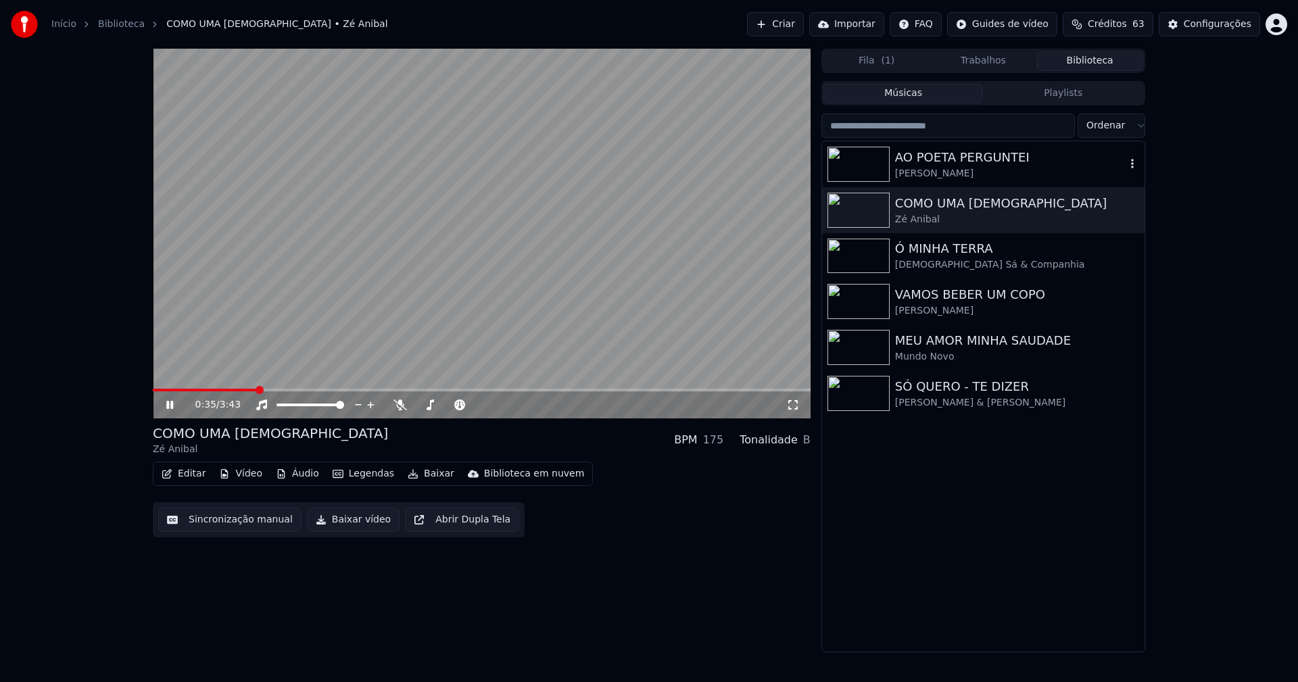
click at [954, 158] on div "AO POETA PERGUNTEI" at bounding box center [1010, 157] width 231 height 19
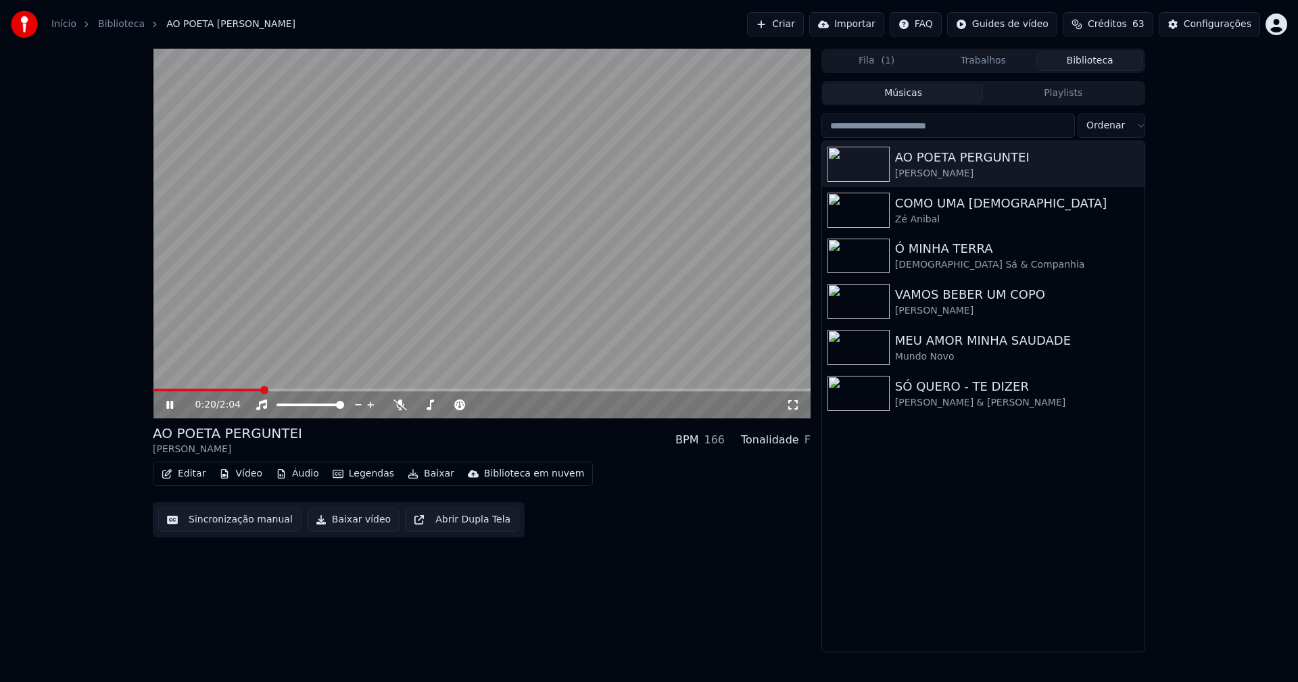
click at [167, 408] on icon at bounding box center [169, 405] width 7 height 8
click at [348, 527] on button "Baixar vídeo" at bounding box center [353, 520] width 93 height 24
click at [1104, 64] on button "Biblioteca" at bounding box center [1089, 61] width 107 height 20
click at [955, 270] on div "[DEMOGRAPHIC_DATA] Sá & Companhia" at bounding box center [1010, 265] width 231 height 14
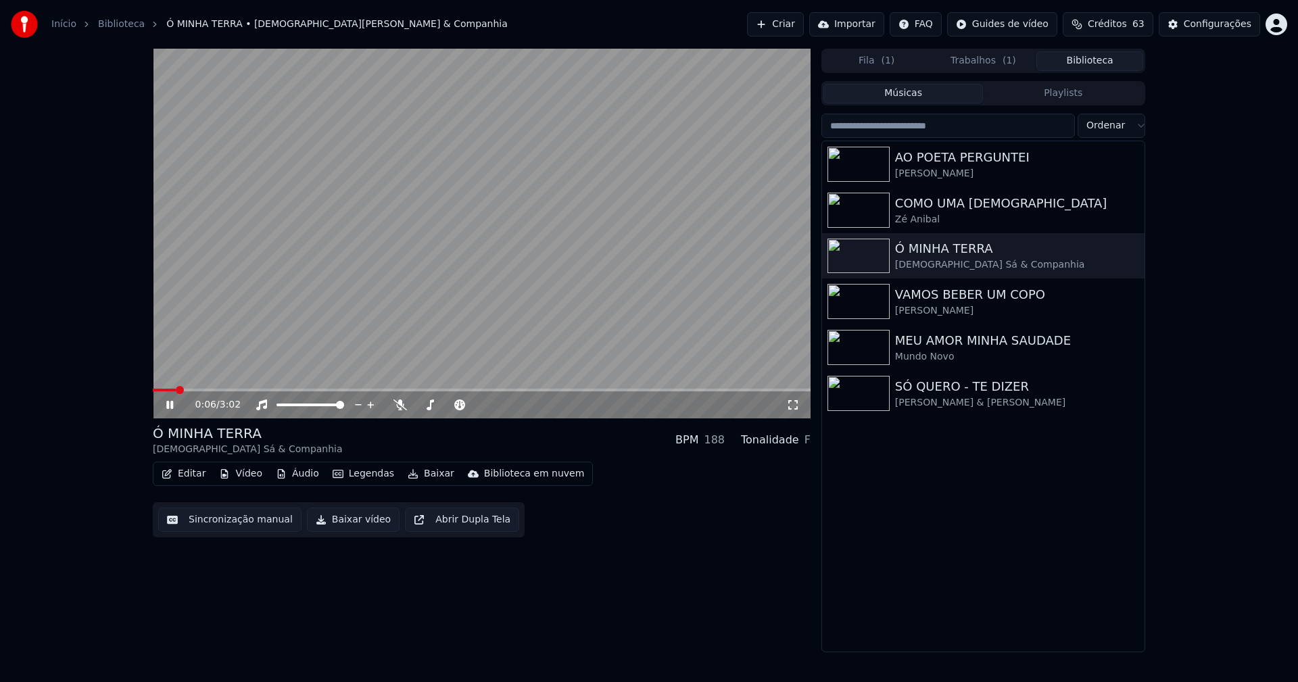
click at [171, 402] on icon at bounding box center [169, 405] width 7 height 8
click at [349, 519] on button "Baixar vídeo" at bounding box center [353, 520] width 93 height 24
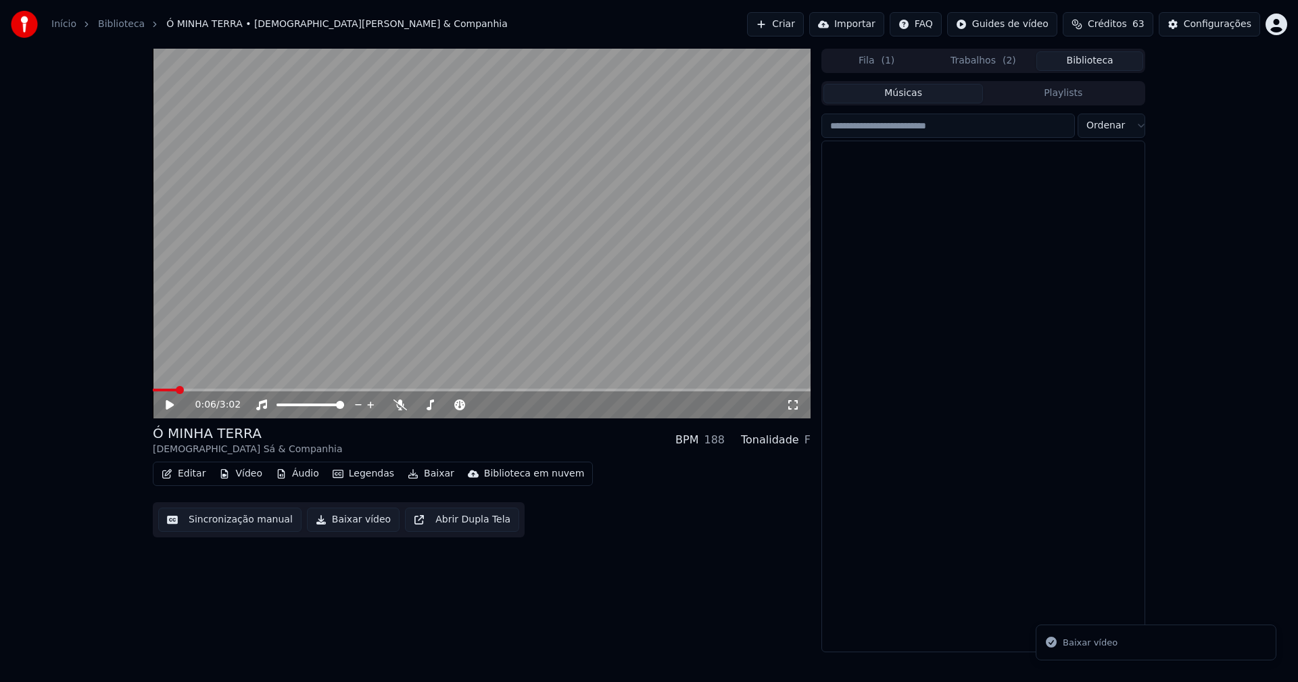
click at [1102, 62] on button "Biblioteca" at bounding box center [1089, 61] width 107 height 20
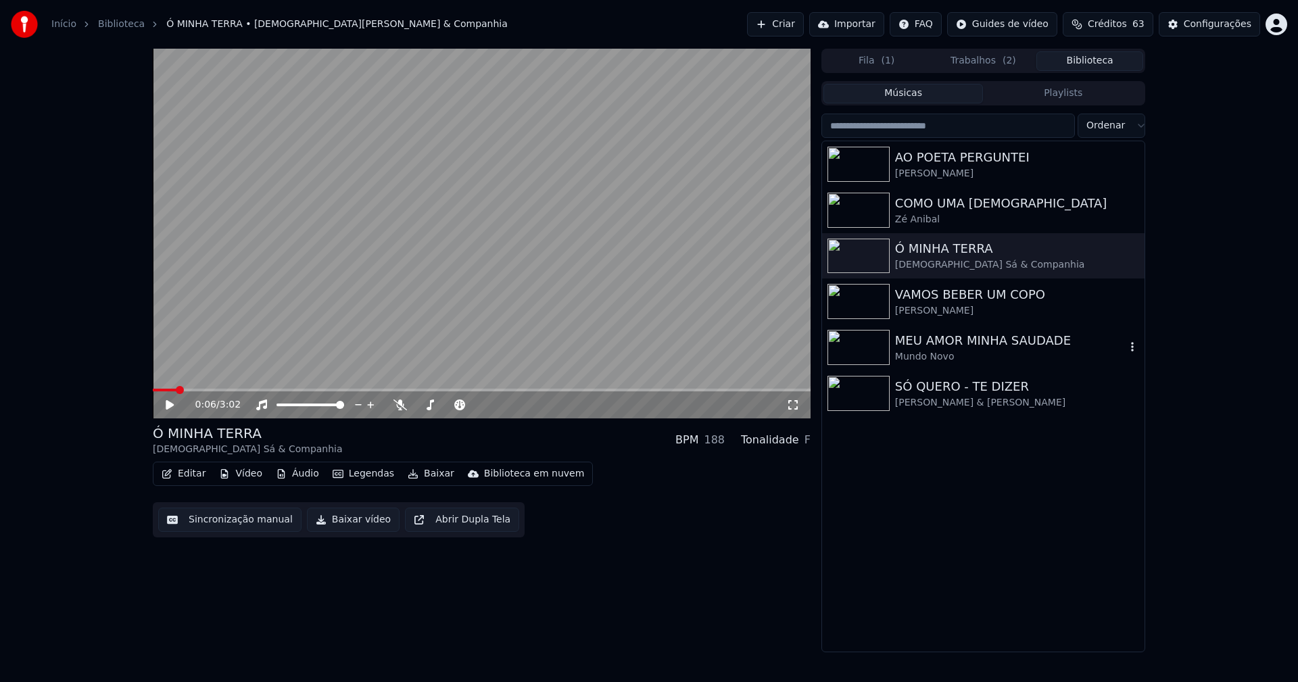
drag, startPoint x: 954, startPoint y: 348, endPoint x: 1094, endPoint y: 226, distance: 185.9
click at [954, 348] on div "MEU AMOR MINHA SAUDADE" at bounding box center [1010, 340] width 231 height 19
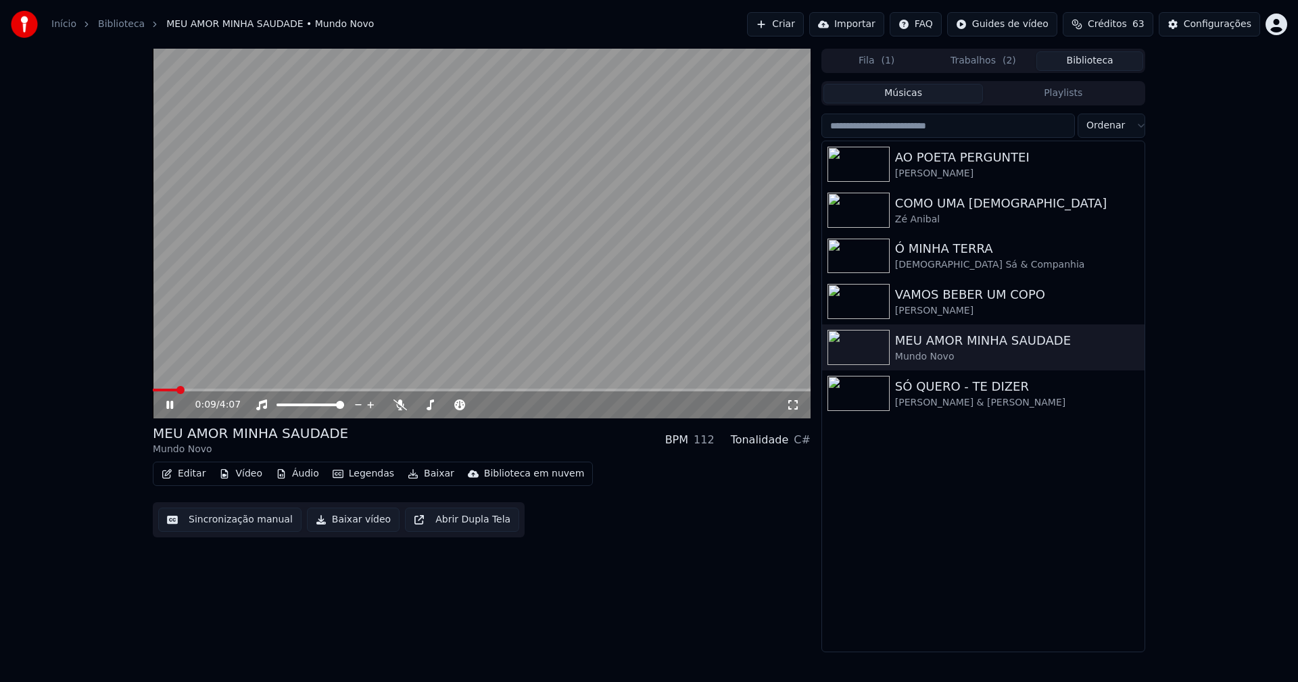
click at [169, 406] on icon at bounding box center [169, 405] width 7 height 8
click at [350, 528] on button "Baixar vídeo" at bounding box center [353, 520] width 93 height 24
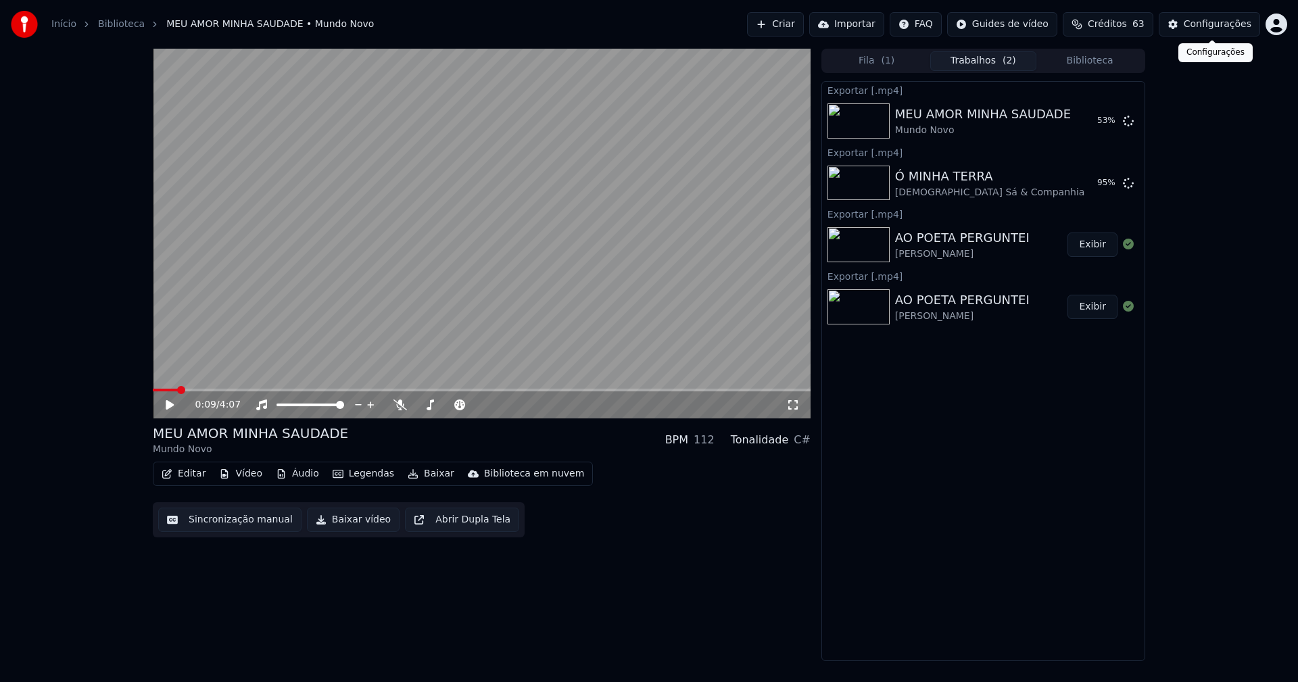
click at [1220, 31] on button "Configurações" at bounding box center [1209, 24] width 101 height 24
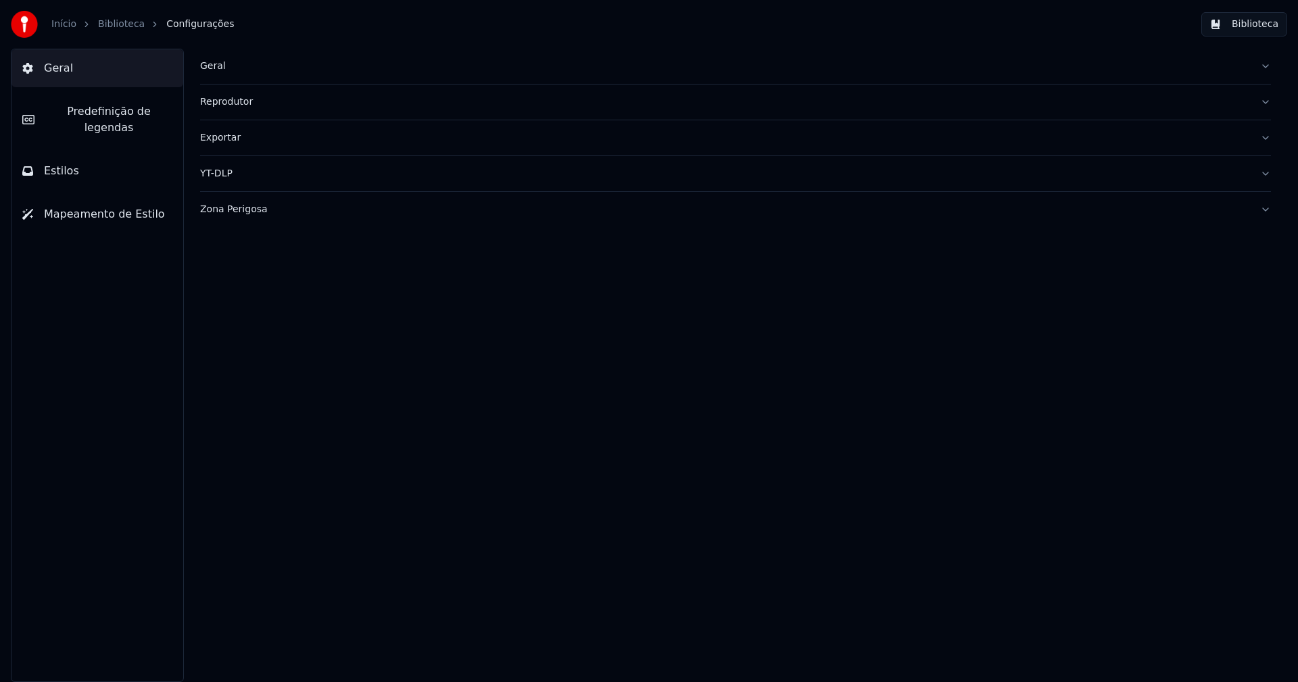
click at [137, 109] on span "Predefinição de legendas" at bounding box center [108, 119] width 127 height 32
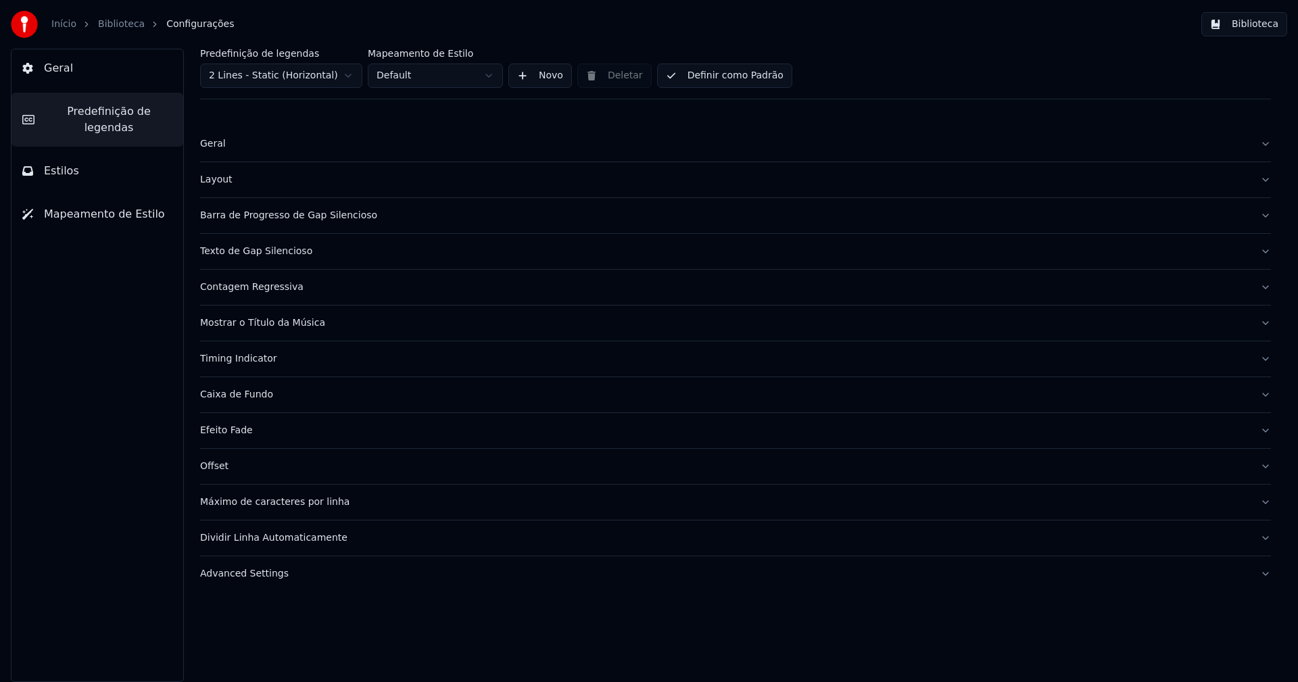
click at [314, 215] on div "Barra de Progresso de Gap Silencioso" at bounding box center [724, 216] width 1049 height 14
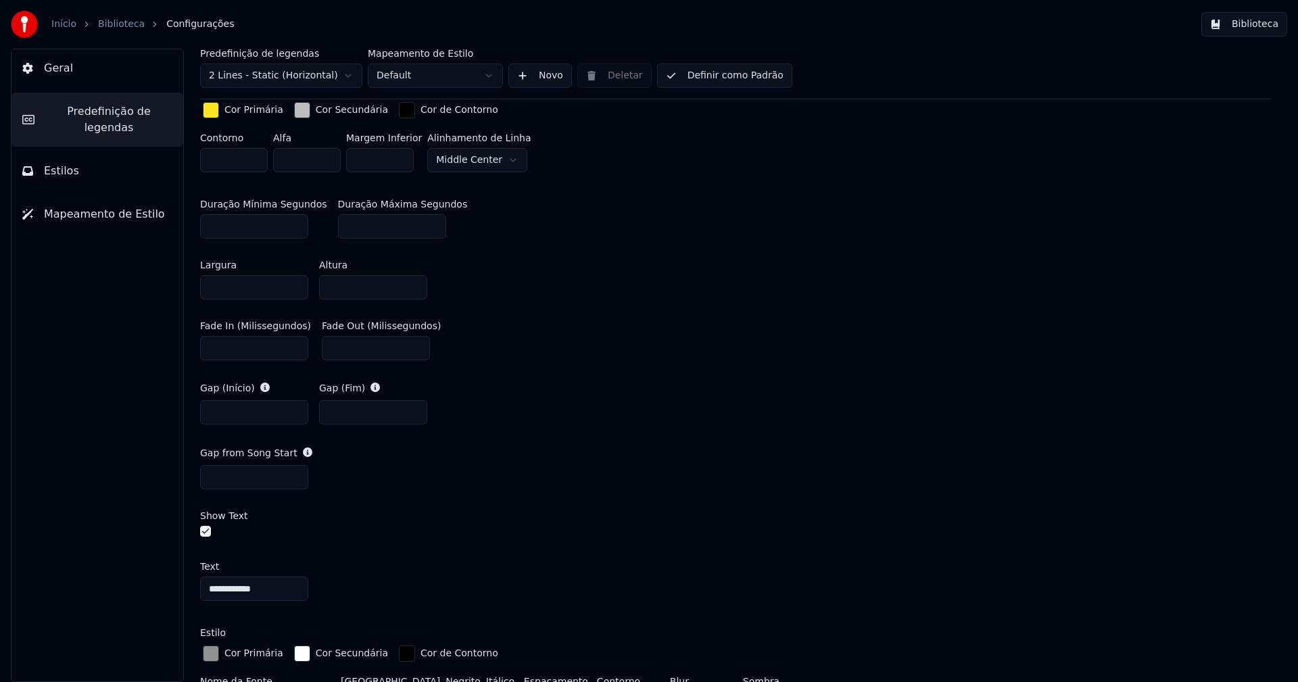
scroll to position [676, 0]
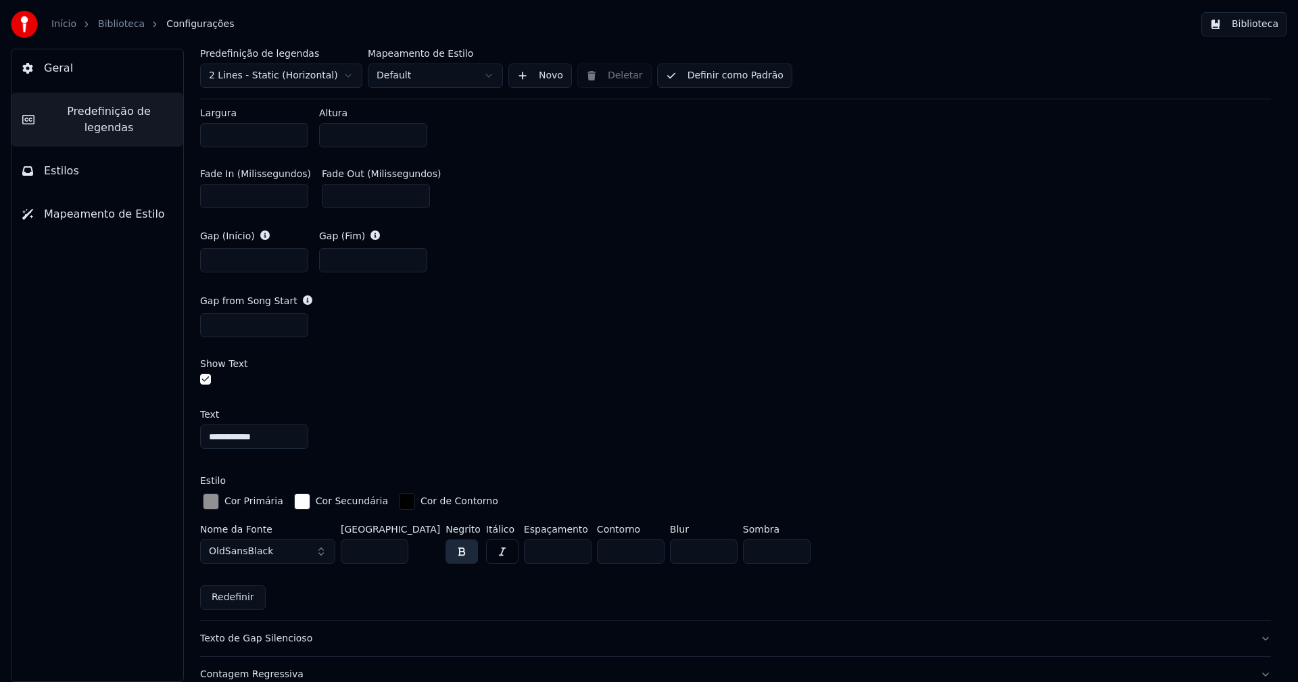
type input "*"
click at [554, 546] on input "*" at bounding box center [558, 551] width 68 height 24
click at [973, 396] on div "**********" at bounding box center [735, 464] width 1071 height 232
click at [1269, 22] on button "Biblioteca" at bounding box center [1244, 24] width 86 height 24
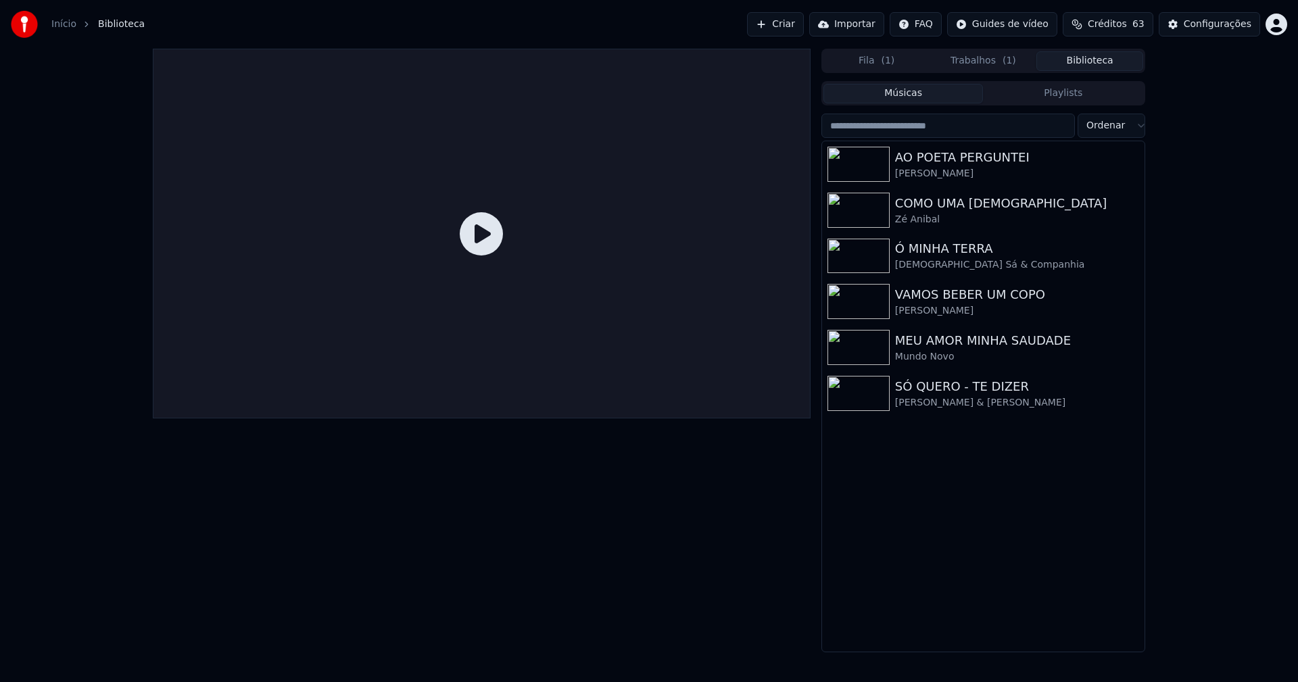
click at [998, 60] on button "Trabalhos ( 1 )" at bounding box center [983, 61] width 107 height 20
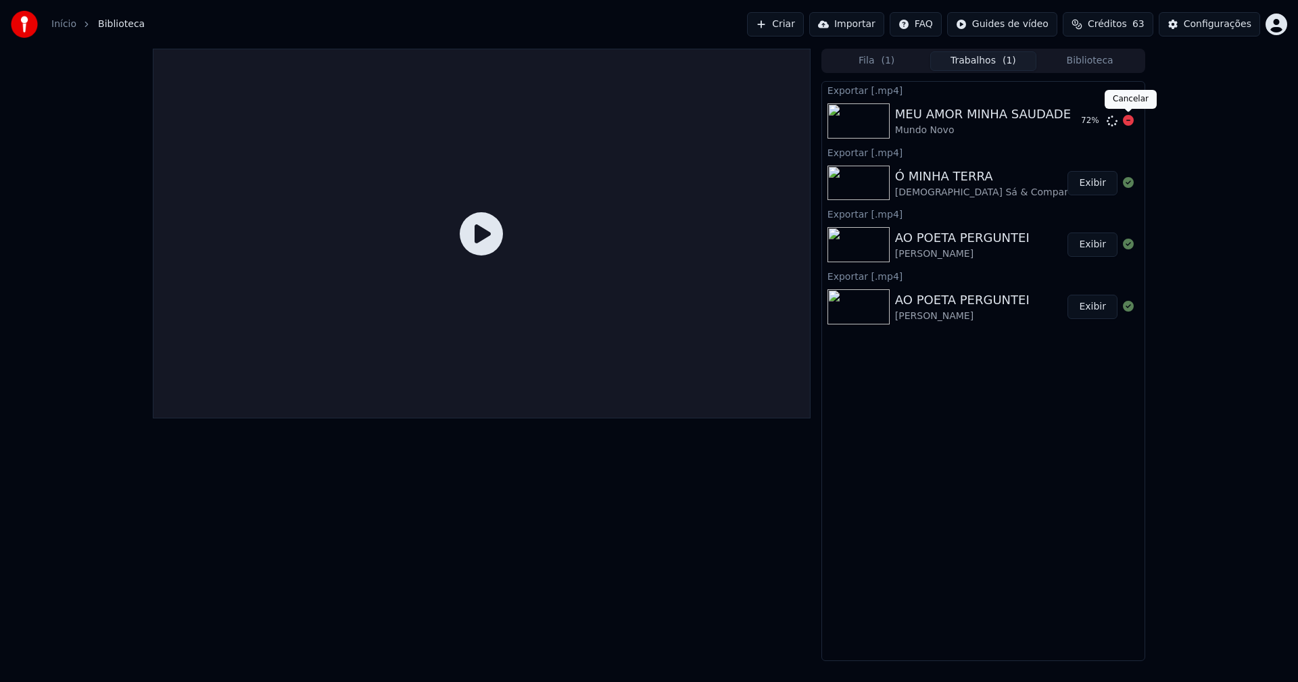
click at [1128, 118] on icon at bounding box center [1128, 120] width 11 height 11
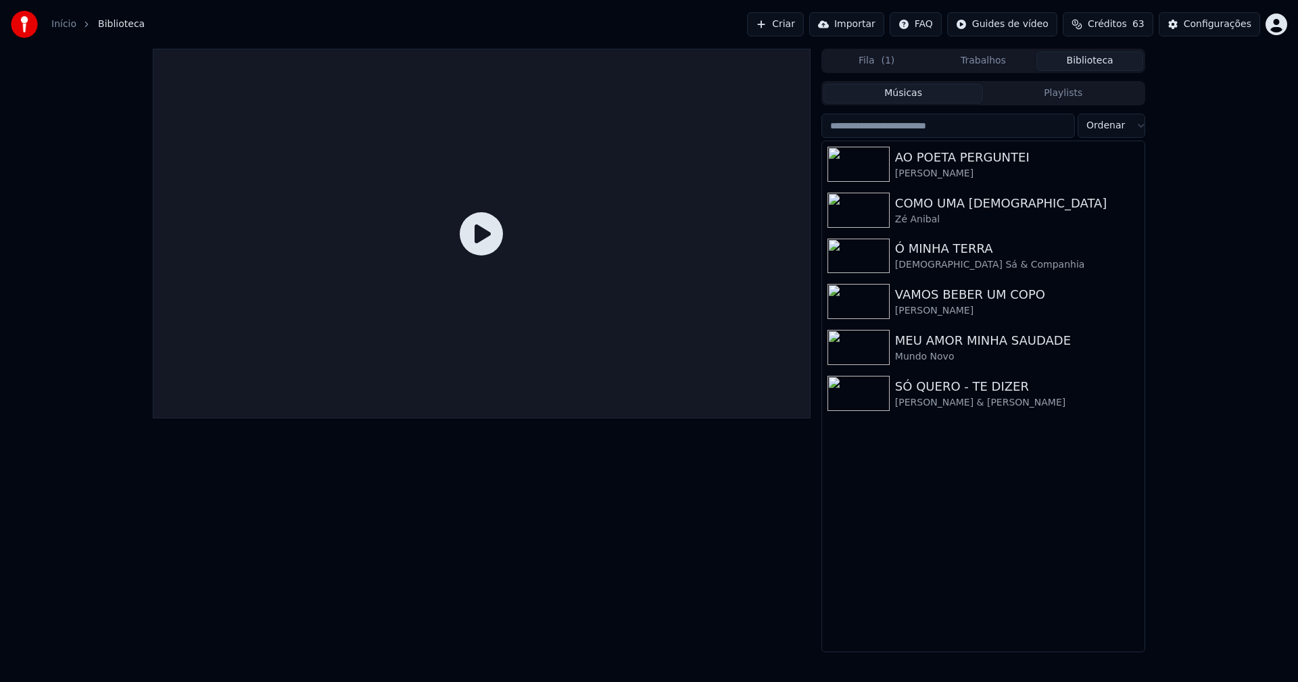
click at [1111, 55] on button "Biblioteca" at bounding box center [1089, 61] width 107 height 20
drag, startPoint x: 938, startPoint y: 166, endPoint x: 915, endPoint y: 139, distance: 35.0
click at [938, 164] on div "AO POETA PERGUNTEI" at bounding box center [1010, 157] width 231 height 19
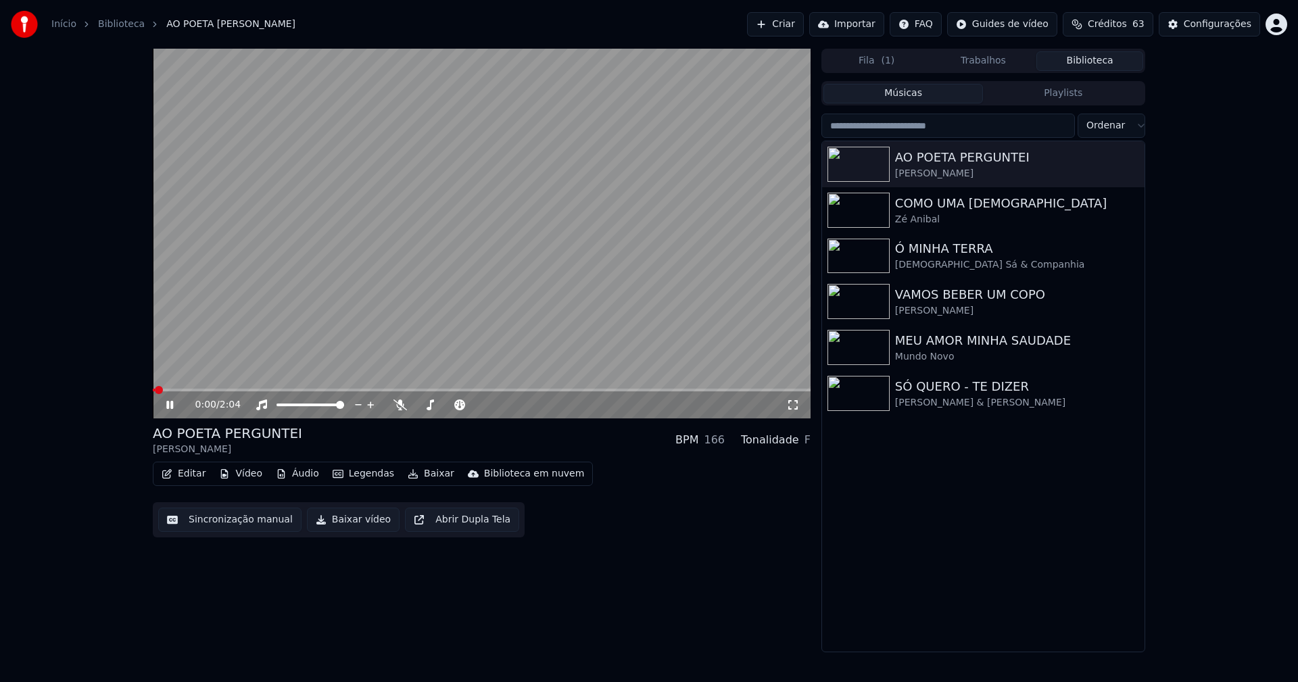
click at [793, 408] on icon at bounding box center [793, 405] width 14 height 11
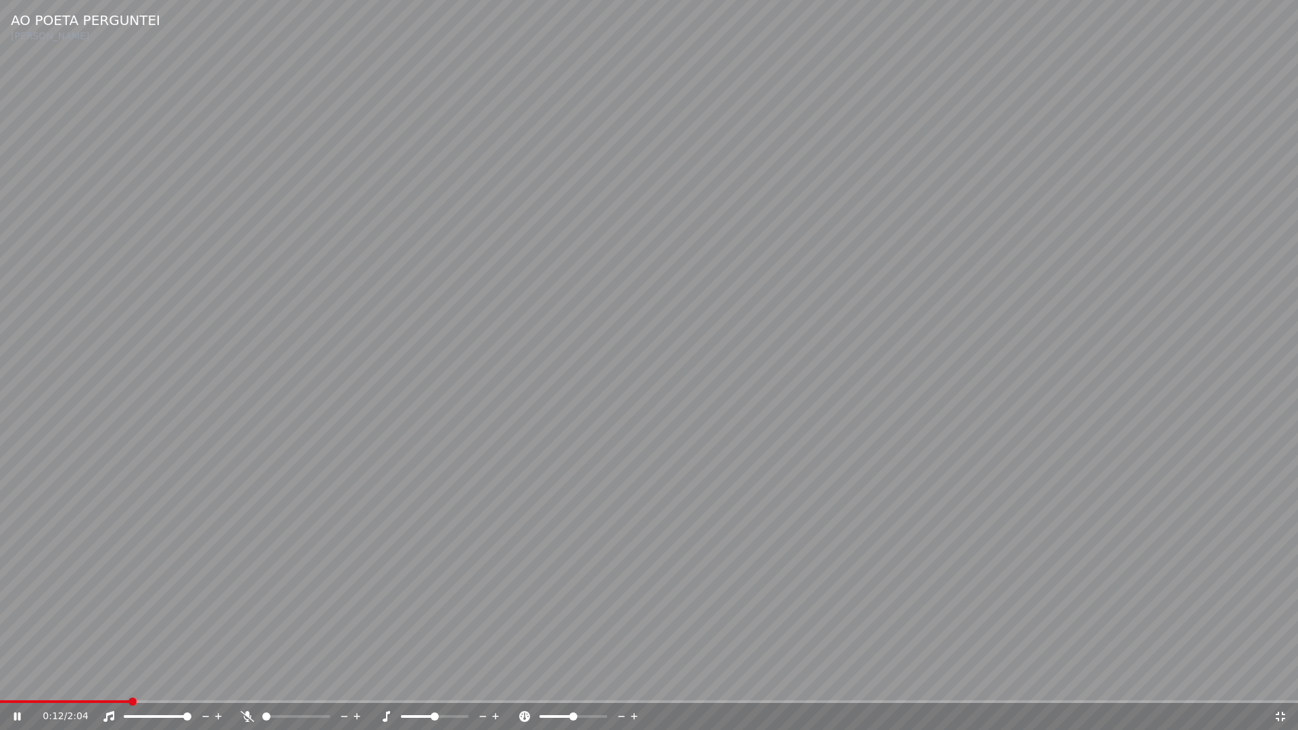
click at [18, 681] on icon at bounding box center [17, 716] width 7 height 8
drag, startPoint x: 1282, startPoint y: 722, endPoint x: 1276, endPoint y: 665, distance: 57.1
click at [1282, 681] on div "0:12 / 2:04" at bounding box center [648, 717] width 1287 height 14
click at [1281, 681] on icon at bounding box center [1281, 716] width 14 height 11
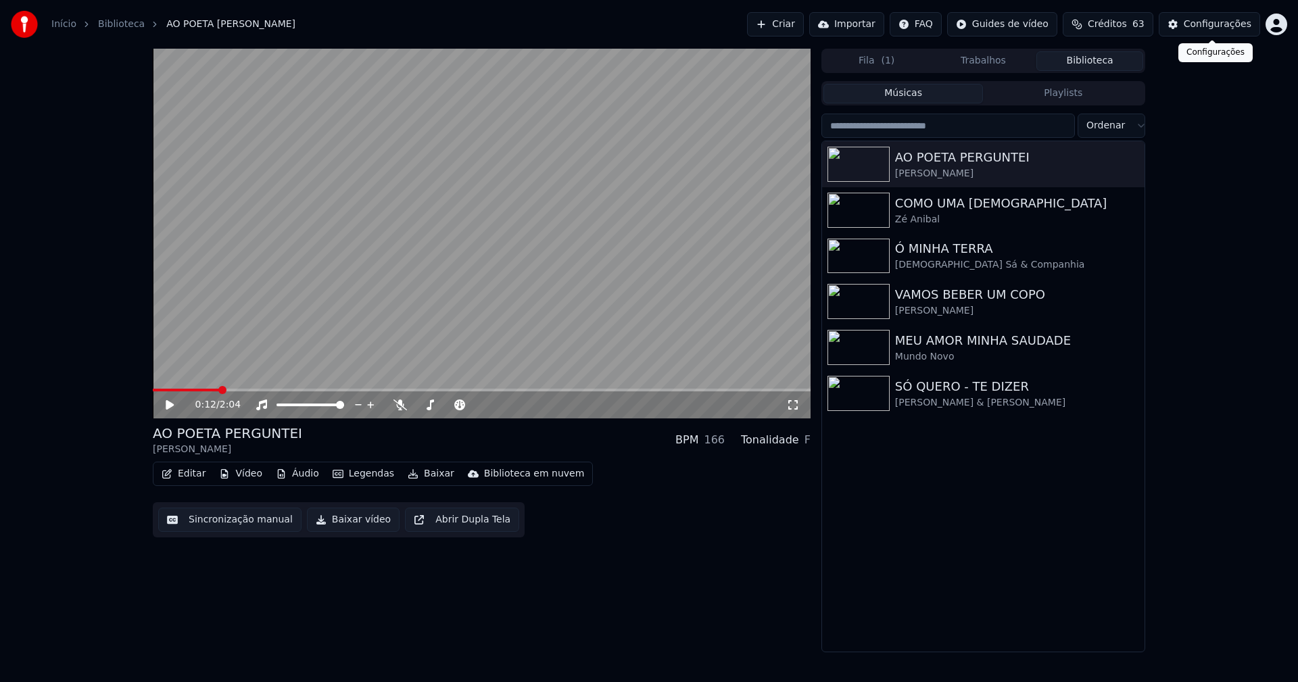
click at [1208, 28] on div "Configurações" at bounding box center [1218, 25] width 68 height 14
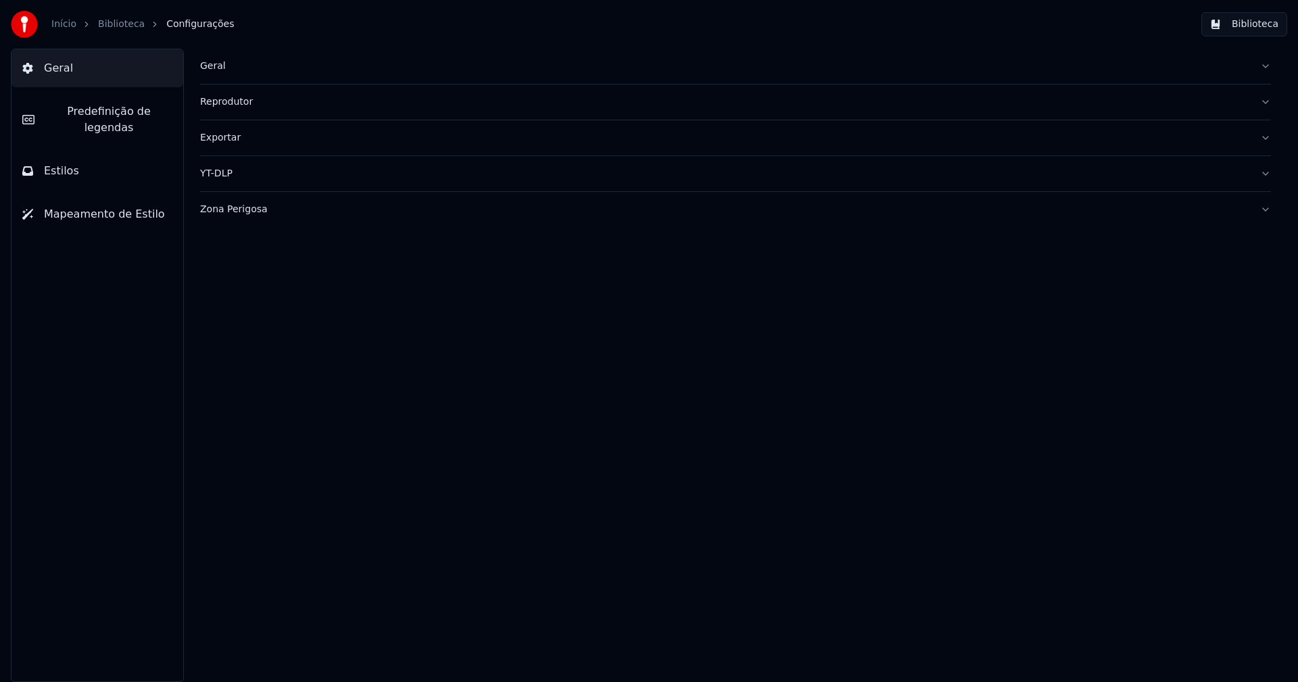
click at [135, 110] on span "Predefinição de legendas" at bounding box center [108, 119] width 127 height 32
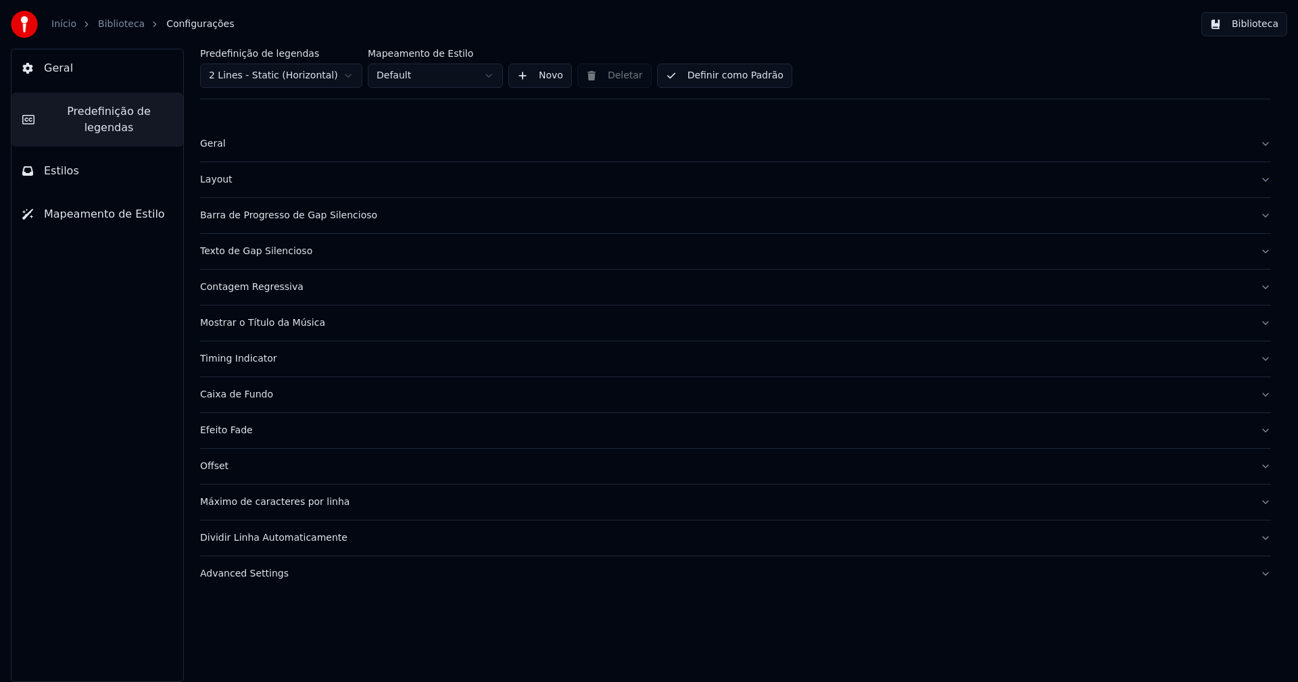
click at [290, 219] on div "Barra de Progresso de Gap Silencioso" at bounding box center [724, 216] width 1049 height 14
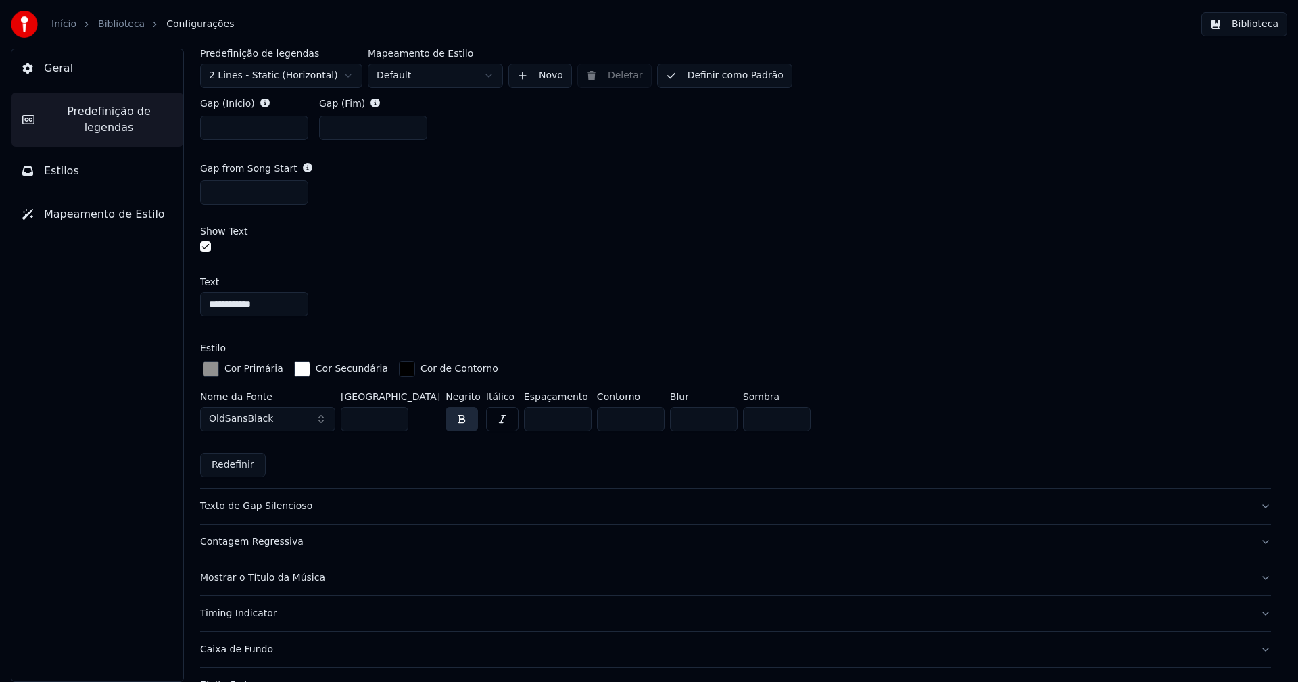
scroll to position [811, 0]
click at [210, 366] on div "button" at bounding box center [211, 366] width 16 height 16
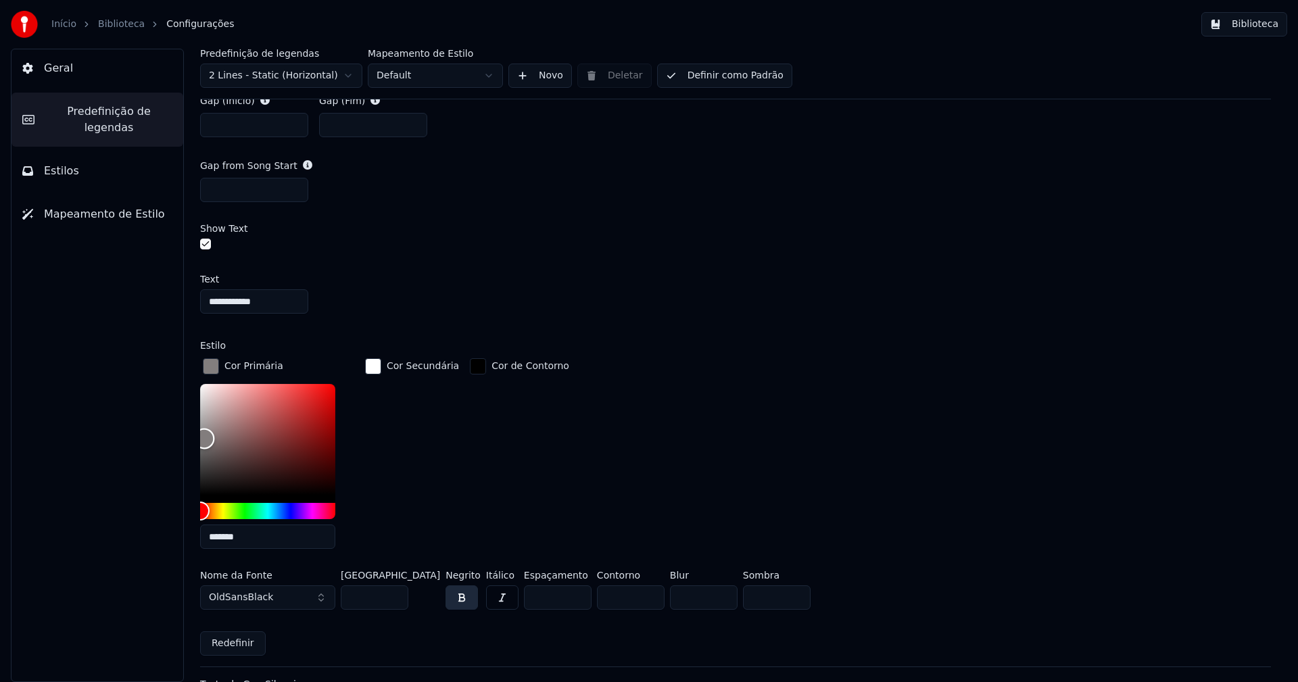
type input "*******"
drag, startPoint x: 202, startPoint y: 431, endPoint x: 204, endPoint y: 437, distance: 7.1
click at [204, 437] on div "Color" at bounding box center [204, 440] width 21 height 21
click at [212, 366] on div "button" at bounding box center [211, 366] width 16 height 16
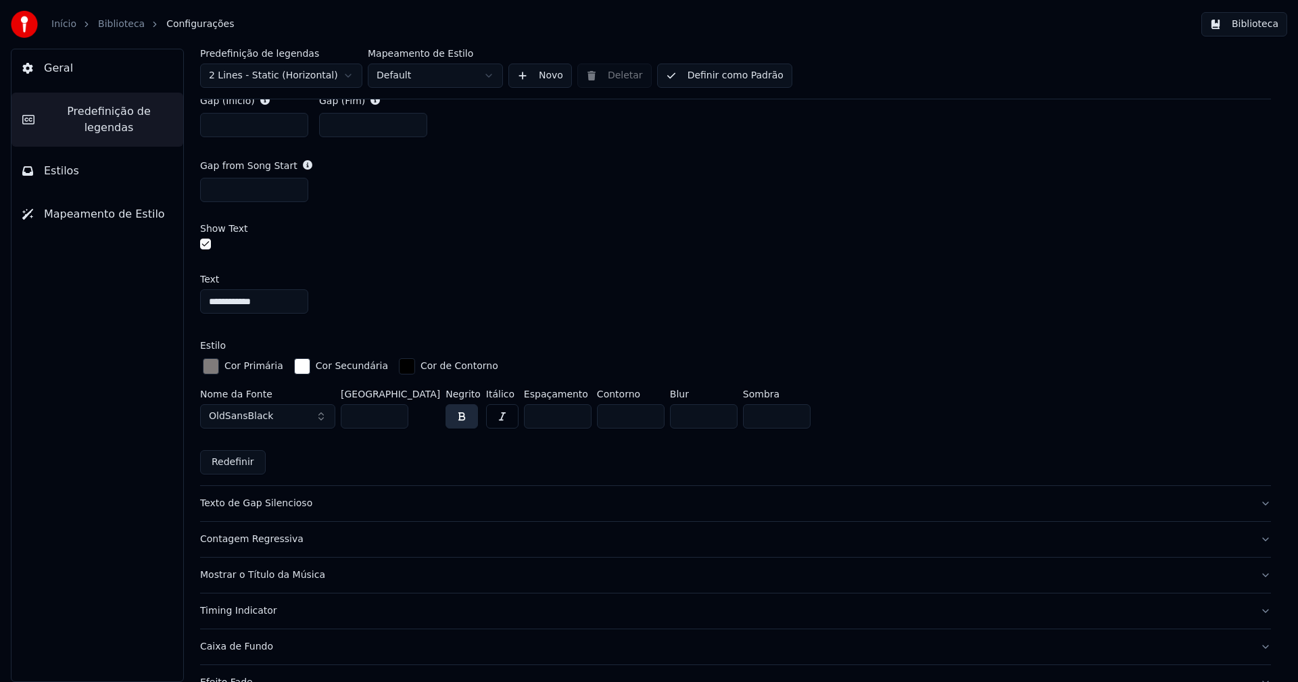
click at [211, 364] on div "button" at bounding box center [211, 366] width 16 height 16
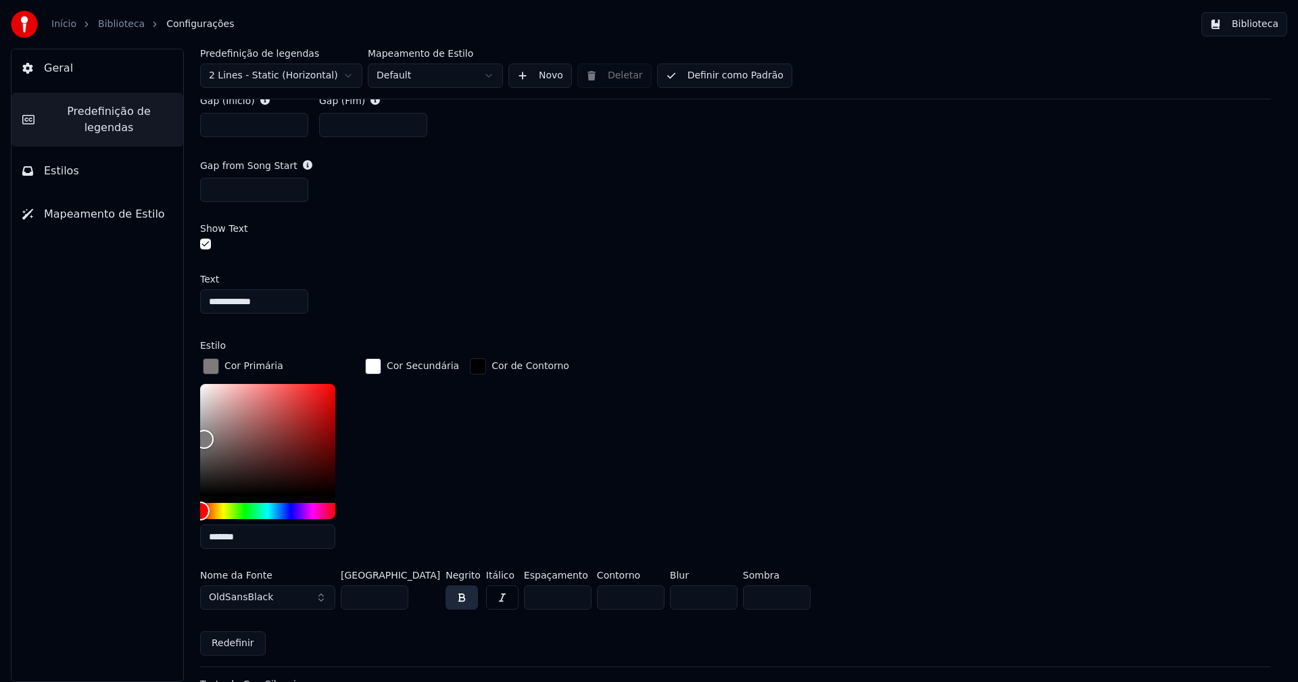
click at [1268, 21] on button "Biblioteca" at bounding box center [1244, 24] width 86 height 24
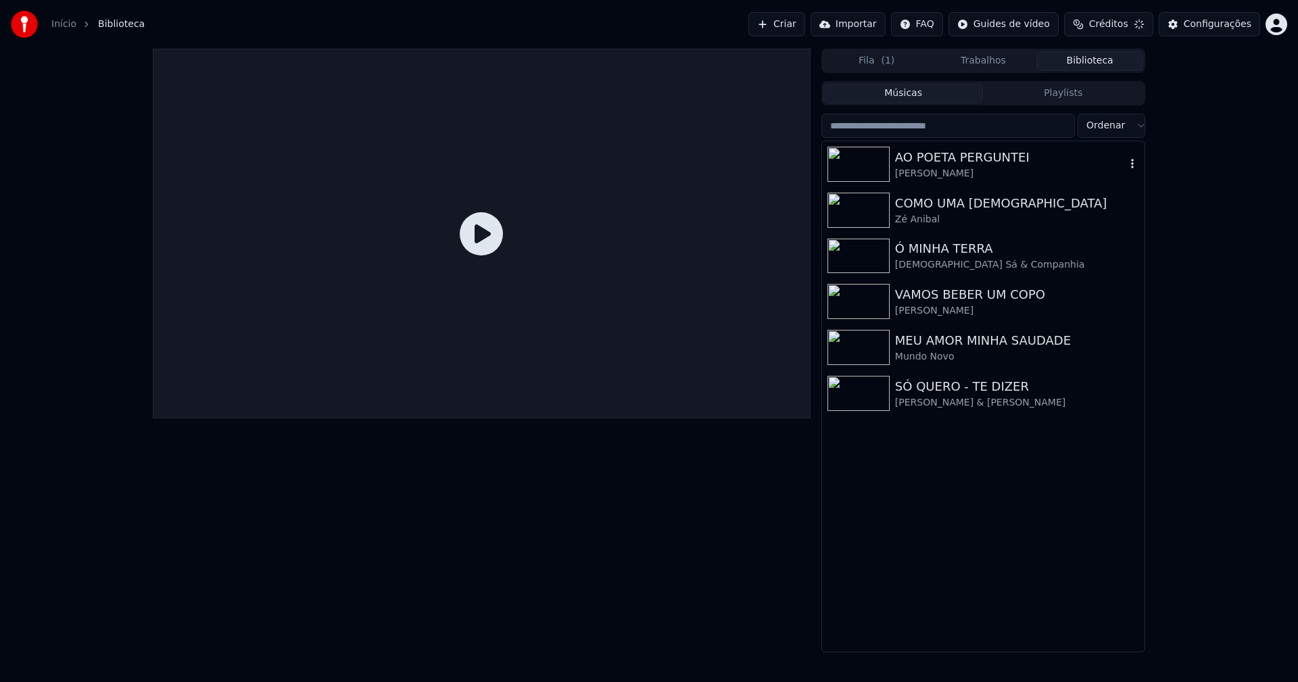
click at [933, 158] on div "AO POETA PERGUNTEI" at bounding box center [1010, 157] width 231 height 19
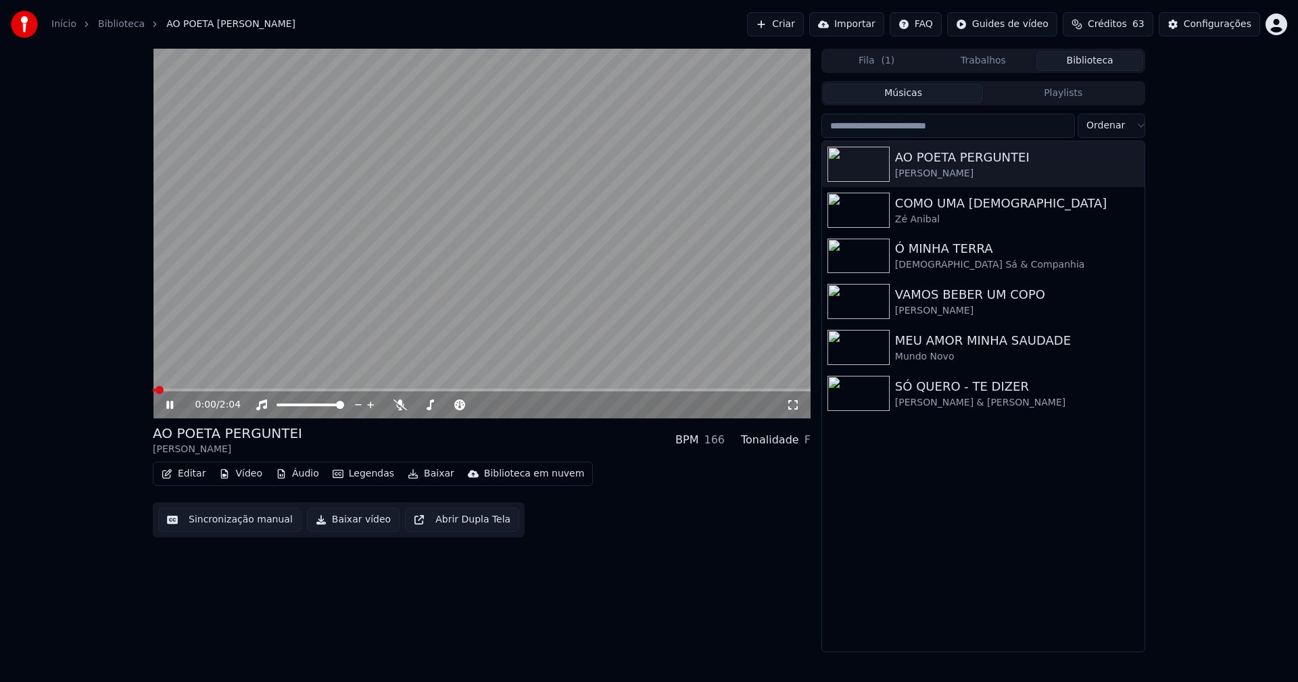
click at [795, 408] on icon at bounding box center [793, 405] width 14 height 11
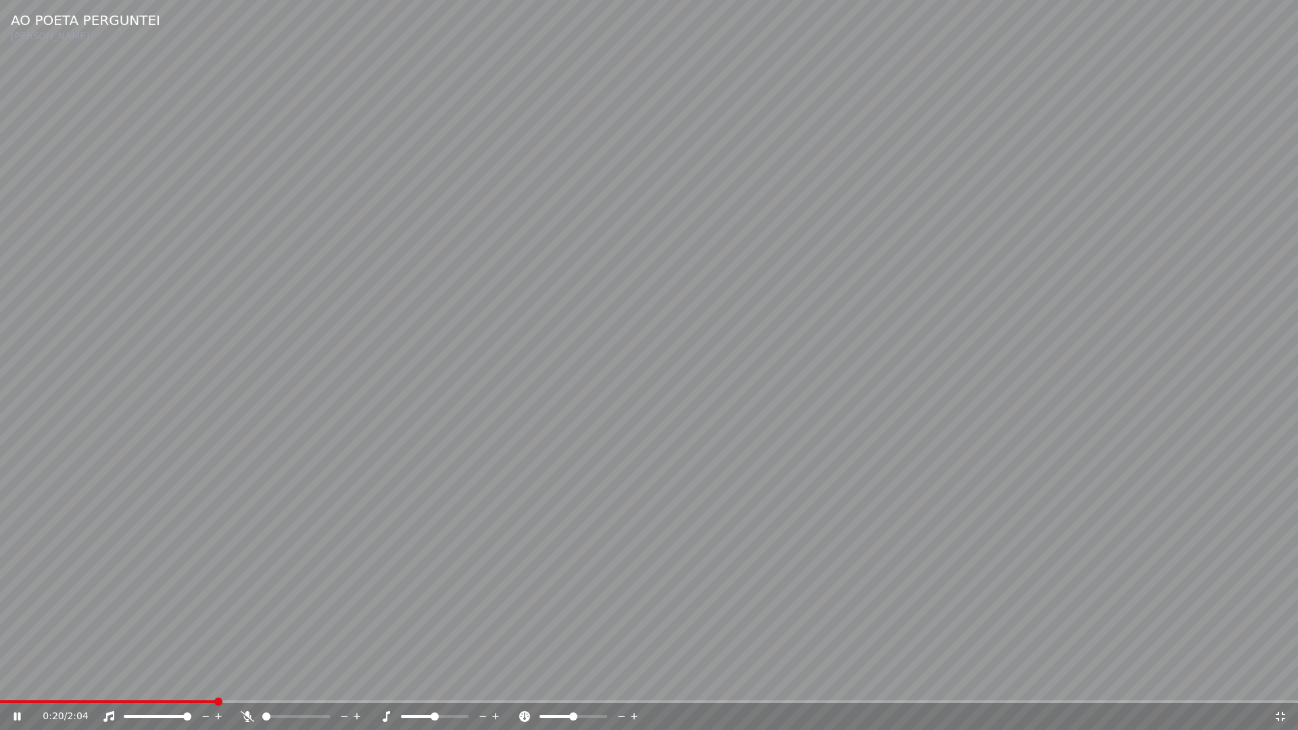
click at [1280, 681] on icon at bounding box center [1281, 716] width 14 height 11
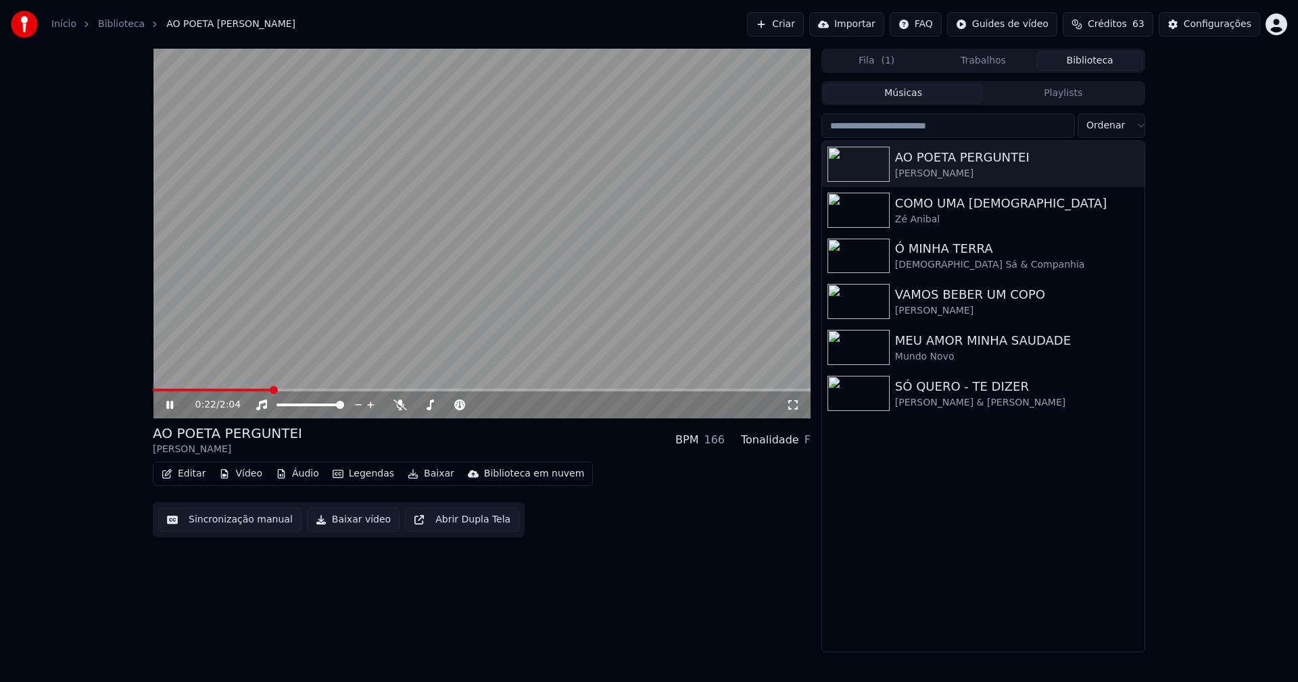
click at [165, 406] on icon at bounding box center [180, 405] width 32 height 11
click at [329, 523] on button "Baixar vídeo" at bounding box center [353, 520] width 93 height 24
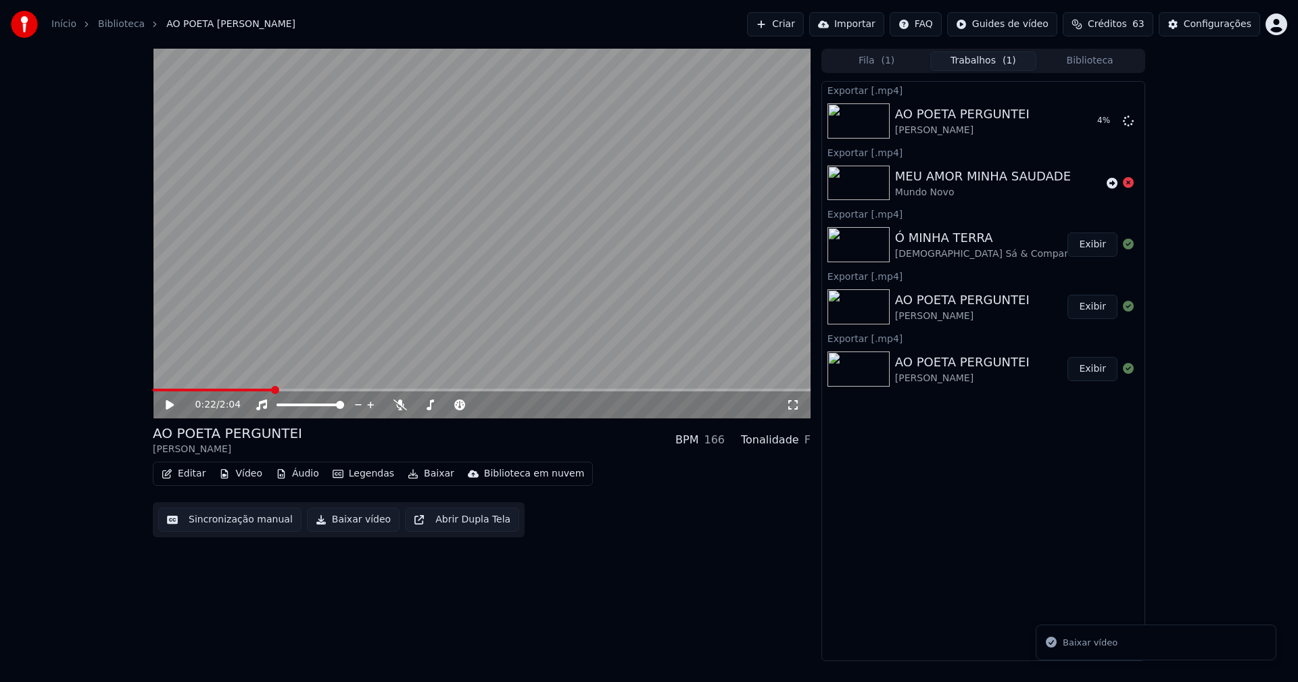
click at [1106, 64] on button "Biblioteca" at bounding box center [1089, 61] width 107 height 20
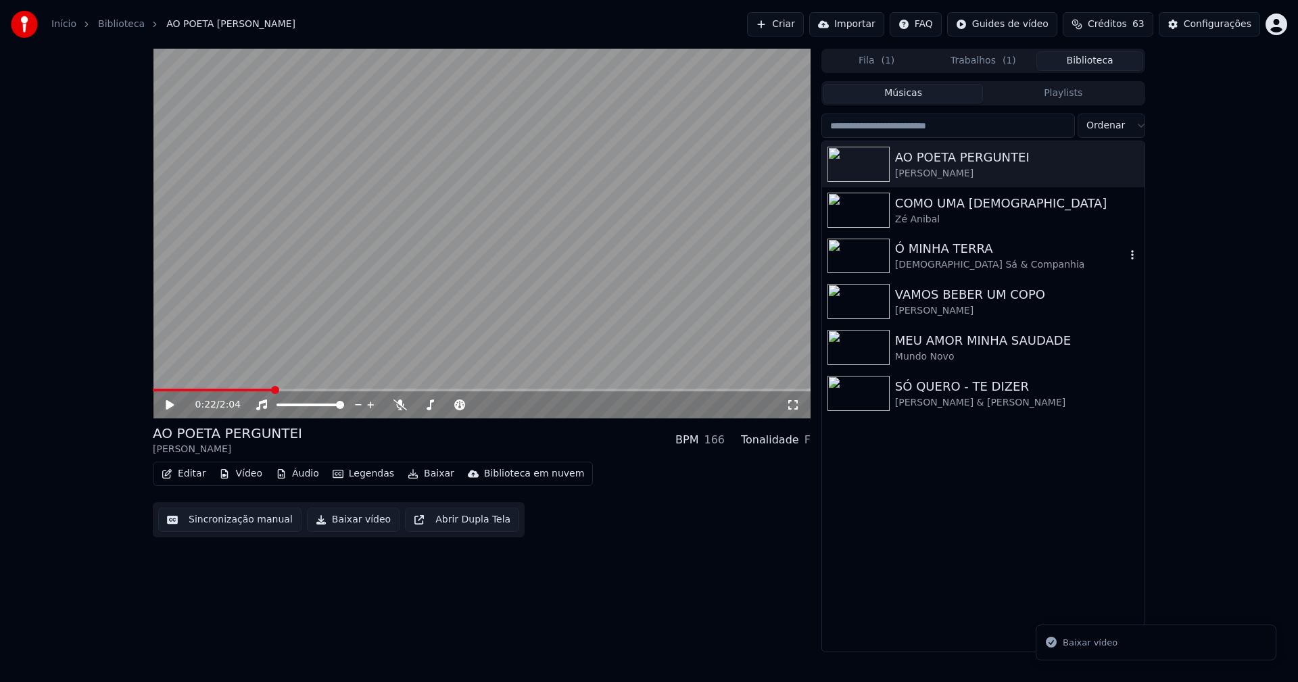
click at [942, 264] on div "[DEMOGRAPHIC_DATA] Sá & Companhia" at bounding box center [1010, 265] width 231 height 14
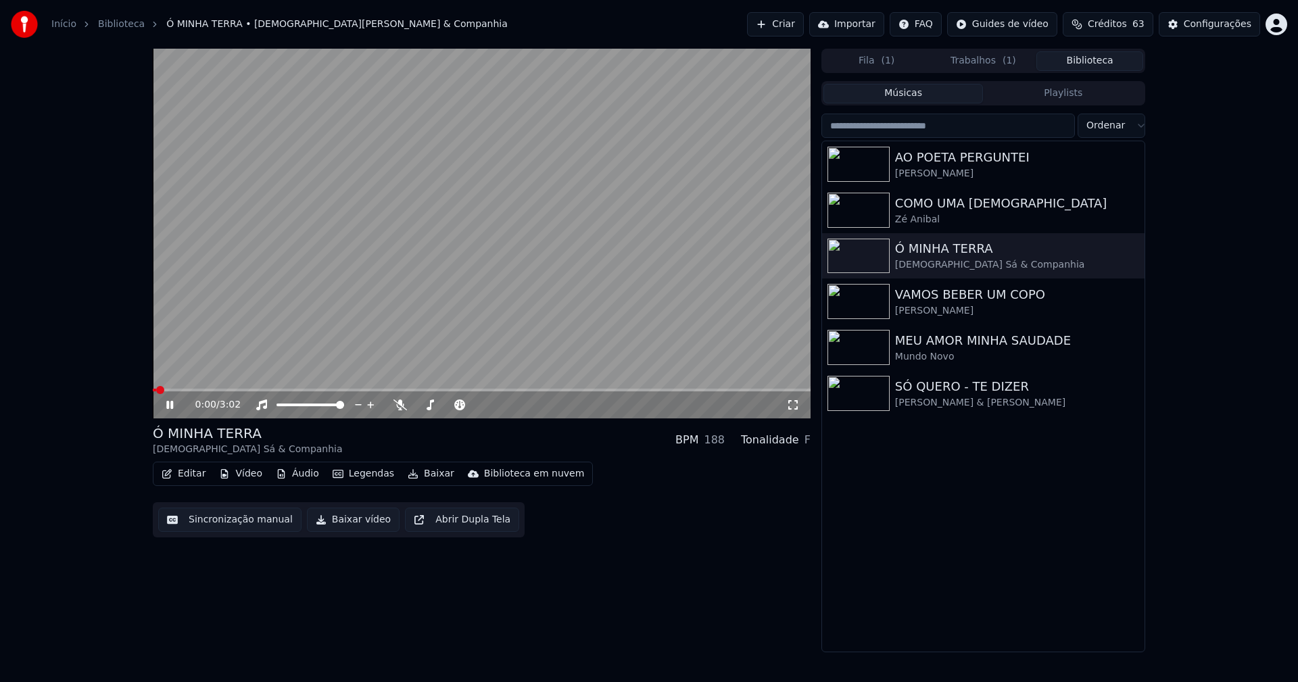
click at [170, 407] on icon at bounding box center [180, 405] width 32 height 11
click at [344, 521] on button "Baixar vídeo" at bounding box center [353, 520] width 93 height 24
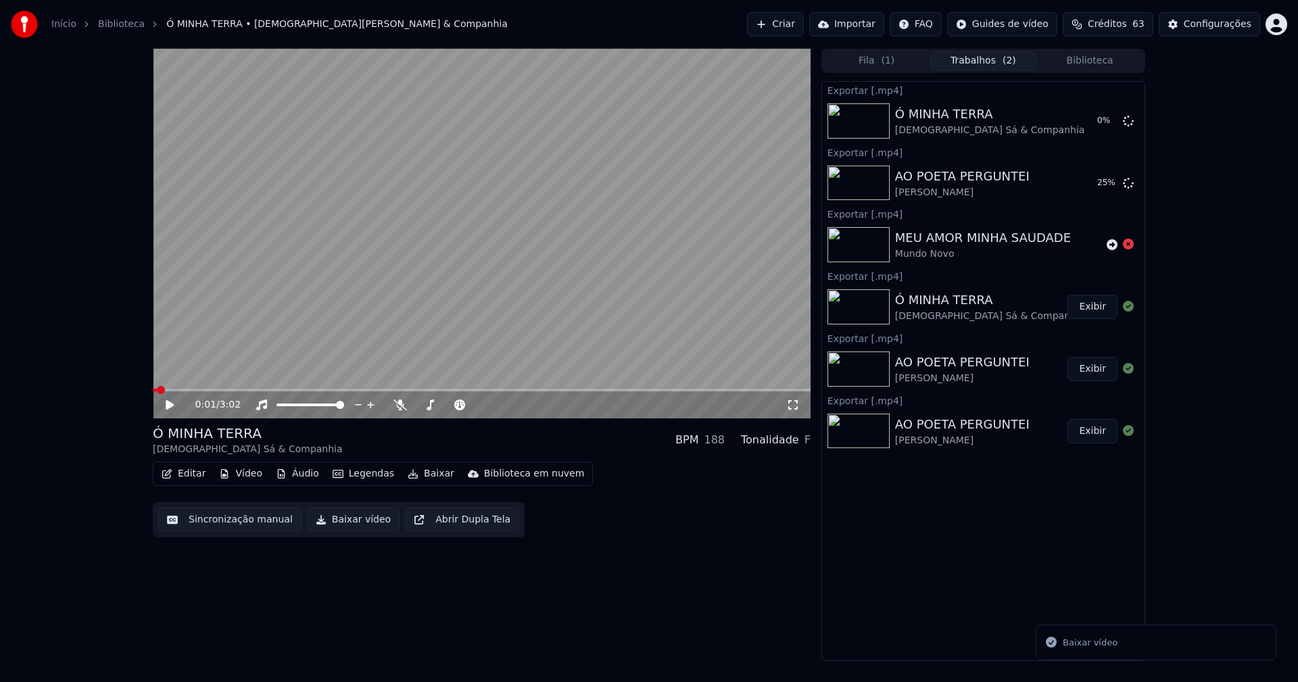
click at [1113, 57] on button "Biblioteca" at bounding box center [1089, 61] width 107 height 20
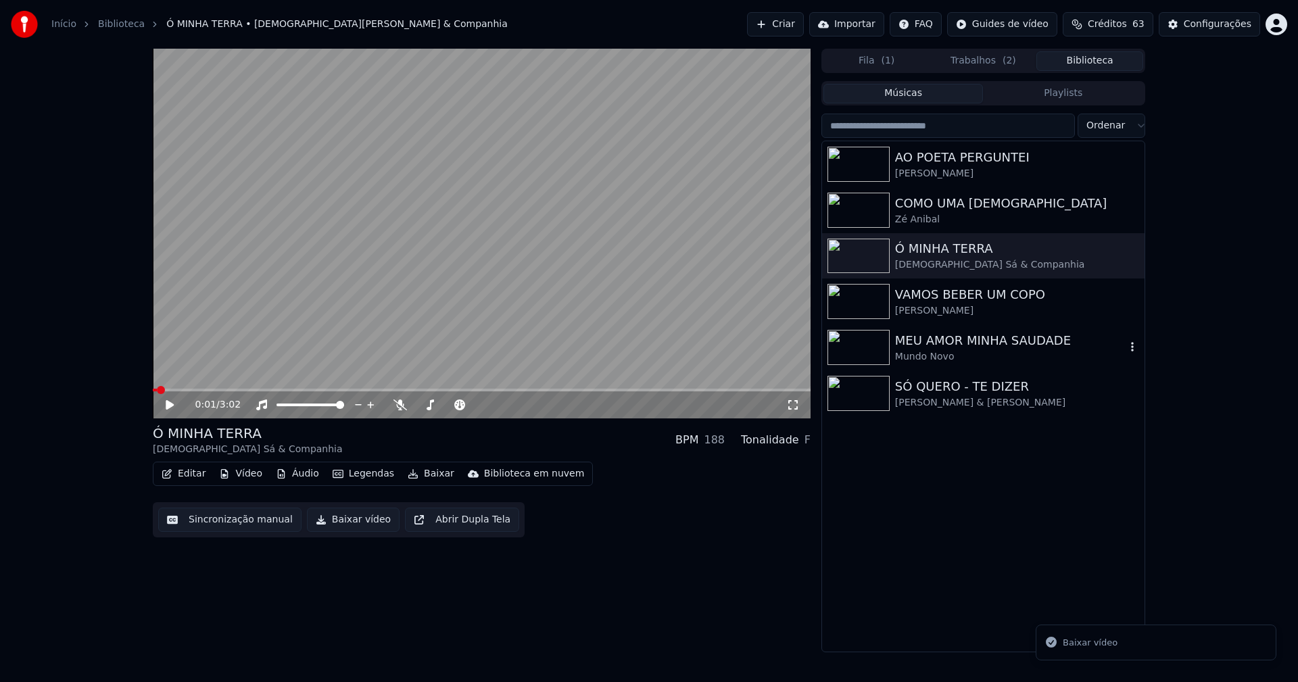
click at [943, 347] on div "MEU AMOR MINHA SAUDADE" at bounding box center [1010, 340] width 231 height 19
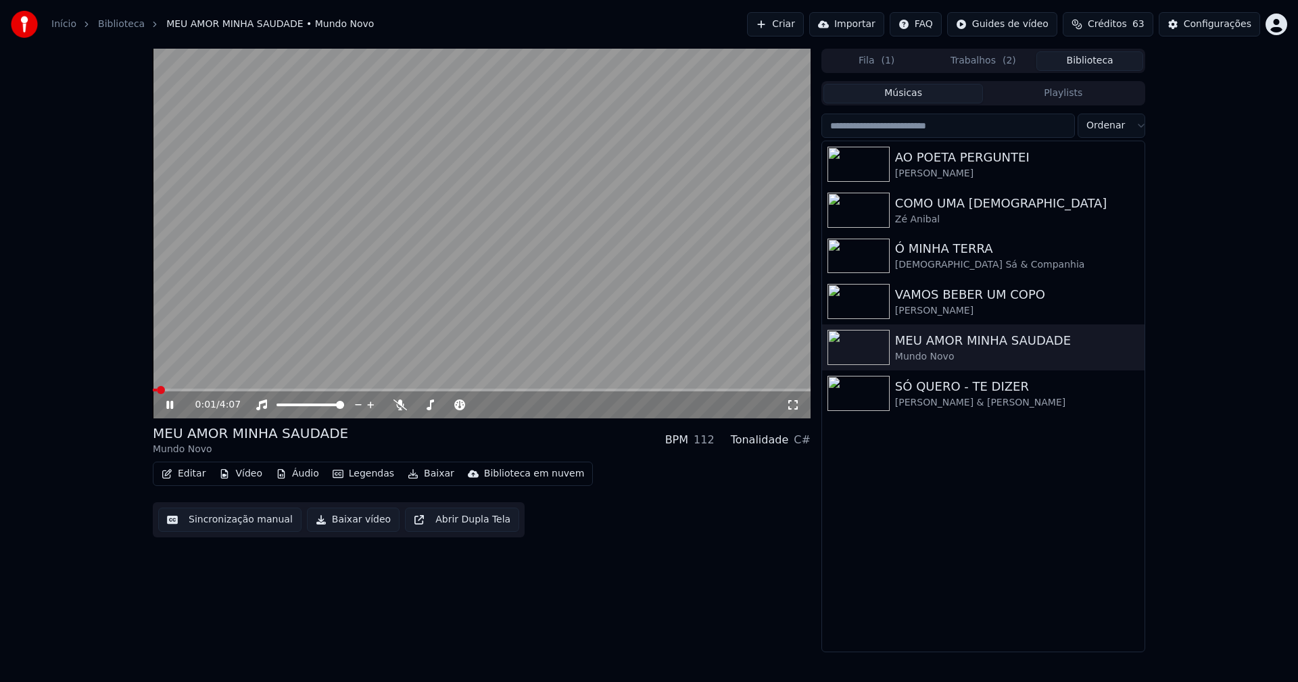
click at [168, 406] on icon at bounding box center [169, 405] width 7 height 8
click at [347, 523] on button "Baixar vídeo" at bounding box center [353, 520] width 93 height 24
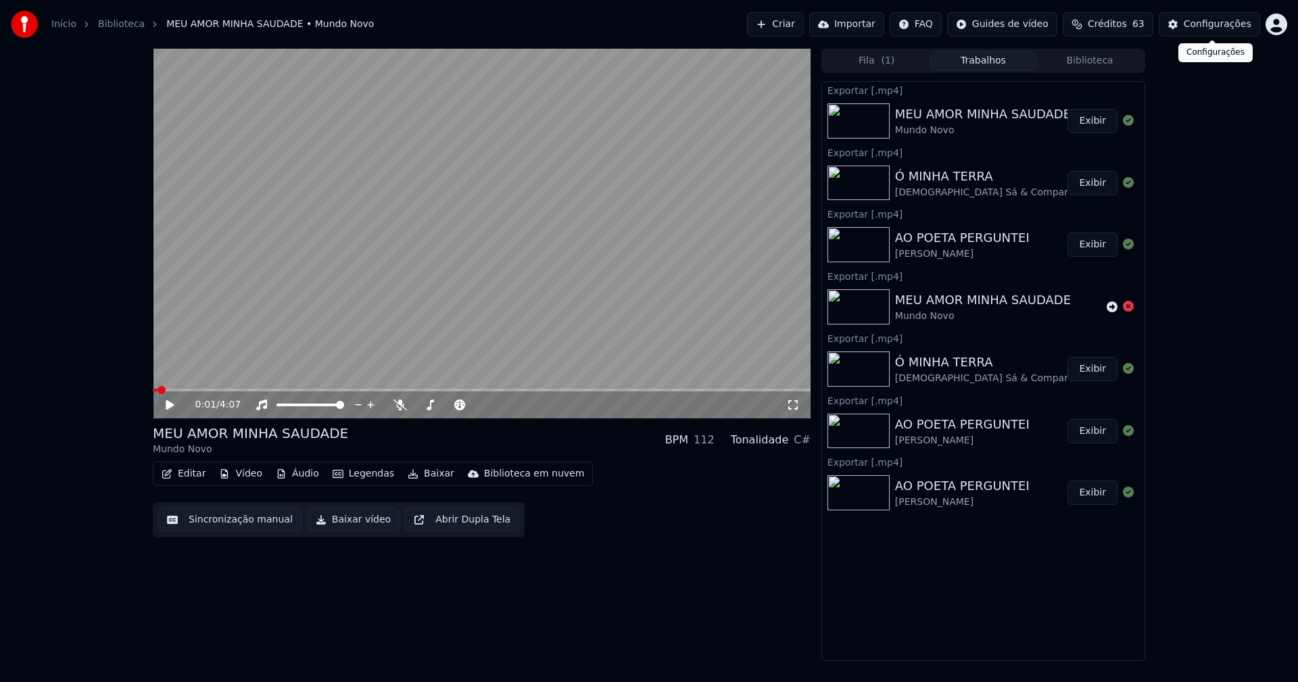
click at [1217, 26] on div "Configurações" at bounding box center [1218, 25] width 68 height 14
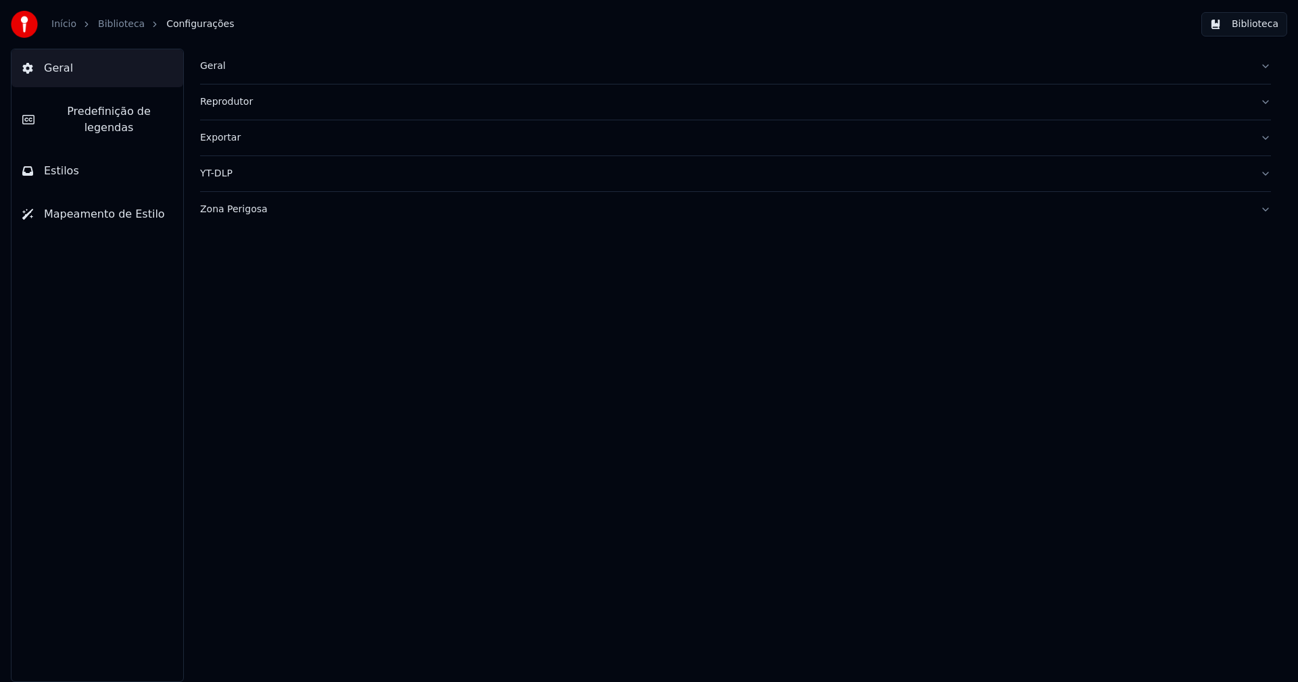
click at [56, 163] on span "Estilos" at bounding box center [61, 171] width 35 height 16
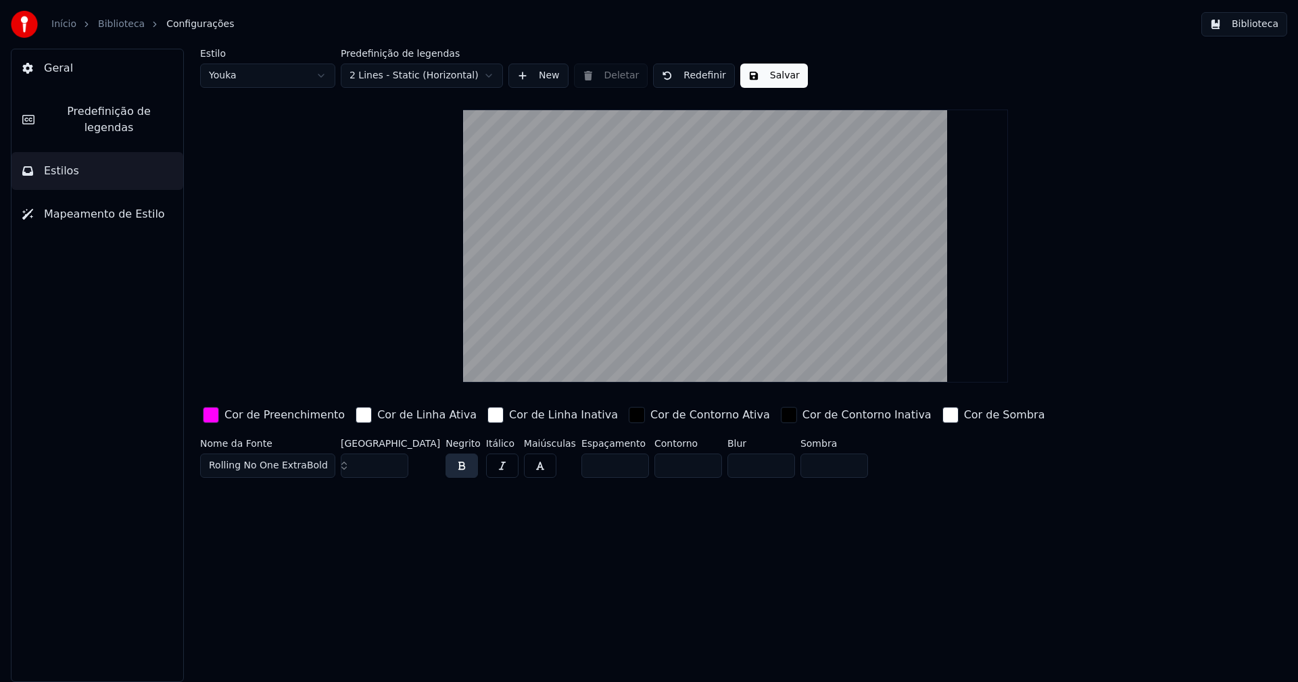
click at [214, 416] on div "button" at bounding box center [211, 415] width 16 height 16
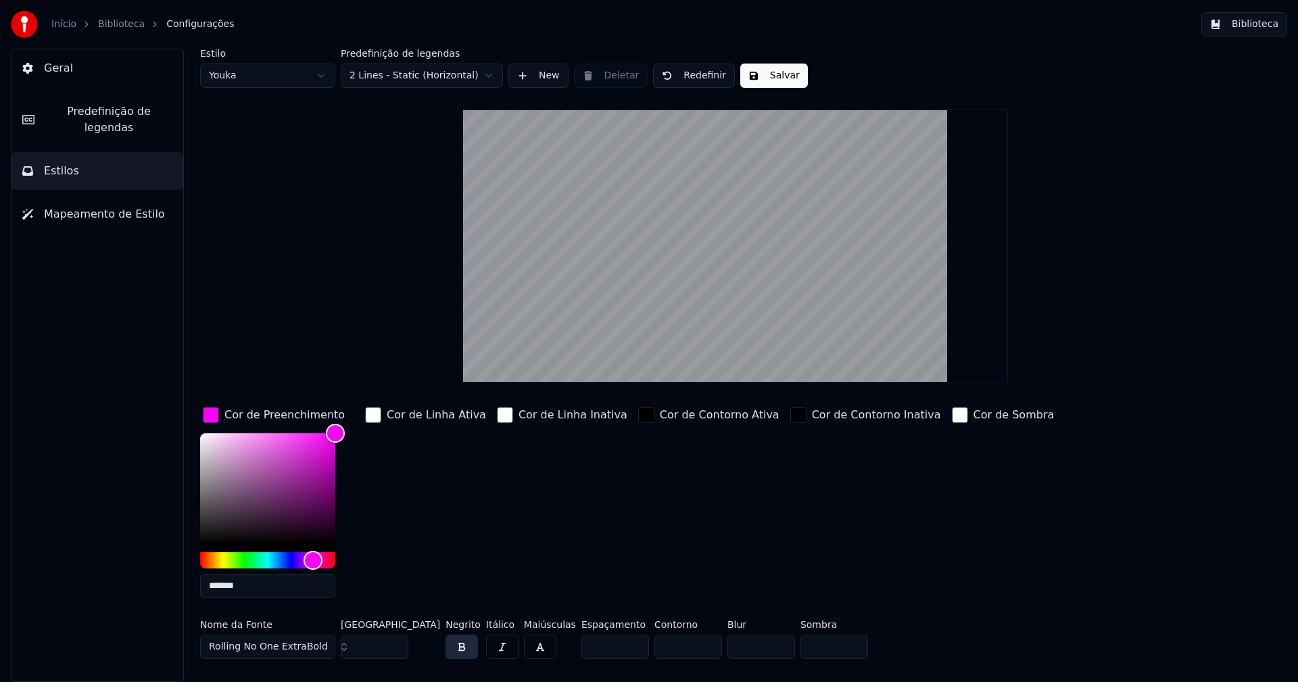
click at [257, 588] on input "*******" at bounding box center [267, 586] width 135 height 24
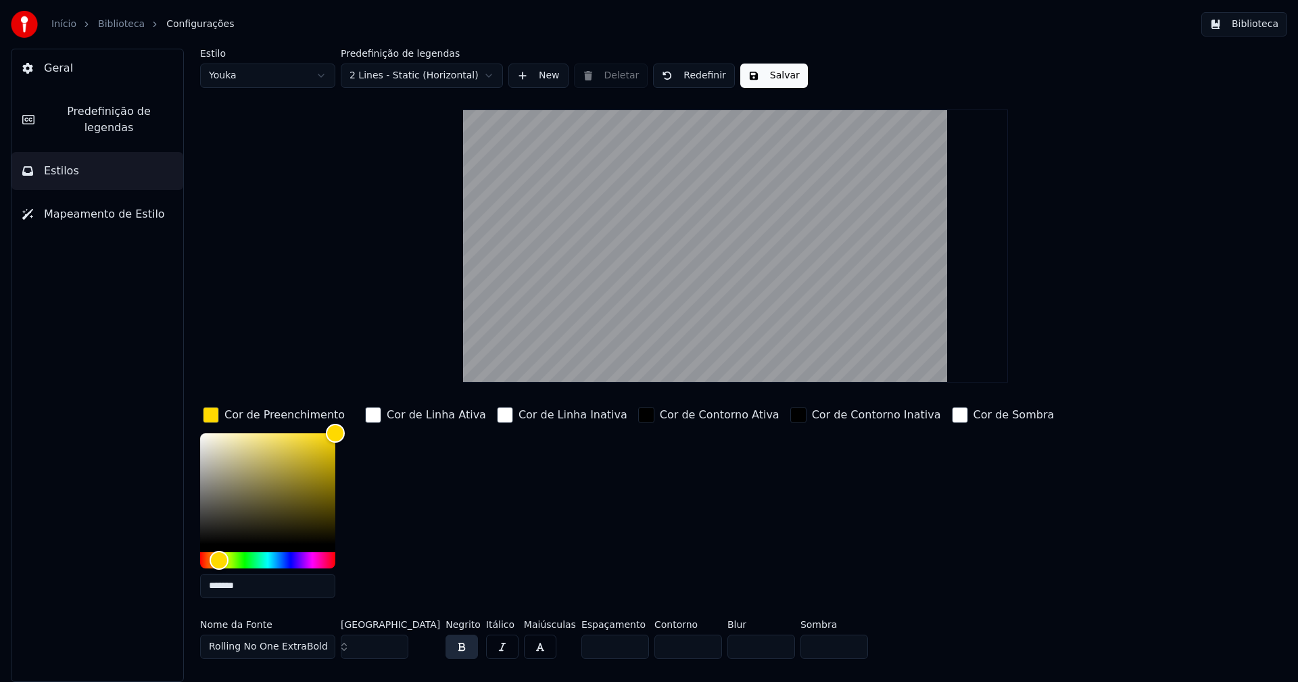
type input "*******"
click at [212, 411] on div "button" at bounding box center [211, 415] width 16 height 16
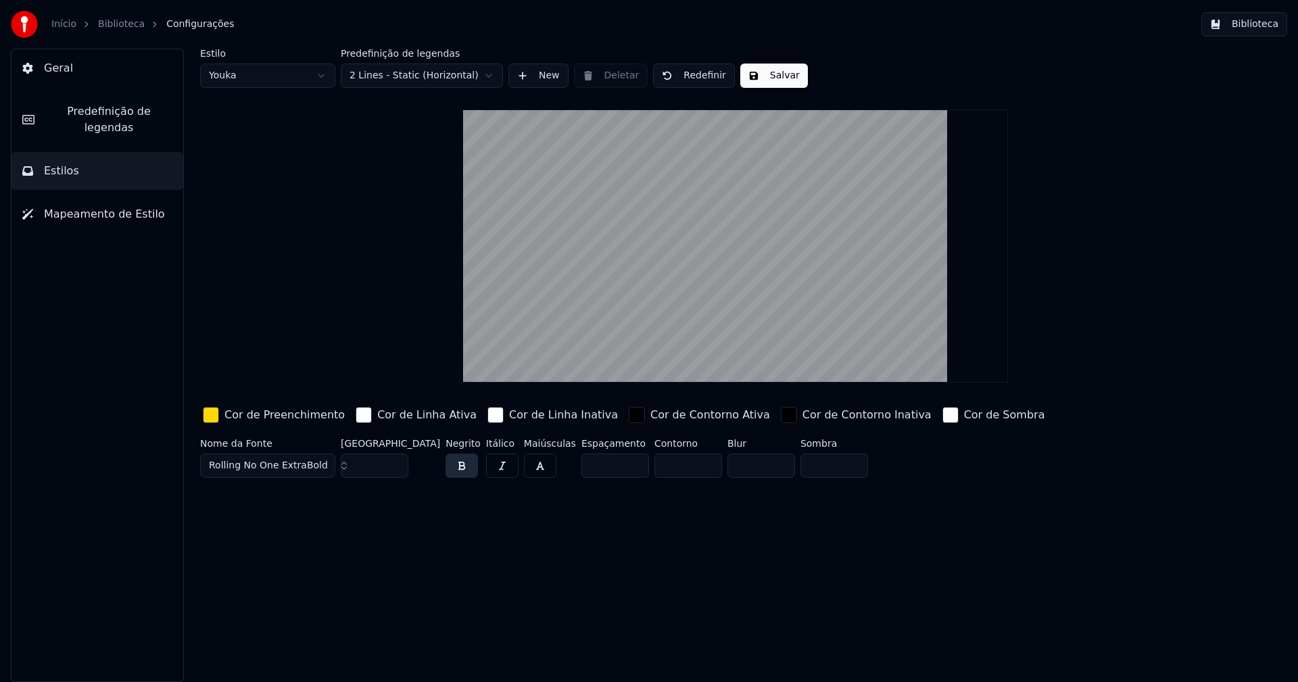
click at [757, 84] on button "Salvar" at bounding box center [774, 76] width 68 height 24
click at [1261, 24] on button "Biblioteca" at bounding box center [1244, 24] width 86 height 24
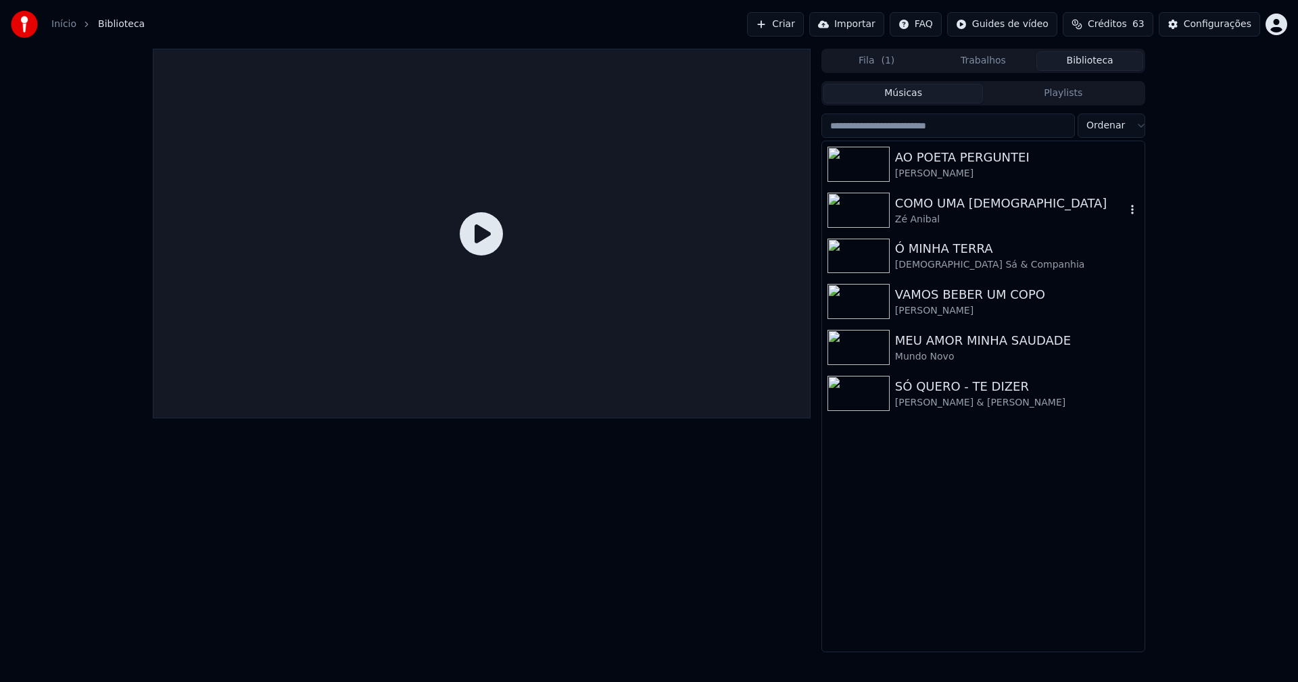
click at [944, 203] on div "COMO UMA [DEMOGRAPHIC_DATA]" at bounding box center [1010, 203] width 231 height 19
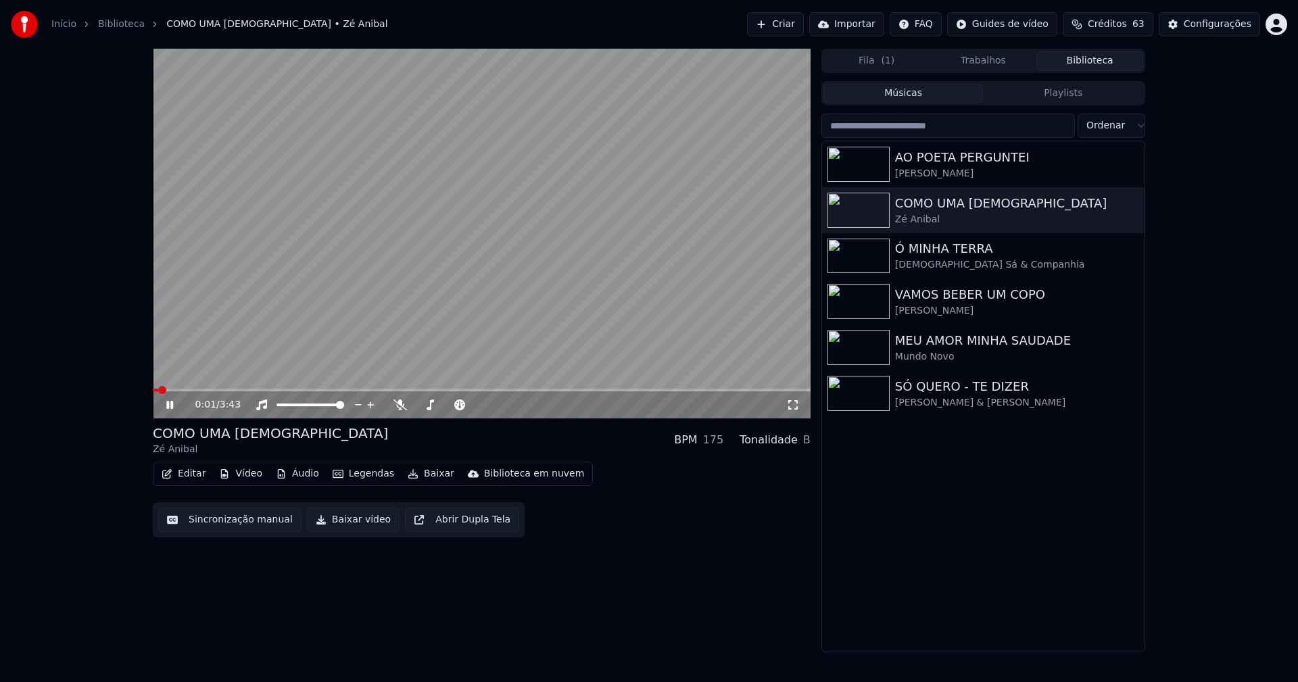
click at [796, 404] on icon at bounding box center [793, 405] width 14 height 11
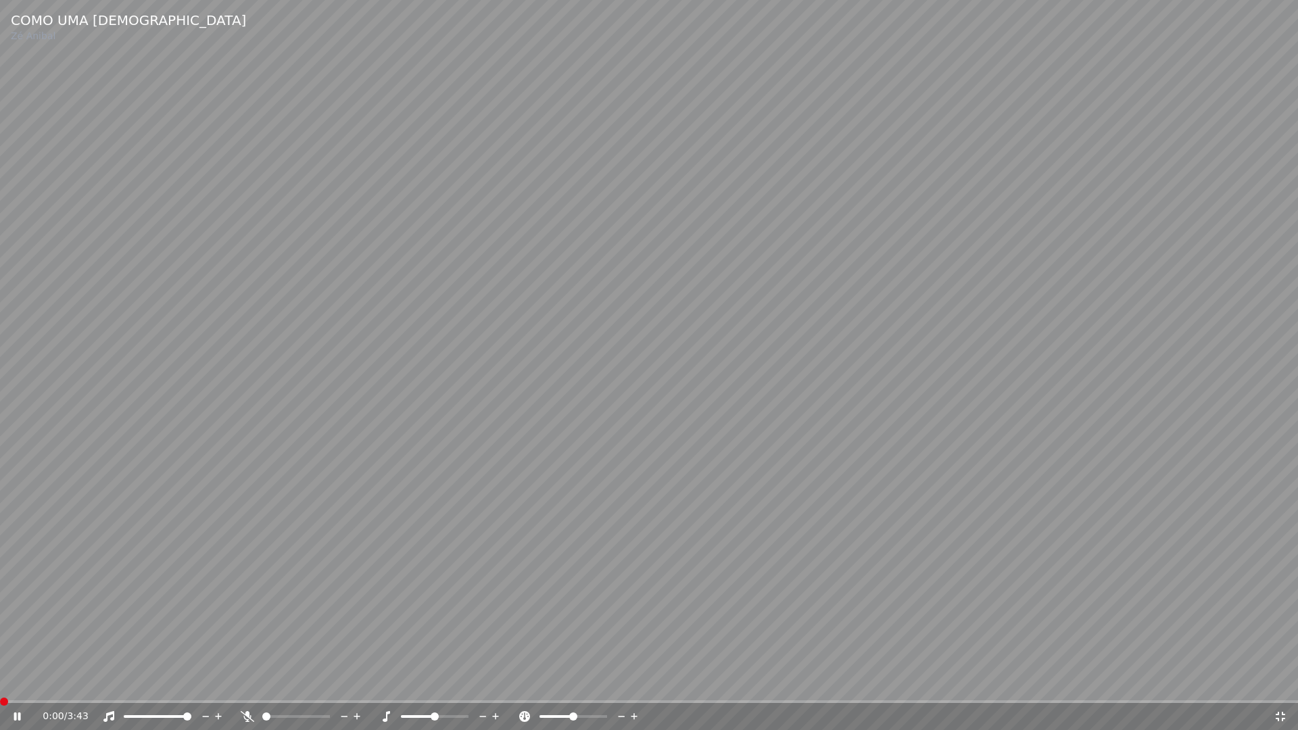
click at [0, 681] on span at bounding box center [0, 701] width 0 height 3
click at [1281, 681] on icon at bounding box center [1281, 716] width 14 height 11
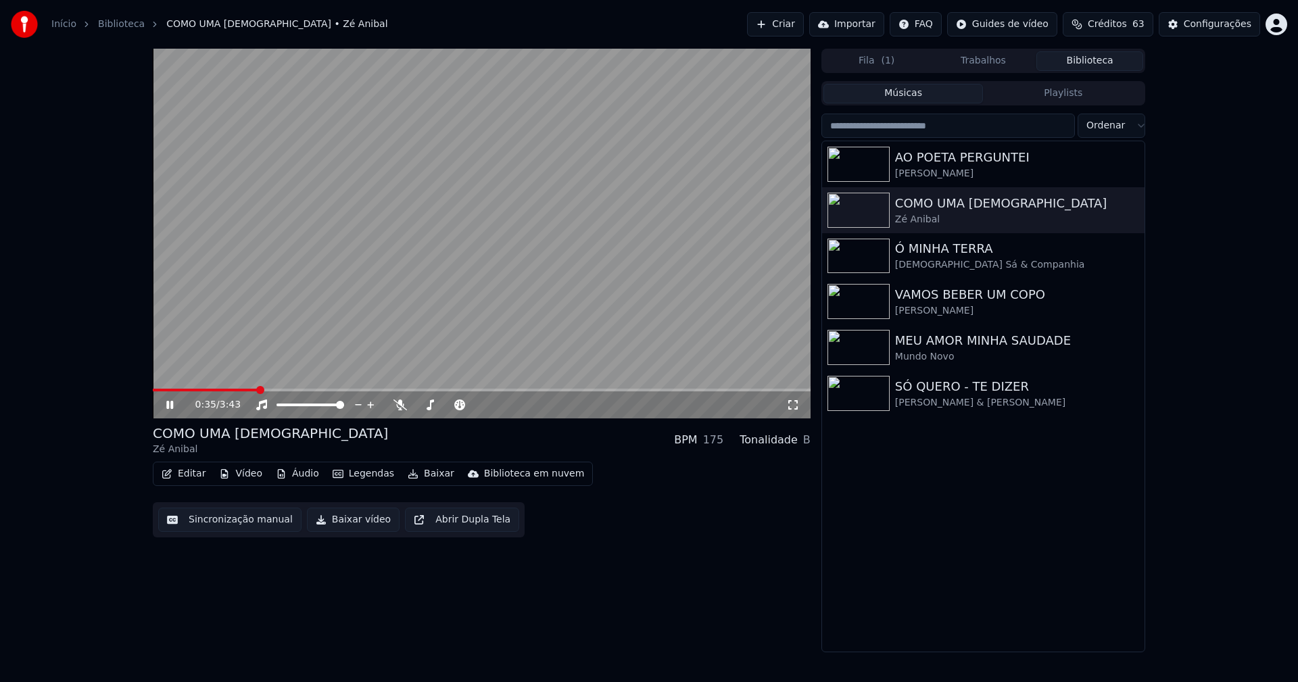
click at [164, 407] on icon at bounding box center [180, 405] width 32 height 11
click at [350, 527] on button "Baixar vídeo" at bounding box center [353, 520] width 93 height 24
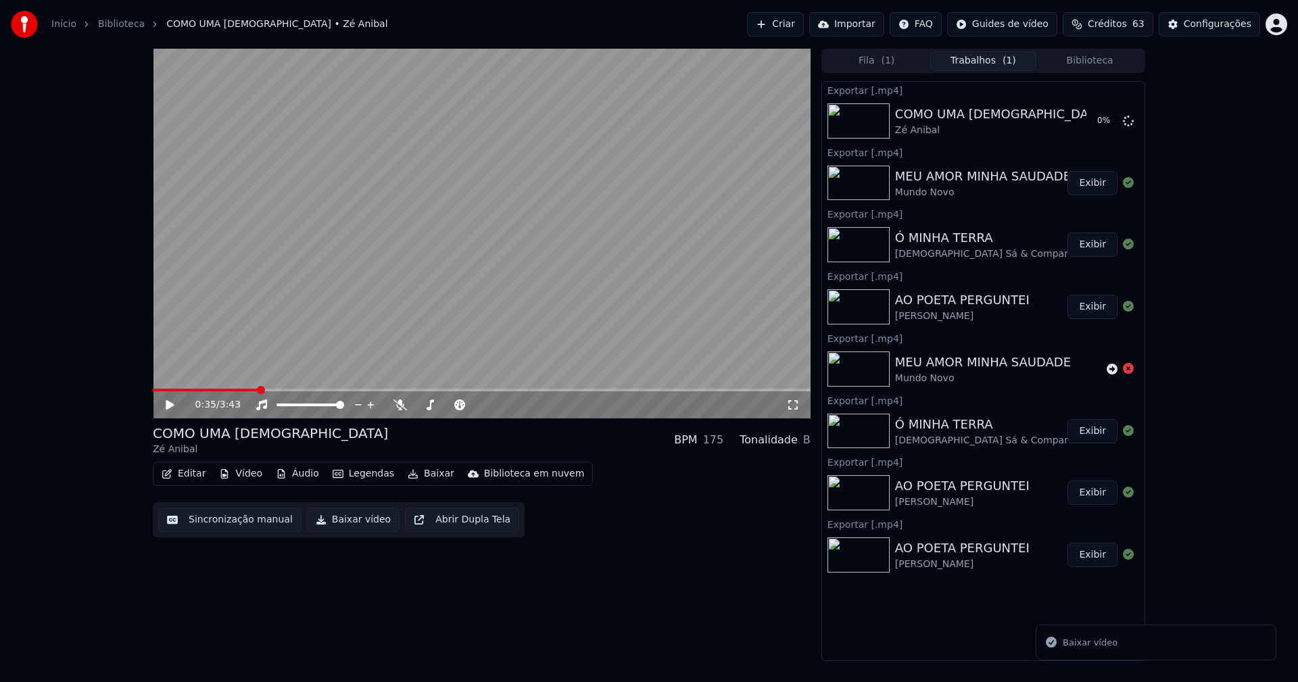
drag, startPoint x: 1086, startPoint y: 64, endPoint x: 1081, endPoint y: 50, distance: 14.3
click at [1086, 63] on button "Biblioteca" at bounding box center [1089, 61] width 107 height 20
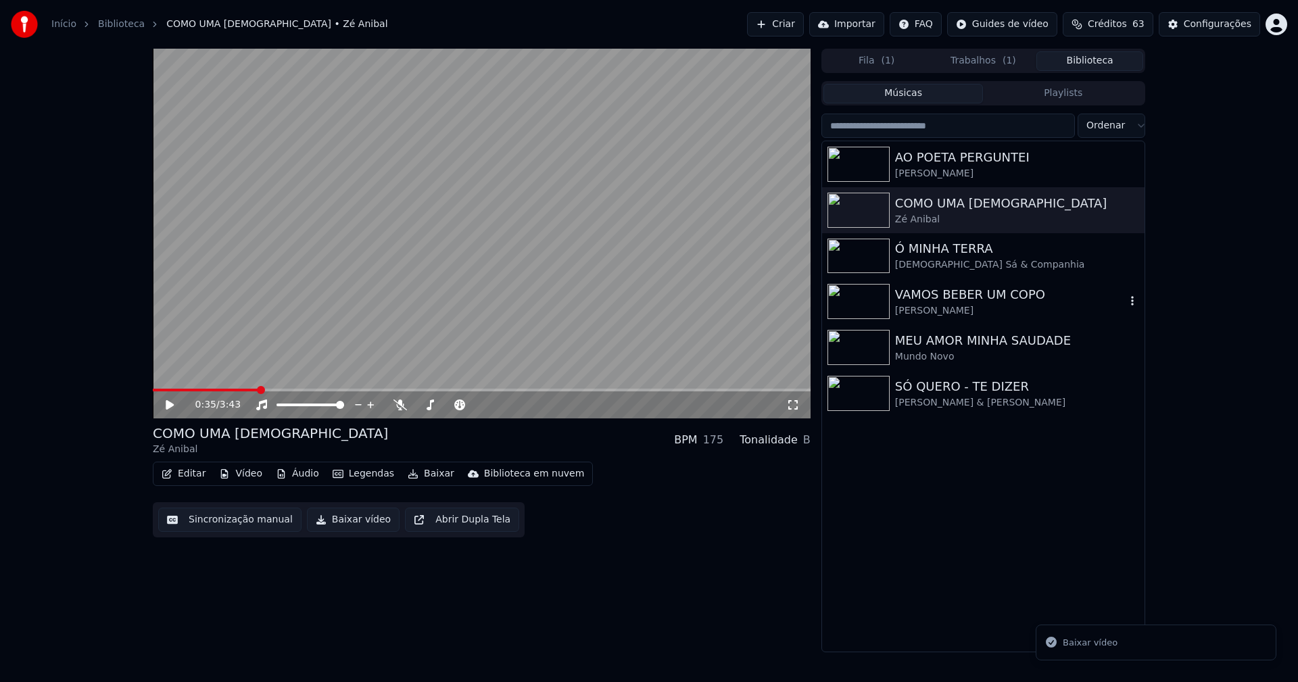
click at [949, 299] on div "VAMOS BEBER UM COPO" at bounding box center [1010, 294] width 231 height 19
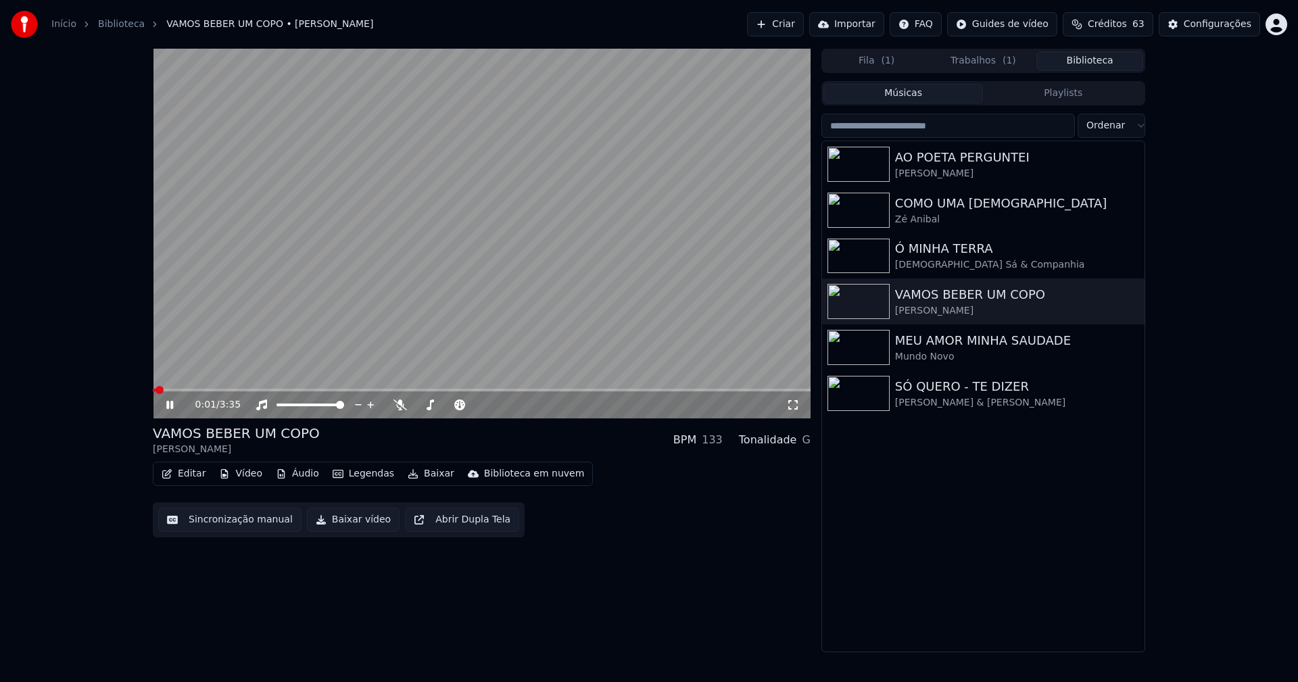
click at [163, 404] on div "0:01 / 3:35" at bounding box center [481, 405] width 647 height 14
click at [340, 524] on button "Baixar vídeo" at bounding box center [353, 520] width 93 height 24
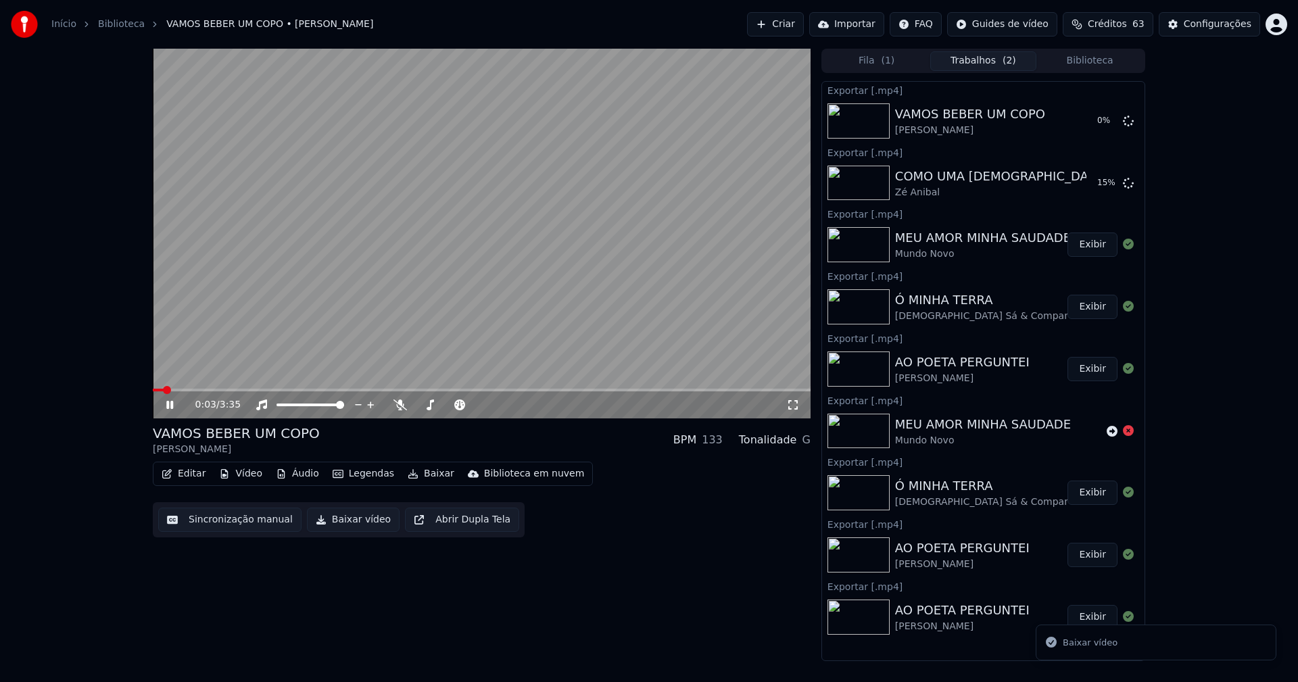
click at [1096, 59] on button "Biblioteca" at bounding box center [1089, 61] width 107 height 20
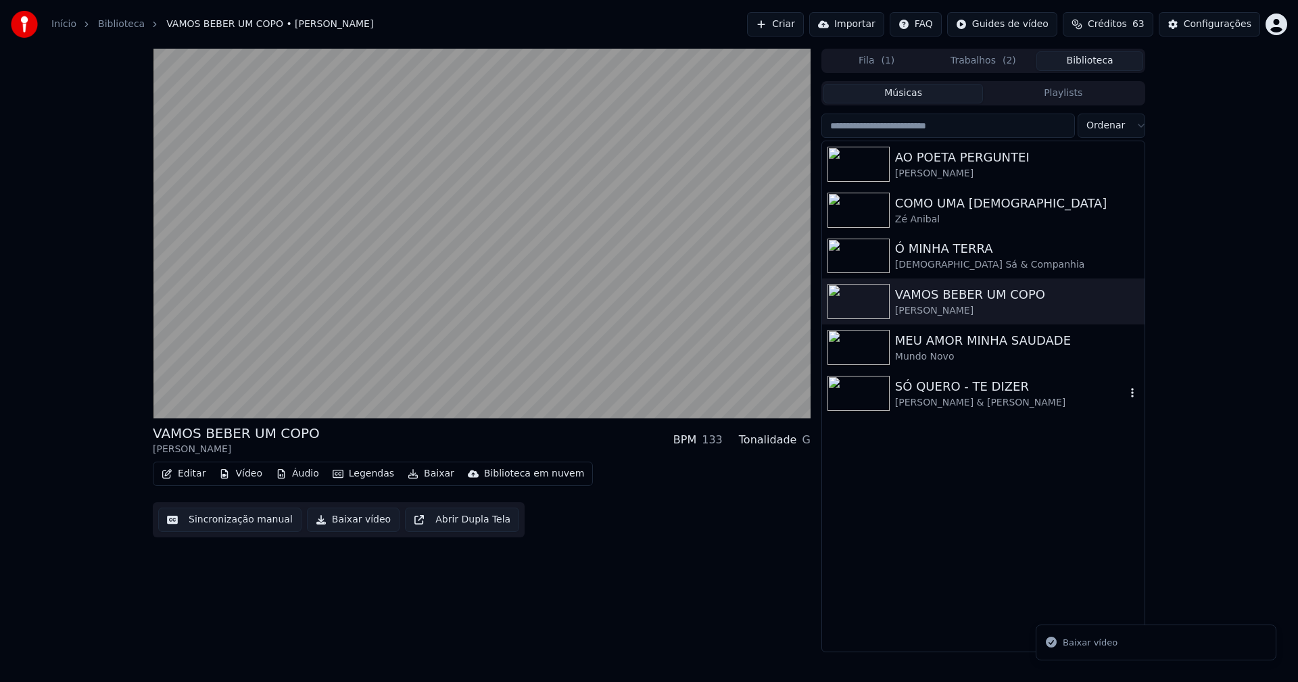
click at [942, 395] on div "SÓ QUERO - TE DIZER" at bounding box center [1010, 386] width 231 height 19
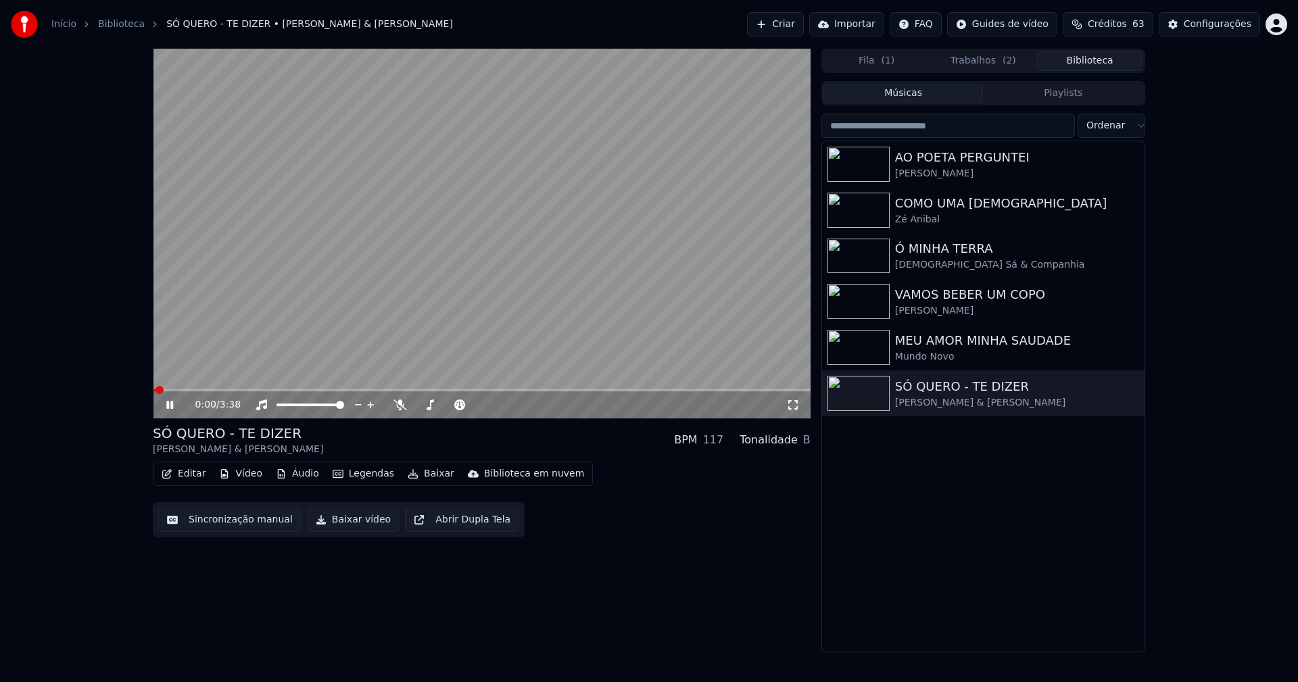
click at [168, 404] on icon at bounding box center [169, 405] width 7 height 8
click at [333, 525] on button "Baixar vídeo" at bounding box center [353, 520] width 93 height 24
